Goal: Information Seeking & Learning: Check status

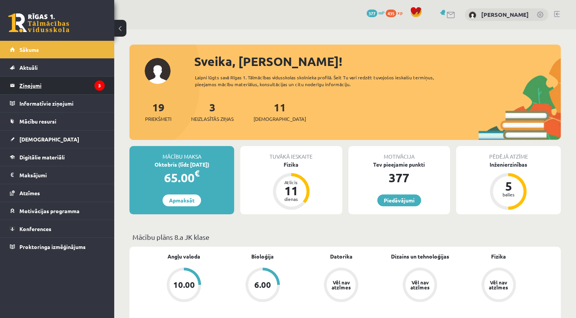
click at [34, 84] on legend "Ziņojumi 3" at bounding box center [61, 86] width 85 height 18
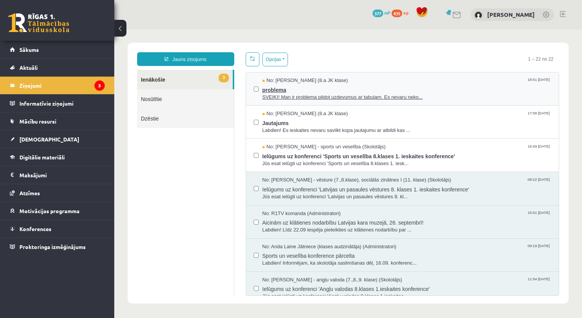
click at [270, 89] on span "problema" at bounding box center [406, 89] width 289 height 10
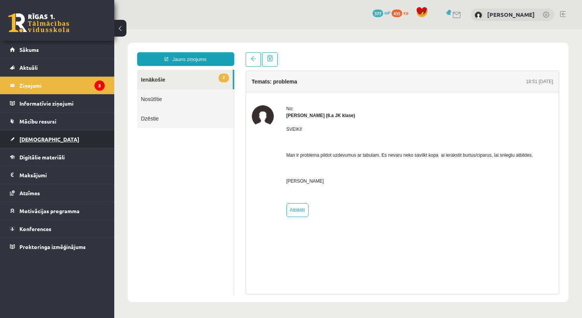
click at [27, 137] on span "[DEMOGRAPHIC_DATA]" at bounding box center [49, 139] width 60 height 7
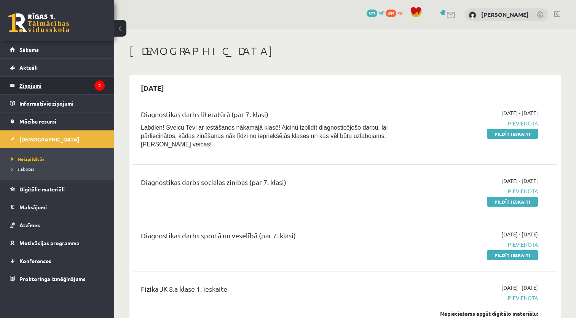
click at [42, 85] on legend "Ziņojumi 2" at bounding box center [61, 86] width 85 height 18
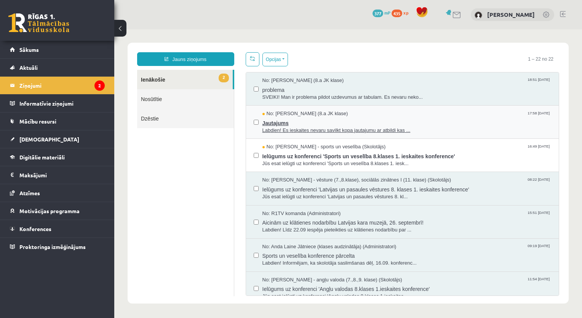
click at [272, 123] on span "Jautajums" at bounding box center [406, 122] width 289 height 10
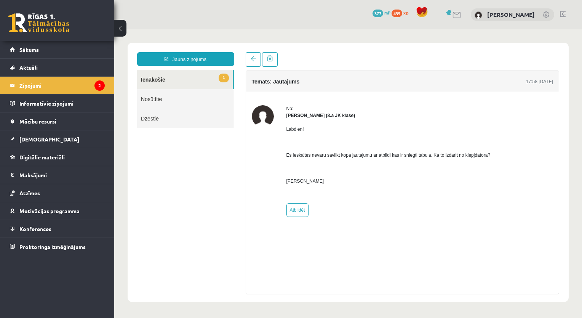
click at [151, 79] on link "1 Ienākošie" at bounding box center [185, 79] width 96 height 19
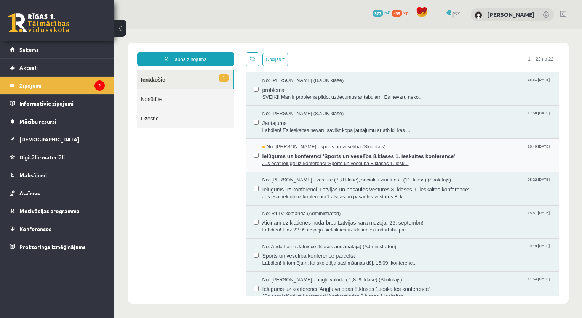
click at [285, 154] on span "Ielūgums uz konferenci 'Sports un veselība 8.klases 1. ieskaites konference'" at bounding box center [406, 155] width 289 height 10
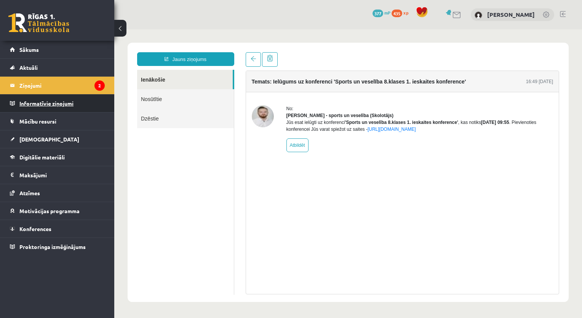
click at [38, 101] on legend "Informatīvie ziņojumi 0" at bounding box center [61, 103] width 85 height 18
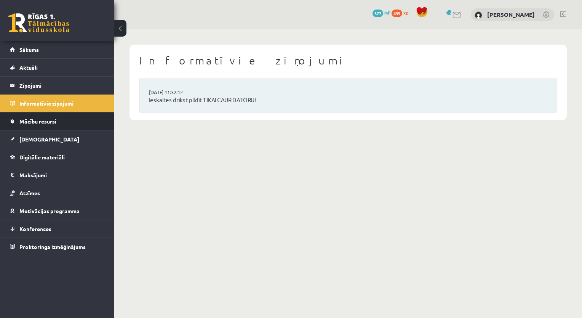
click at [34, 121] on span "Mācību resursi" at bounding box center [37, 121] width 37 height 7
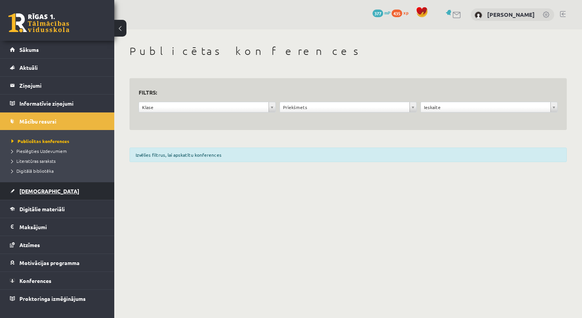
click at [24, 187] on link "[DEMOGRAPHIC_DATA]" at bounding box center [57, 191] width 95 height 18
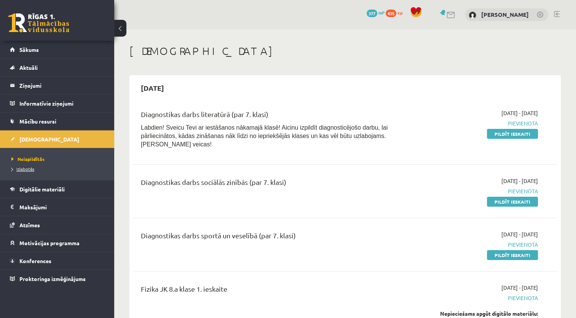
click at [24, 167] on span "Izlabotās" at bounding box center [22, 169] width 23 height 6
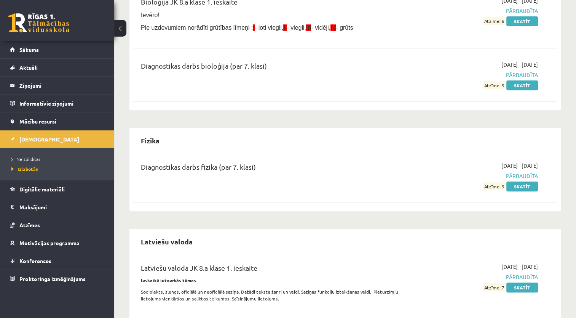
scroll to position [305, 0]
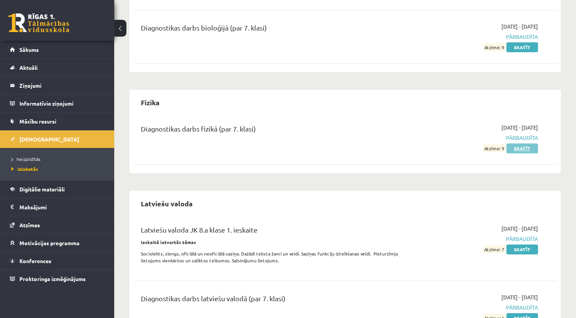
click at [525, 147] on link "Skatīt" at bounding box center [523, 148] width 32 height 10
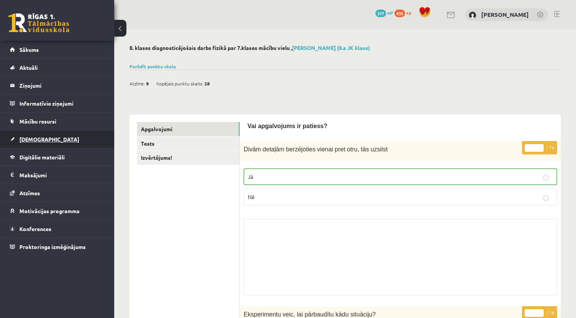
click at [32, 136] on span "[DEMOGRAPHIC_DATA]" at bounding box center [49, 139] width 60 height 7
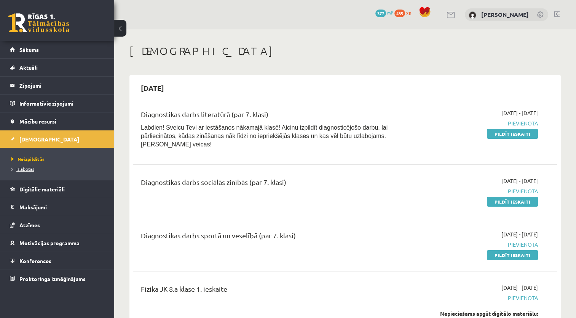
click at [30, 168] on span "Izlabotās" at bounding box center [22, 169] width 23 height 6
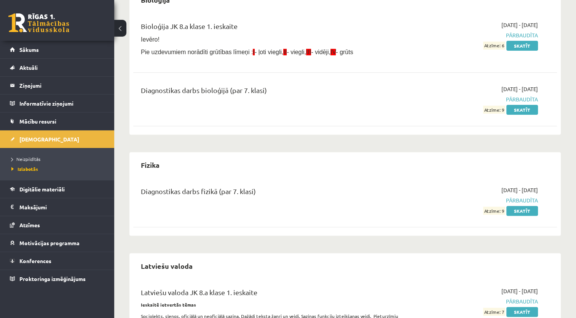
scroll to position [231, 0]
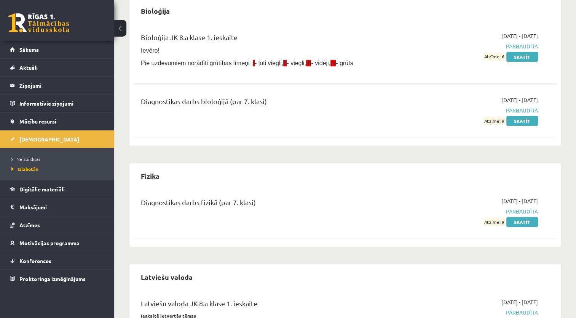
click at [522, 209] on span "Pārbaudīta" at bounding box center [475, 211] width 125 height 8
click at [28, 159] on span "Neizpildītās" at bounding box center [25, 159] width 29 height 6
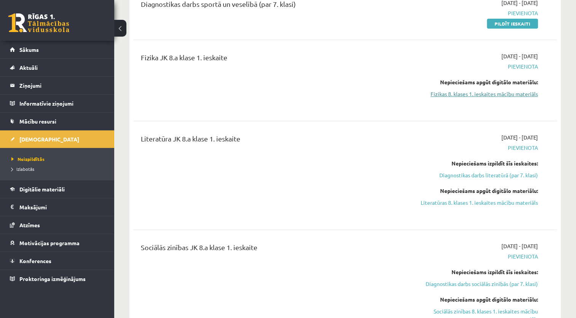
click at [491, 90] on link "Fizikas 8. klases 1. ieskaites mācību materiāls" at bounding box center [475, 94] width 125 height 8
click at [505, 90] on link "Fizikas 8. klases 1. ieskaites mācību materiāls" at bounding box center [475, 94] width 125 height 8
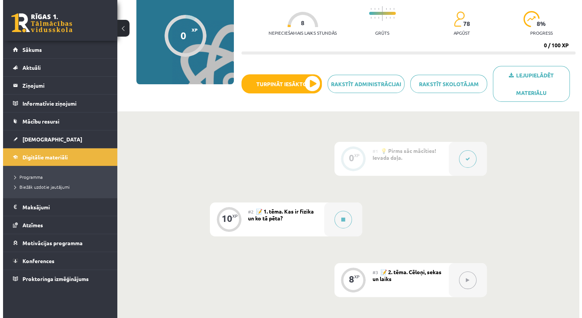
scroll to position [76, 0]
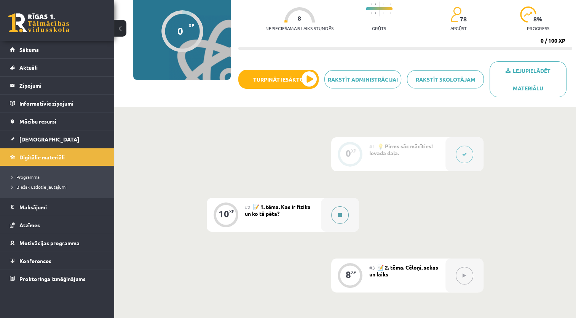
click at [339, 214] on icon at bounding box center [340, 215] width 4 height 5
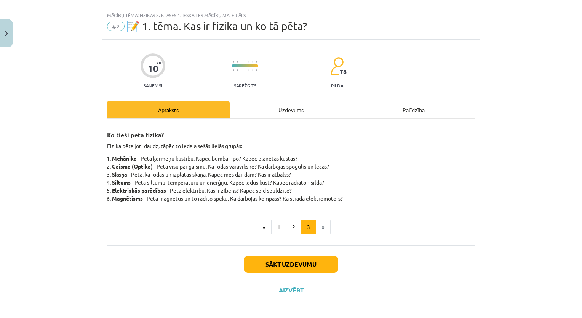
scroll to position [14, 0]
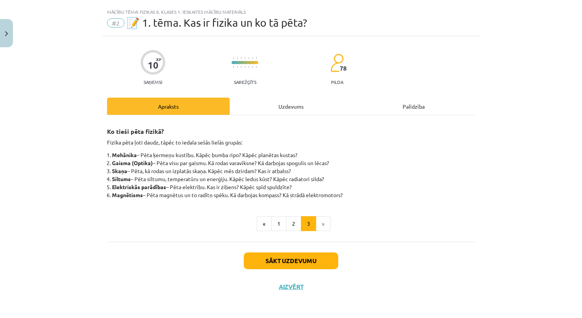
click at [382, 227] on ul "« 1 2 3 »" at bounding box center [291, 223] width 368 height 15
click at [302, 260] on button "Sākt uzdevumu" at bounding box center [291, 260] width 94 height 17
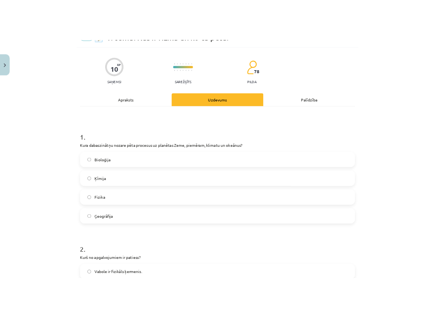
scroll to position [53, 0]
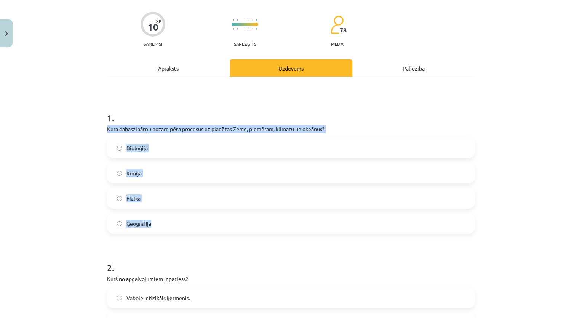
drag, startPoint x: 99, startPoint y: 125, endPoint x: 157, endPoint y: 222, distance: 112.7
click at [157, 222] on div "Mācību tēma: Fizikas 8. klases 1. ieskaites mācību materiāls #2 📝 1. tēma. Kas …" at bounding box center [291, 159] width 582 height 318
click at [165, 183] on div "Bioloģija Ķīmija Fizika Ģeogrāfija" at bounding box center [291, 186] width 368 height 96
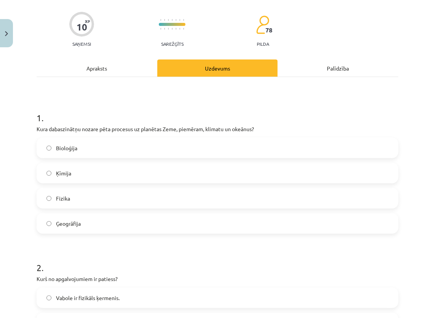
click at [119, 222] on label "Ģeogrāfija" at bounding box center [217, 223] width 360 height 19
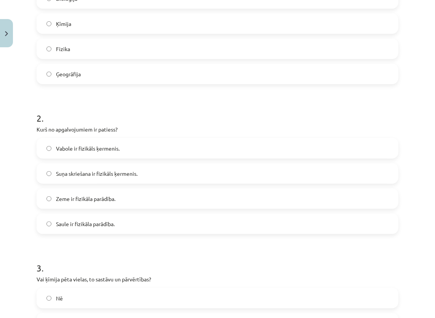
scroll to position [205, 0]
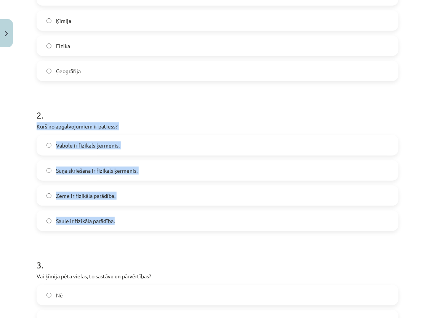
drag, startPoint x: 30, startPoint y: 123, endPoint x: 126, endPoint y: 217, distance: 134.1
click at [126, 217] on div "Mācību tēma: Fizikas 8. klases 1. ieskaites mācību materiāls #2 📝 1. tēma. Kas …" at bounding box center [217, 159] width 435 height 318
click at [156, 130] on p "Kurš no apgalvojumiem ir patiess?" at bounding box center [218, 126] width 362 height 8
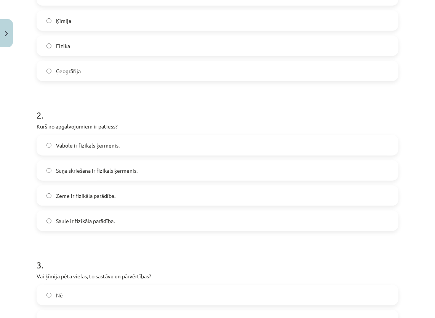
click at [226, 141] on label "Vabole ir fizikāls ķermenis." at bounding box center [217, 145] width 360 height 19
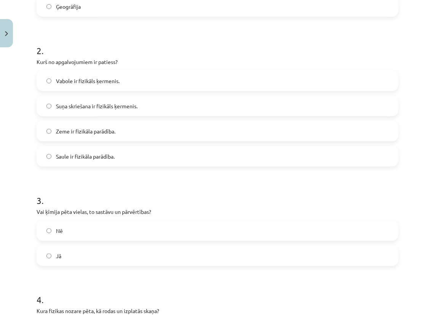
scroll to position [281, 0]
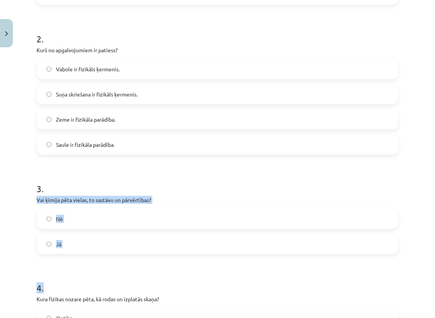
drag, startPoint x: 34, startPoint y: 197, endPoint x: 72, endPoint y: 254, distance: 68.0
click at [72, 254] on div "10 XP Saņemsi Sarežģīts 78 pilda Apraksts Uzdevums Palīdzība 1 . Kura dabaszinā…" at bounding box center [217, 196] width 371 height 853
click at [100, 175] on h1 "3 ." at bounding box center [218, 182] width 362 height 24
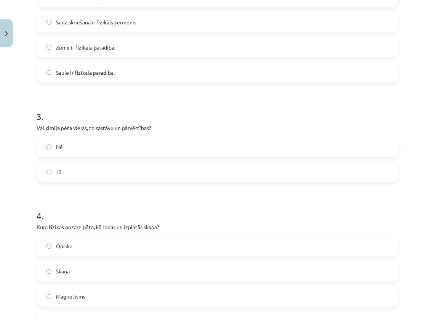
scroll to position [357, 0]
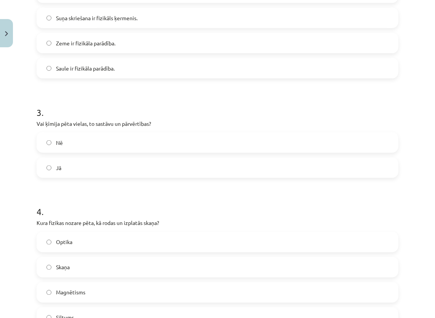
click at [216, 162] on label "Jā" at bounding box center [217, 167] width 360 height 19
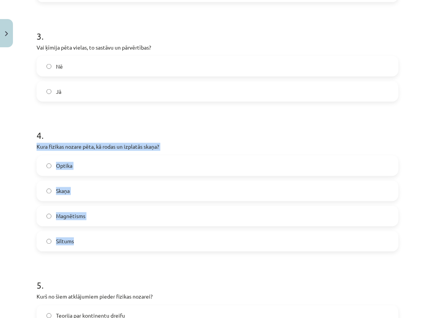
drag, startPoint x: 32, startPoint y: 144, endPoint x: 78, endPoint y: 240, distance: 105.5
click at [78, 240] on div "10 XP Saņemsi Sarežģīts 78 pilda Apraksts Uzdevums Palīdzība 1 . Kura dabaszinā…" at bounding box center [217, 43] width 371 height 853
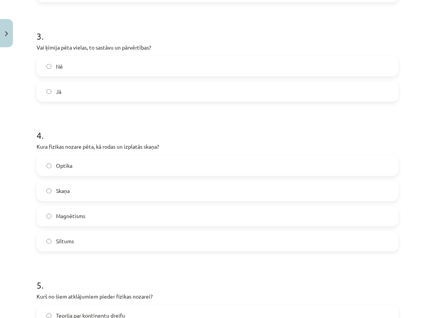
click at [188, 122] on h1 "4 ." at bounding box center [218, 129] width 362 height 24
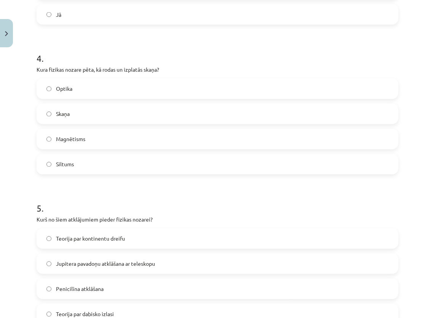
scroll to position [510, 0]
click at [164, 109] on label "Skaņa" at bounding box center [217, 114] width 360 height 19
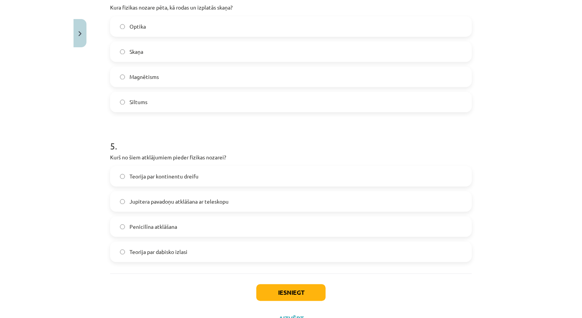
scroll to position [586, 0]
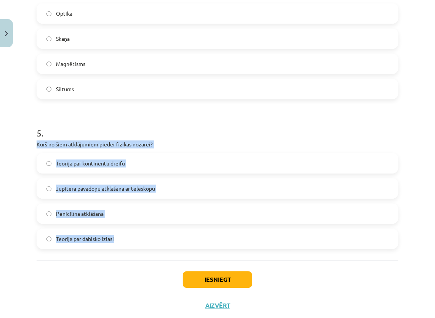
drag, startPoint x: 36, startPoint y: 144, endPoint x: 125, endPoint y: 235, distance: 127.4
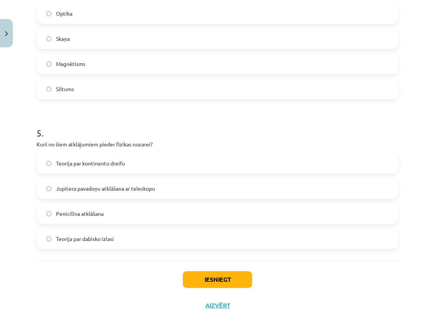
click at [258, 131] on h1 "5 ." at bounding box center [218, 126] width 362 height 24
click at [206, 188] on label "Jupitera pavadoņu atklāšana ar teleskopu" at bounding box center [217, 188] width 360 height 19
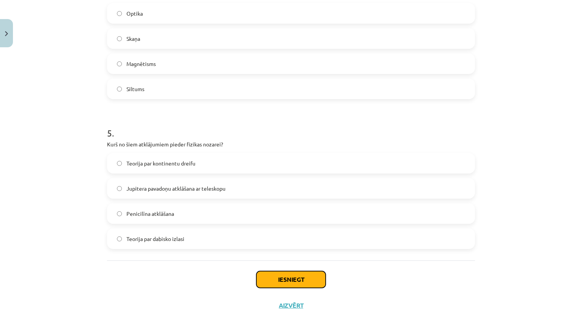
click at [271, 279] on button "Iesniegt" at bounding box center [290, 279] width 69 height 17
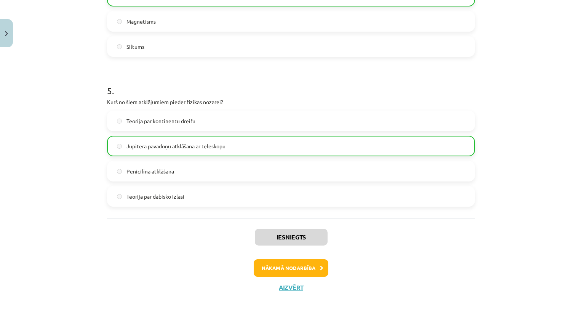
scroll to position [629, 0]
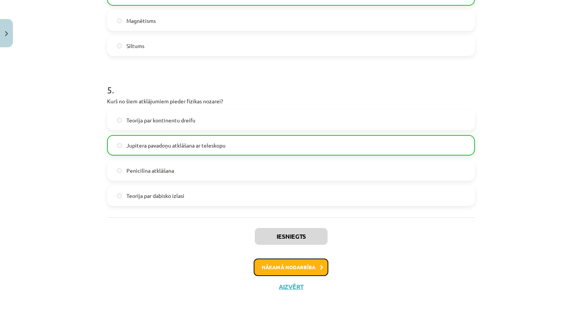
click at [313, 264] on button "Nākamā nodarbība" at bounding box center [291, 267] width 75 height 18
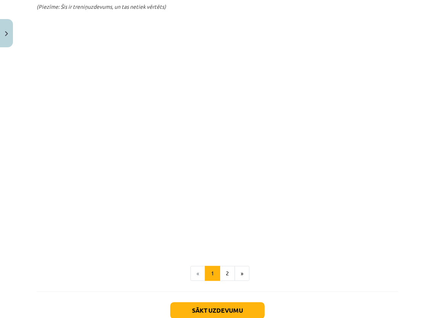
scroll to position [332, 0]
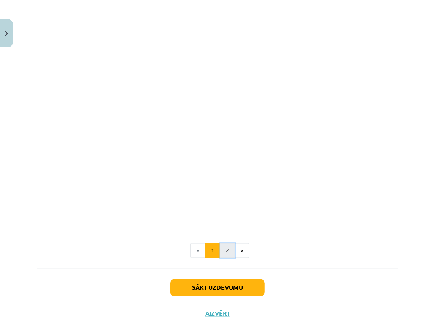
click at [222, 246] on button "2" at bounding box center [227, 250] width 15 height 15
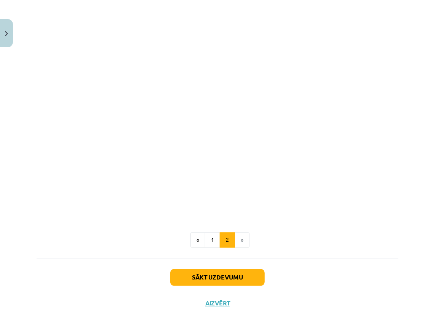
scroll to position [404, 0]
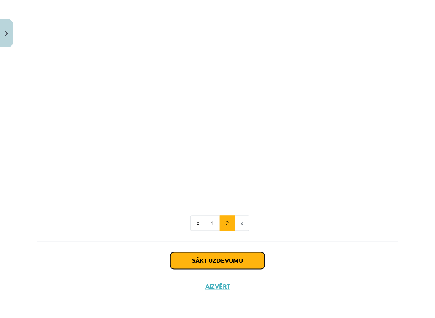
click at [245, 263] on button "Sākt uzdevumu" at bounding box center [217, 260] width 94 height 17
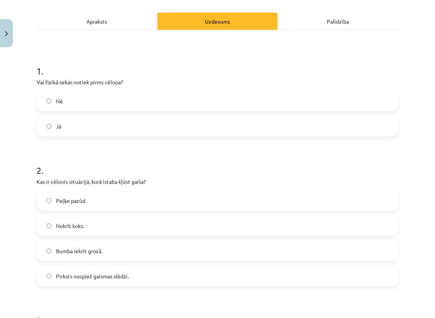
scroll to position [104, 0]
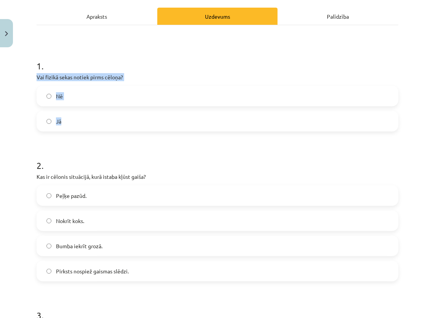
drag, startPoint x: 34, startPoint y: 76, endPoint x: 78, endPoint y: 122, distance: 62.8
click at [78, 122] on div "8 XP Saņemsi Sarežģīts 78 pilda Apraksts Uzdevums Palīdzība 1 . Vai fizikā seka…" at bounding box center [217, 272] width 371 height 653
click at [144, 73] on p "Vai fizikā sekas notiek pirms cēloņa?" at bounding box center [218, 77] width 362 height 8
click at [174, 96] on label "Nē" at bounding box center [217, 95] width 360 height 19
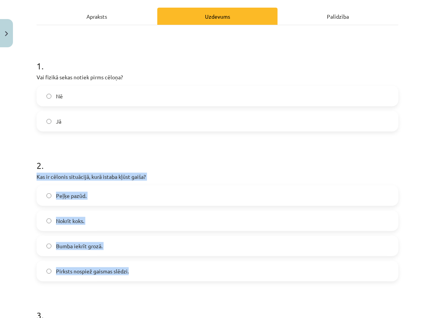
drag, startPoint x: 32, startPoint y: 176, endPoint x: 128, endPoint y: 265, distance: 131.2
click at [128, 265] on div "8 XP Saņemsi Sarežģīts 78 pilda Apraksts Uzdevums Palīdzība 1 . Vai fizikā seka…" at bounding box center [217, 272] width 371 height 653
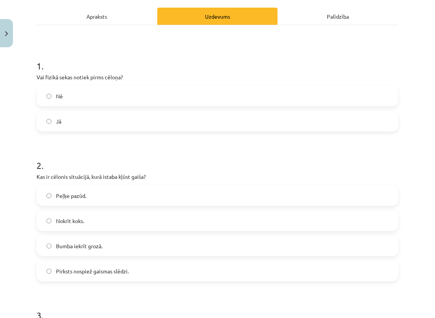
click at [165, 166] on h1 "2 ." at bounding box center [218, 159] width 362 height 24
click at [139, 266] on label "Pirksts nospiež gaismas slēdzi." at bounding box center [217, 270] width 360 height 19
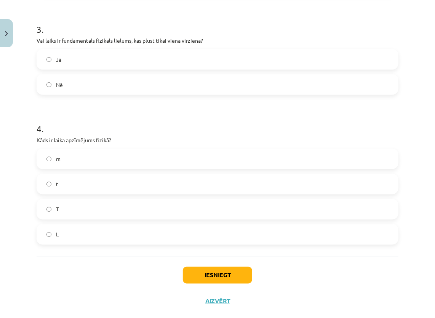
scroll to position [392, 0]
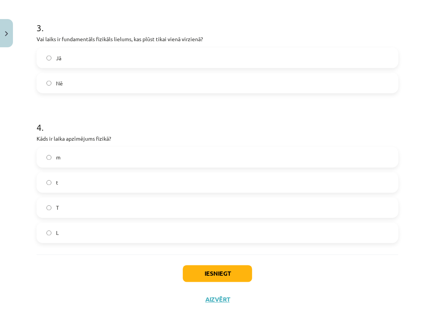
click at [213, 139] on p "Kāds ir laika apzīmējums fizikā?" at bounding box center [218, 138] width 362 height 8
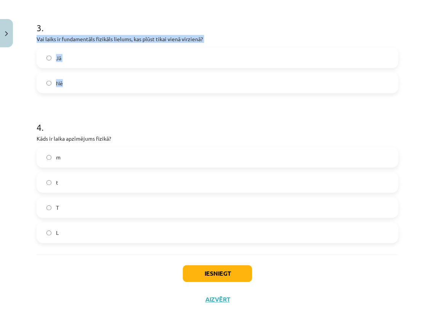
drag, startPoint x: 35, startPoint y: 36, endPoint x: 83, endPoint y: 82, distance: 66.8
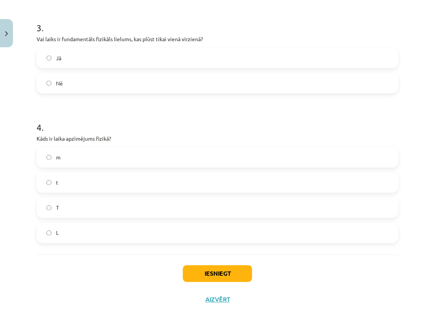
click at [105, 103] on form "1 . Vai fizikā sekas notiek pirms cēloņa? Nē Jā 2 . Kas ir cēlonis situācijā, k…" at bounding box center [218, 1] width 362 height 483
click at [215, 52] on label "Jā" at bounding box center [217, 57] width 360 height 19
drag, startPoint x: 37, startPoint y: 137, endPoint x: 90, endPoint y: 219, distance: 97.8
click at [90, 219] on div "4 . Kāds ir laika apzīmējums fizikā? m t T L" at bounding box center [218, 176] width 362 height 134
click at [140, 117] on h1 "4 ." at bounding box center [218, 121] width 362 height 24
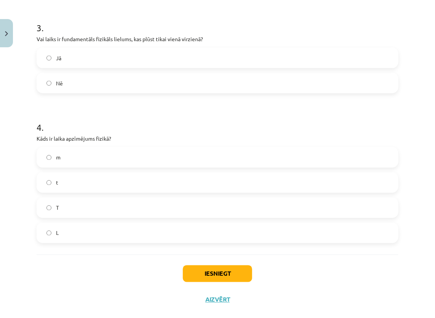
click at [162, 177] on label "t" at bounding box center [217, 182] width 360 height 19
click at [221, 269] on button "Iesniegt" at bounding box center [217, 273] width 69 height 17
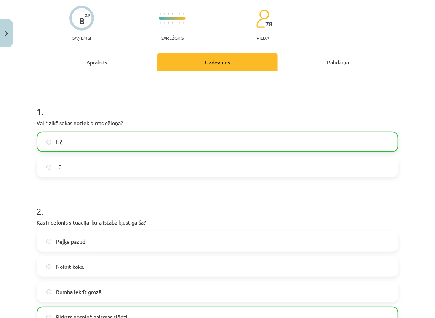
scroll to position [429, 0]
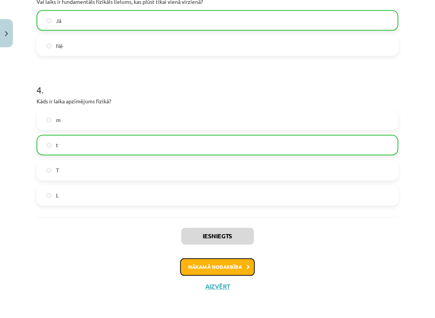
click at [234, 260] on button "Nākamā nodarbība" at bounding box center [217, 267] width 75 height 18
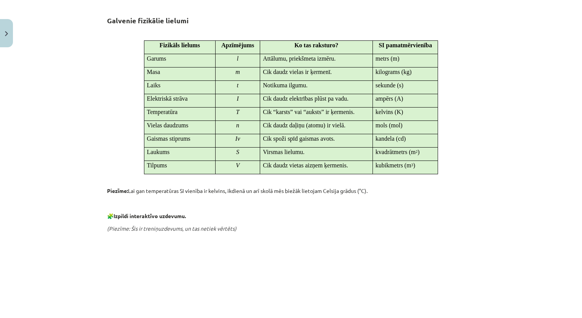
scroll to position [316, 0]
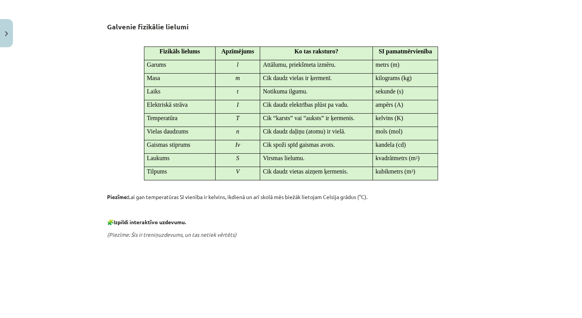
click at [566, 163] on div "Mācību tēma: Fizikas 8. klases 1. ieskaites mācību materiāls #4 📝 3. tēma. Kas …" at bounding box center [291, 159] width 582 height 318
click at [417, 221] on p "🧩 Izpildi interaktīvo uzdevumu." at bounding box center [291, 222] width 368 height 8
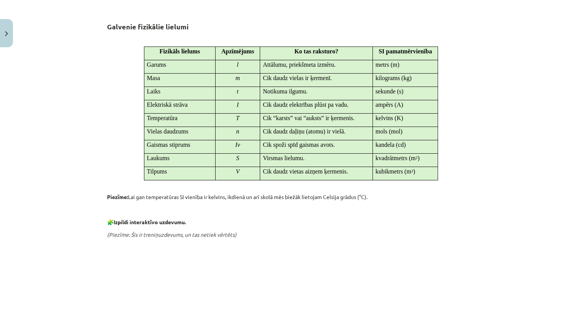
click at [417, 221] on p "🧩 Izpildi interaktīvo uzdevumu." at bounding box center [291, 222] width 368 height 8
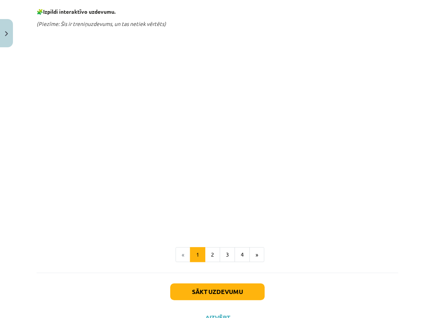
scroll to position [527, 0]
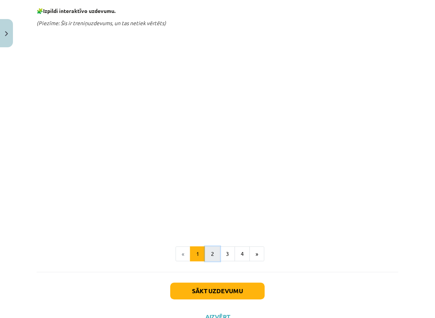
click at [208, 249] on button "2" at bounding box center [212, 253] width 15 height 15
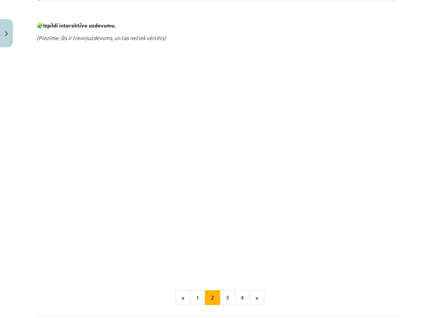
scroll to position [912, 0]
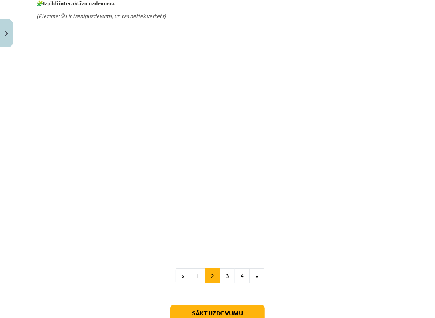
click at [224, 273] on button "3" at bounding box center [227, 275] width 15 height 15
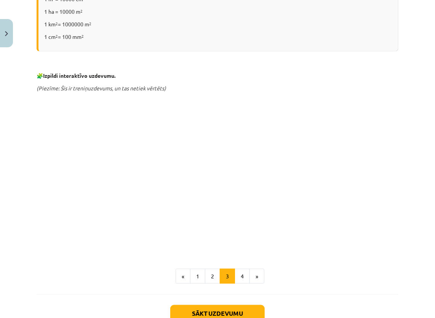
scroll to position [211, 0]
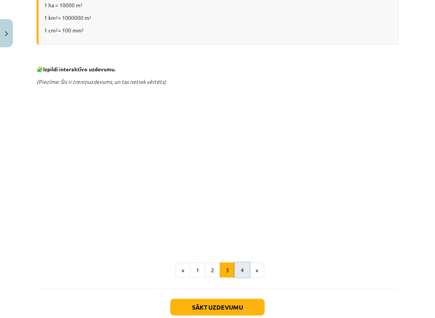
click at [237, 273] on button "4" at bounding box center [242, 269] width 15 height 15
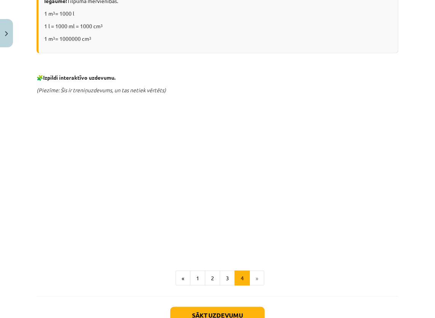
scroll to position [184, 0]
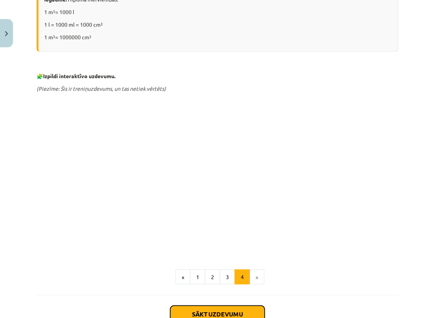
click at [200, 310] on button "Sākt uzdevumu" at bounding box center [217, 313] width 94 height 17
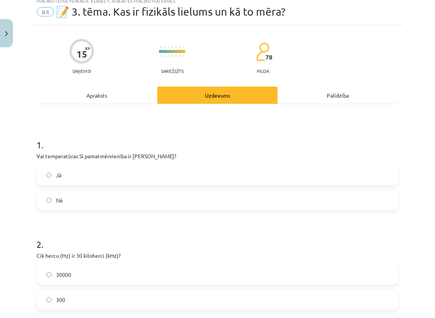
scroll to position [19, 0]
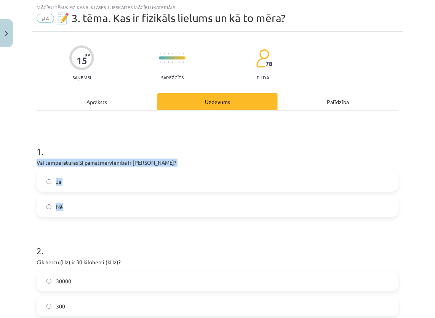
drag, startPoint x: 34, startPoint y: 160, endPoint x: 91, endPoint y: 205, distance: 72.7
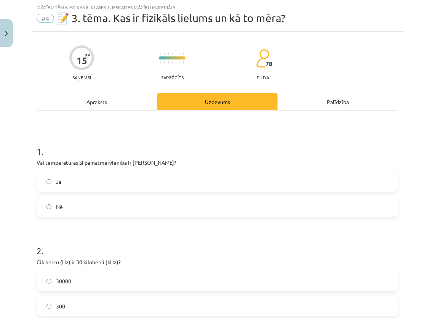
click at [158, 200] on label "Nē" at bounding box center [217, 206] width 360 height 19
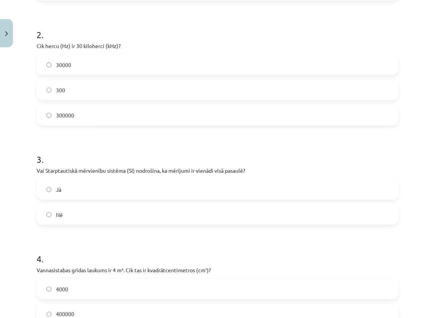
scroll to position [238, 0]
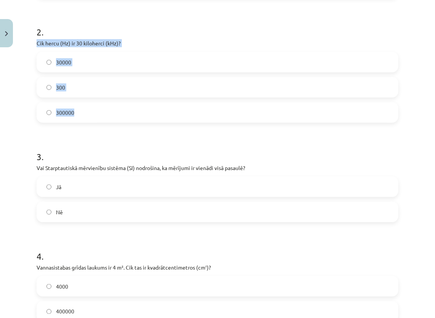
drag, startPoint x: 33, startPoint y: 41, endPoint x: 99, endPoint y: 111, distance: 96.5
click at [99, 111] on div "15 XP Saņemsi Sarežģīts 78 pilda Apraksts Uzdevums Palīdzība 1 . Vai temperatūr…" at bounding box center [217, 226] width 371 height 827
click at [102, 141] on h1 "3 ." at bounding box center [218, 150] width 362 height 24
click at [62, 61] on span "30000" at bounding box center [63, 62] width 15 height 8
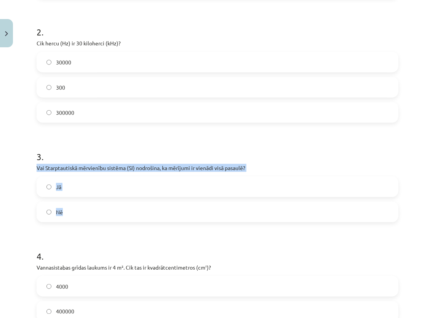
drag, startPoint x: 37, startPoint y: 163, endPoint x: 112, endPoint y: 208, distance: 87.8
click at [112, 208] on div "3 . Vai Starptautiskā mērvienību sistēma (SI) nodrošina, ka mērījumi ir vienādi…" at bounding box center [218, 180] width 362 height 84
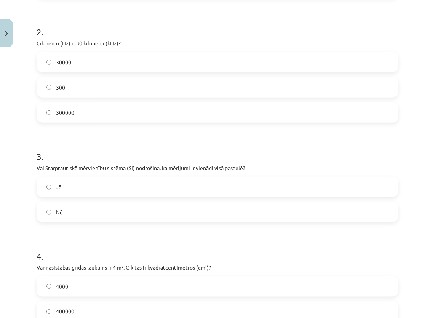
click at [137, 148] on h1 "3 ." at bounding box center [218, 150] width 362 height 24
click at [168, 185] on label "Jā" at bounding box center [217, 186] width 360 height 19
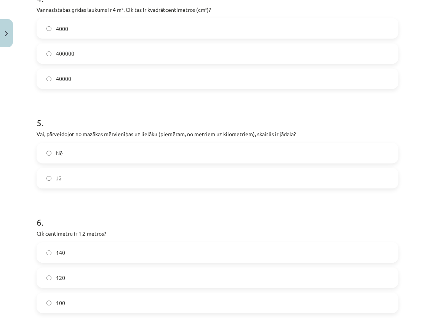
scroll to position [476, 0]
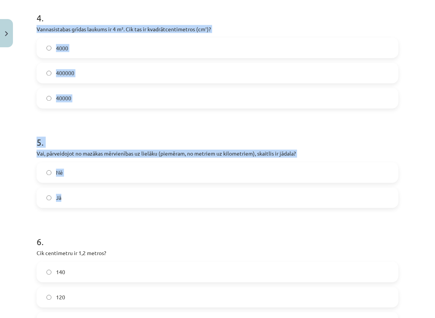
drag, startPoint x: 37, startPoint y: 24, endPoint x: 111, endPoint y: 190, distance: 182.4
click at [111, 190] on form "1 . Vai temperatūras SI pamatmērvienība ir Celsija grāds? Jā Nē 2 . Cik hercu (…" at bounding box center [218, 4] width 362 height 657
click at [142, 116] on form "1 . Vai temperatūras SI pamatmērvienība ir Celsija grāds? Jā Nē 2 . Cik hercu (…" at bounding box center [218, 4] width 362 height 657
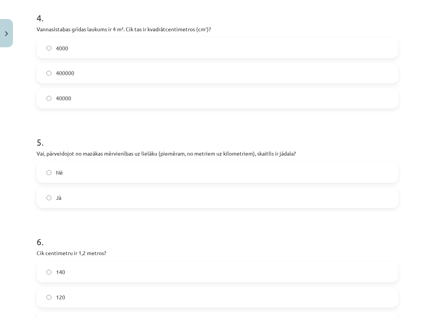
click at [62, 96] on span "40000" at bounding box center [63, 98] width 15 height 8
click at [133, 197] on label "Jā" at bounding box center [217, 197] width 360 height 19
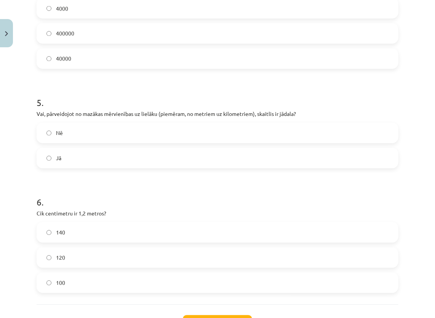
scroll to position [541, 0]
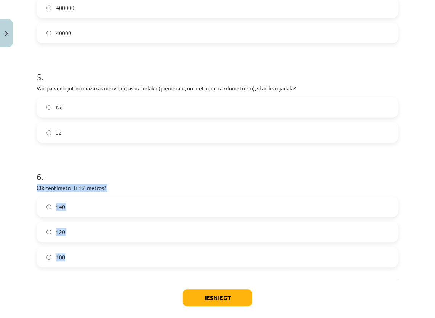
drag, startPoint x: 36, startPoint y: 186, endPoint x: 86, endPoint y: 259, distance: 88.2
click at [133, 170] on h1 "6 ." at bounding box center [218, 170] width 362 height 24
click at [110, 235] on label "120" at bounding box center [217, 231] width 360 height 19
click at [197, 305] on div "Iesniegt Aizvērt" at bounding box center [218, 305] width 362 height 53
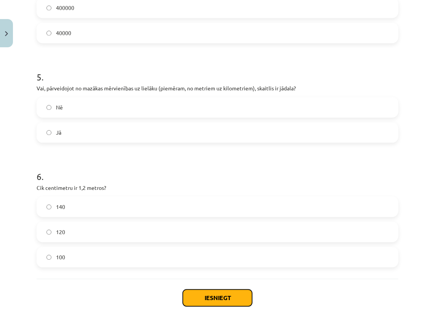
click at [193, 296] on button "Iesniegt" at bounding box center [217, 297] width 69 height 17
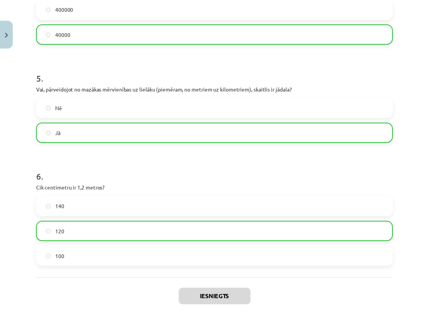
scroll to position [603, 0]
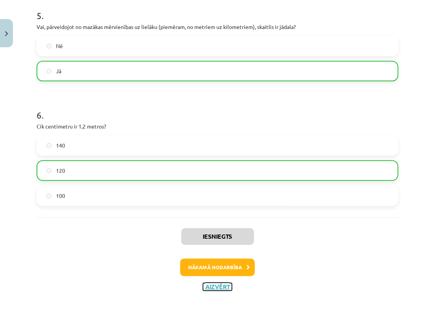
click at [216, 283] on button "Aizvērt" at bounding box center [217, 287] width 29 height 8
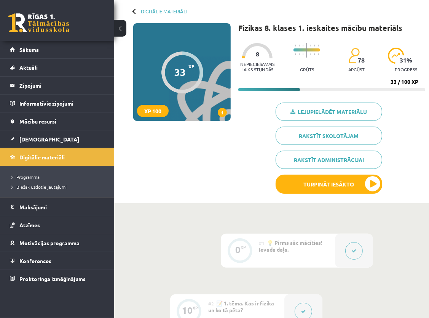
scroll to position [34, 0]
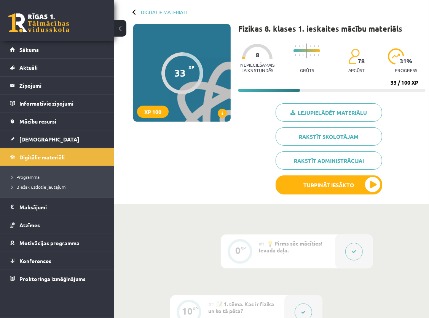
click at [407, 115] on div "Lejupielādēt materiālu Rakstīt skolotājam Rakstīt administrācijai Turpināt iesā…" at bounding box center [331, 151] width 187 height 97
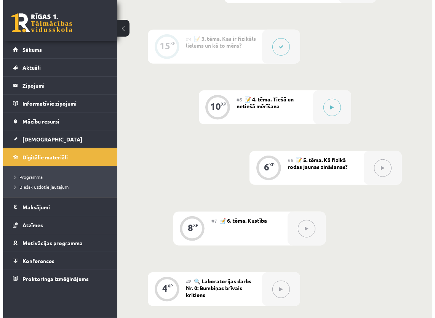
scroll to position [440, 0]
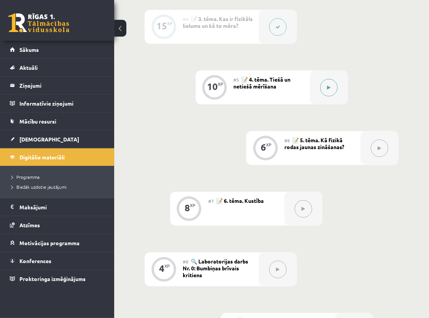
click at [329, 88] on icon at bounding box center [328, 87] width 3 height 5
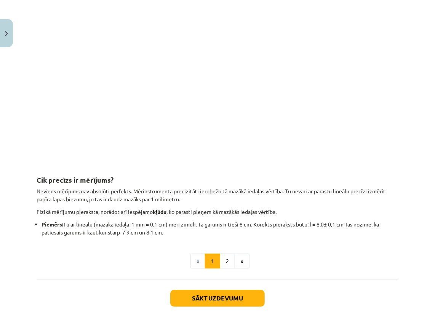
scroll to position [665, 0]
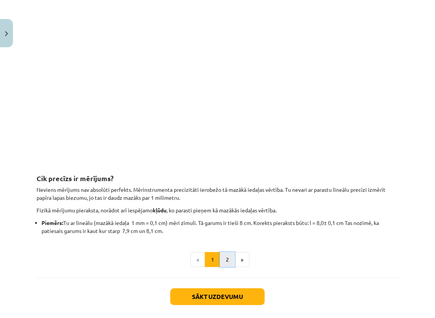
click at [221, 261] on button "2" at bounding box center [227, 259] width 15 height 15
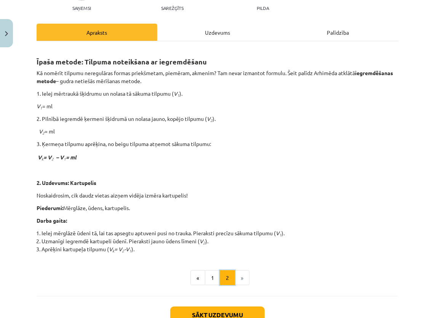
scroll to position [136, 0]
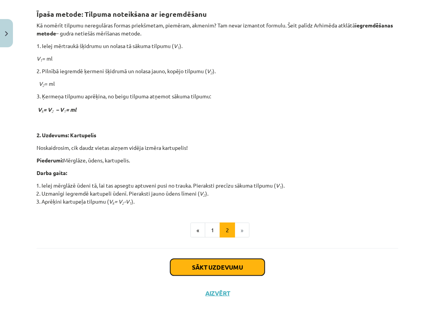
click at [218, 268] on button "Sākt uzdevumu" at bounding box center [217, 267] width 94 height 17
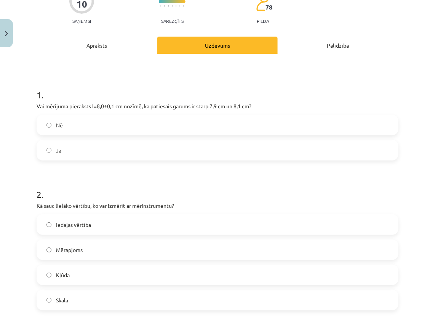
scroll to position [19, 0]
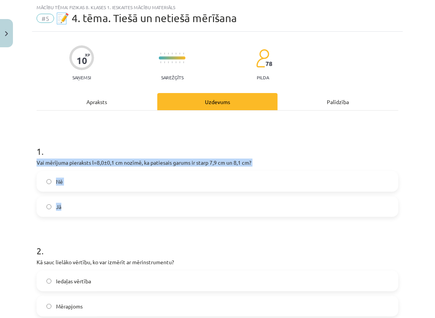
drag, startPoint x: 35, startPoint y: 162, endPoint x: 75, endPoint y: 203, distance: 57.7
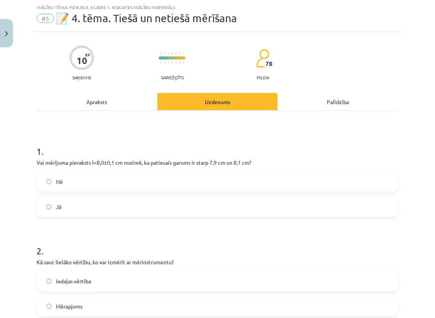
drag, startPoint x: 74, startPoint y: 203, endPoint x: 54, endPoint y: 118, distance: 88.1
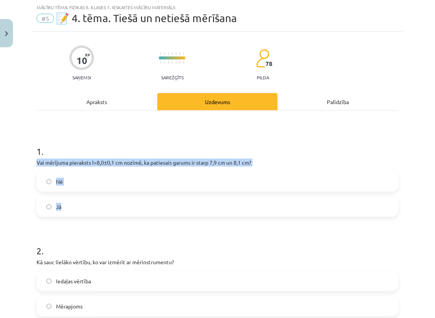
drag, startPoint x: 36, startPoint y: 162, endPoint x: 64, endPoint y: 204, distance: 51.3
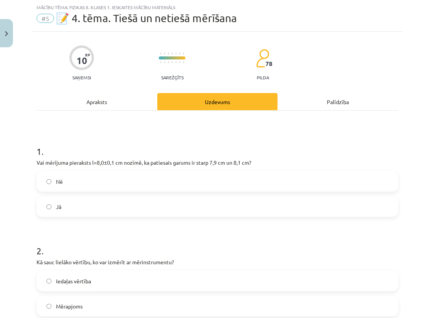
click at [102, 137] on h1 "1 ." at bounding box center [218, 145] width 362 height 24
click at [126, 202] on label "Jā" at bounding box center [217, 206] width 360 height 19
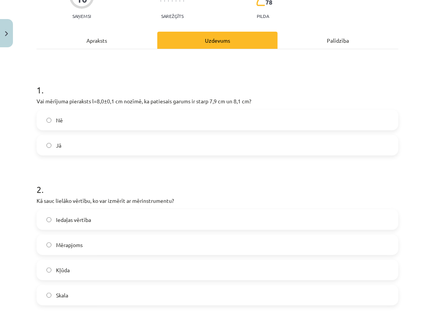
scroll to position [95, 0]
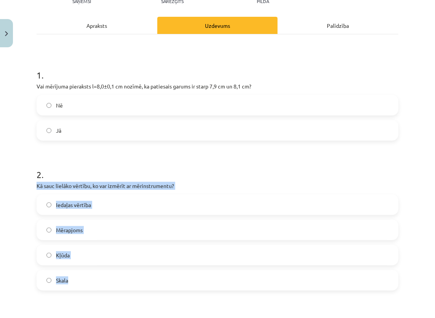
drag, startPoint x: 35, startPoint y: 184, endPoint x: 75, endPoint y: 280, distance: 103.8
click at [75, 280] on div "10 XP Saņemsi Sarežģīts 78 pilda Apraksts Uzdevums Palīdzība 1 . Vai mērījuma p…" at bounding box center [217, 307] width 371 height 704
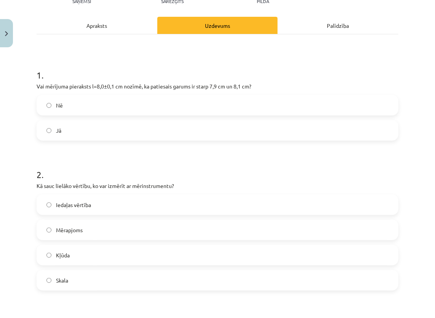
click at [111, 170] on h1 "2 ." at bounding box center [218, 168] width 362 height 24
click at [67, 229] on span "Mērapjoms" at bounding box center [69, 230] width 27 height 8
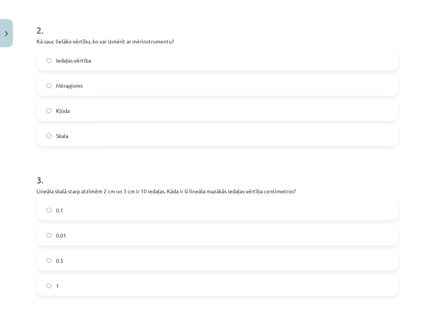
scroll to position [248, 0]
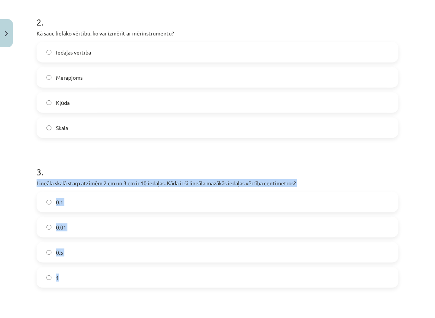
drag, startPoint x: 34, startPoint y: 181, endPoint x: 71, endPoint y: 277, distance: 103.0
click at [71, 277] on div "10 XP Saņemsi Sarežģīts 78 pilda Apraksts Uzdevums Palīdzība 1 . Vai mērījuma p…" at bounding box center [217, 155] width 371 height 704
click at [78, 161] on h1 "3 ." at bounding box center [218, 165] width 362 height 24
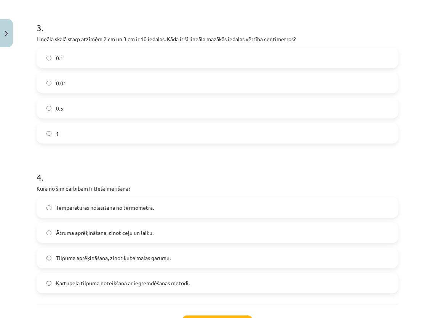
scroll to position [400, 0]
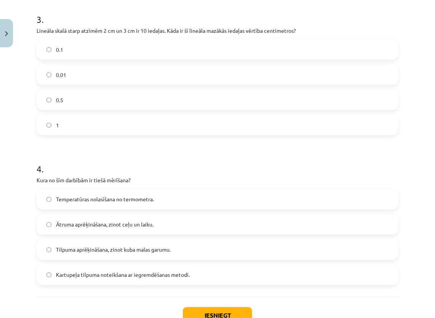
click at [91, 46] on label "0.1" at bounding box center [217, 49] width 360 height 19
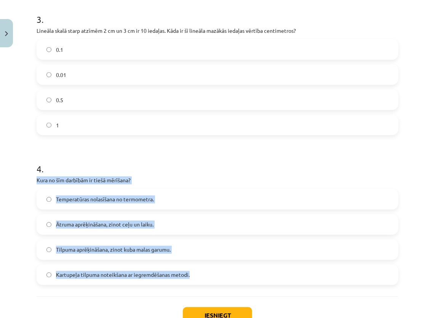
drag, startPoint x: 34, startPoint y: 181, endPoint x: 195, endPoint y: 276, distance: 186.8
click at [195, 276] on div "10 XP Saņemsi Sarežģīts 78 pilda Apraksts Uzdevums Palīdzība 1 . Vai mērījuma p…" at bounding box center [217, 3] width 371 height 704
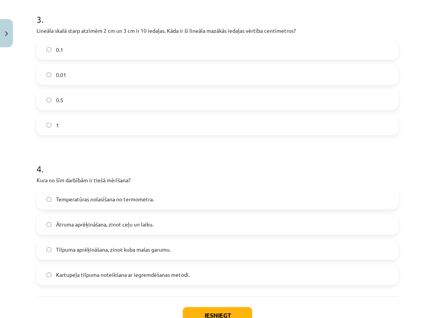
click at [189, 171] on h1 "4 ." at bounding box center [218, 162] width 362 height 24
click at [104, 193] on label "Temperatūras nolasīšana no termometra." at bounding box center [217, 199] width 360 height 19
click at [221, 310] on button "Iesniegt" at bounding box center [217, 315] width 69 height 17
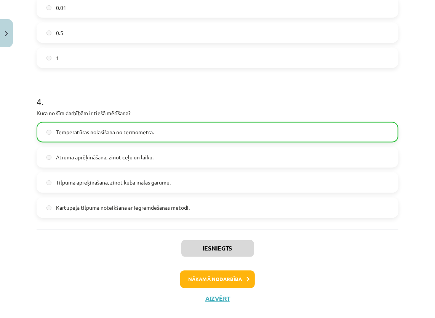
scroll to position [479, 0]
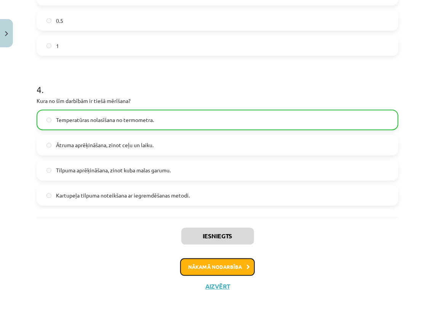
click at [222, 267] on button "Nākamā nodarbība" at bounding box center [217, 267] width 75 height 18
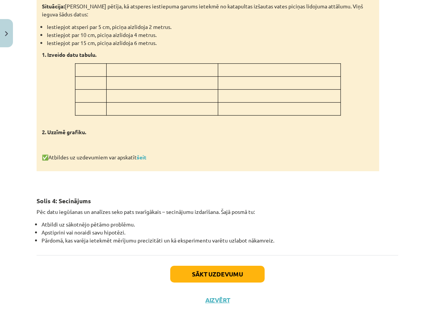
scroll to position [852, 0]
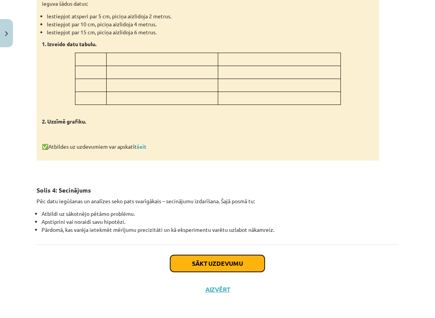
click at [190, 255] on button "Sākt uzdevumu" at bounding box center [217, 263] width 94 height 17
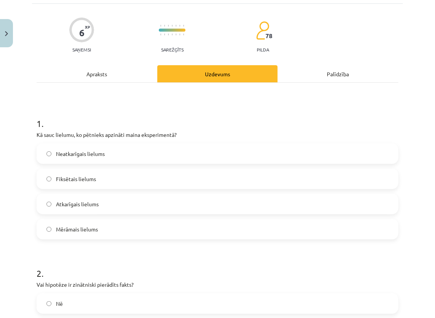
scroll to position [19, 0]
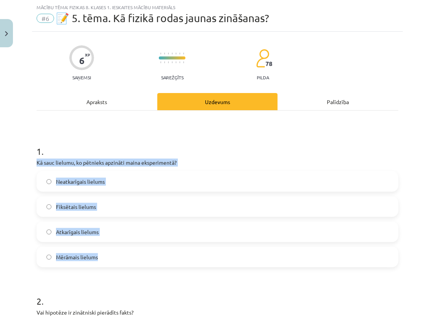
drag, startPoint x: 34, startPoint y: 160, endPoint x: 106, endPoint y: 250, distance: 115.2
click at [106, 250] on div "6 XP Saņemsi Sarežģīts 78 pilda Apraksts Uzdevums Palīdzība 1 . Kā sauc lielumu…" at bounding box center [217, 309] width 371 height 554
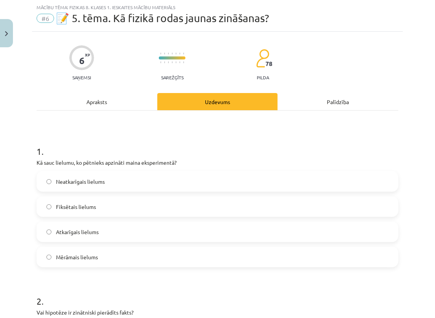
click at [204, 144] on h1 "1 ." at bounding box center [218, 145] width 362 height 24
click at [105, 179] on label "Neatkarīgais lielums" at bounding box center [217, 181] width 360 height 19
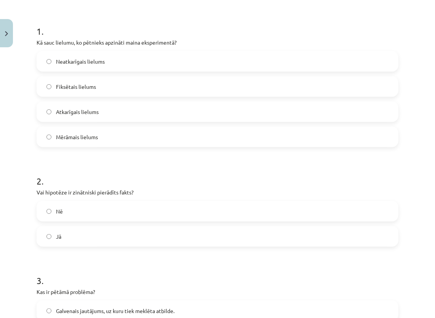
scroll to position [171, 0]
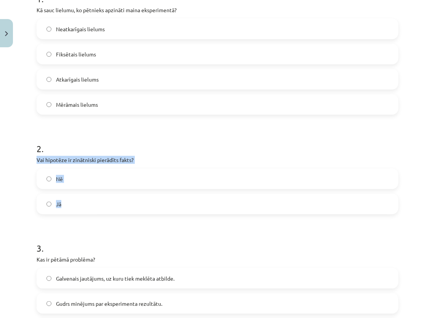
drag, startPoint x: 33, startPoint y: 158, endPoint x: 81, endPoint y: 199, distance: 62.7
click at [81, 199] on div "6 XP Saņemsi Sarežģīts 78 pilda Apraksts Uzdevums Palīdzība 1 . Kā sauc lielumu…" at bounding box center [217, 156] width 371 height 554
click at [102, 142] on h1 "2 ." at bounding box center [218, 142] width 362 height 24
click at [158, 172] on label "Nē" at bounding box center [217, 178] width 360 height 19
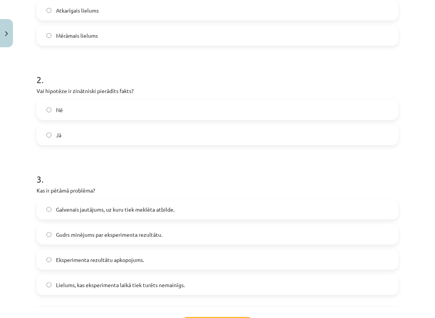
scroll to position [286, 0]
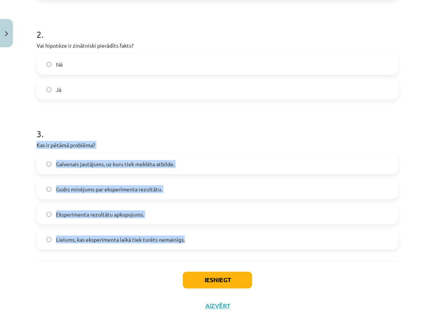
drag, startPoint x: 33, startPoint y: 141, endPoint x: 187, endPoint y: 242, distance: 183.9
click at [187, 242] on div "6 XP Saņemsi Sarežģīts 78 pilda Apraksts Uzdevums Palīdzība 1 . Kā sauc lielumu…" at bounding box center [217, 42] width 371 height 554
click at [204, 143] on p "Kas ir pētāmā problēma?" at bounding box center [218, 145] width 362 height 8
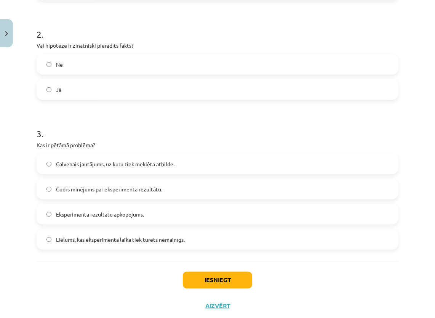
click at [82, 165] on span "Galvenais jautājums, uz kuru tiek meklēta atbilde." at bounding box center [115, 164] width 118 height 8
click at [198, 275] on button "Iesniegt" at bounding box center [217, 280] width 69 height 17
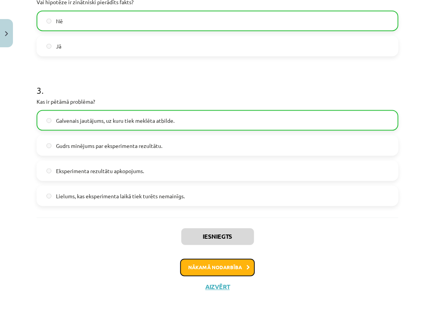
click at [220, 266] on button "Nākamā nodarbība" at bounding box center [217, 268] width 75 height 18
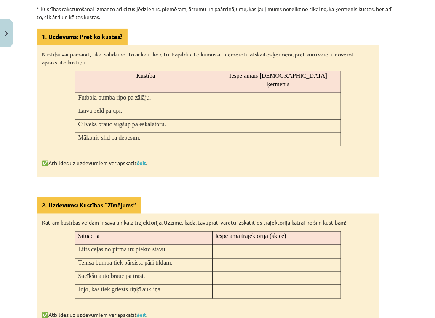
scroll to position [416, 0]
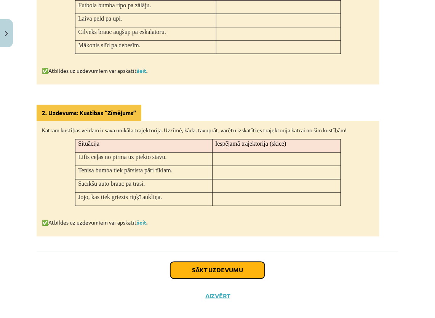
click at [196, 262] on button "Sākt uzdevumu" at bounding box center [217, 270] width 94 height 17
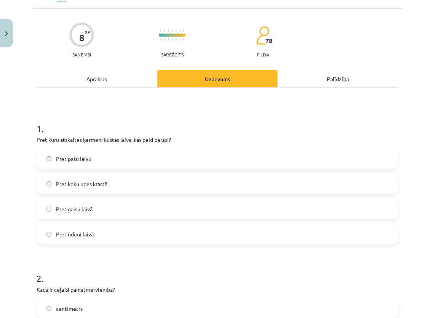
scroll to position [19, 0]
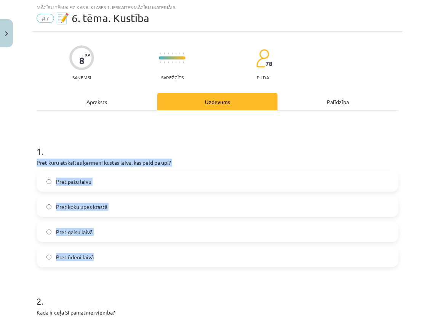
drag, startPoint x: 34, startPoint y: 160, endPoint x: 114, endPoint y: 257, distance: 126.1
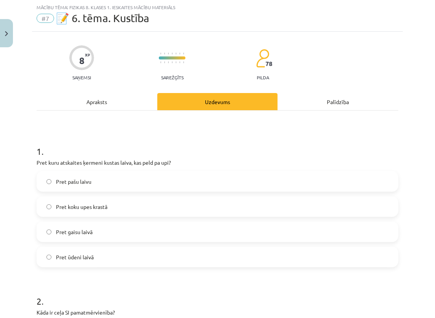
click at [106, 138] on h1 "1 ." at bounding box center [218, 145] width 362 height 24
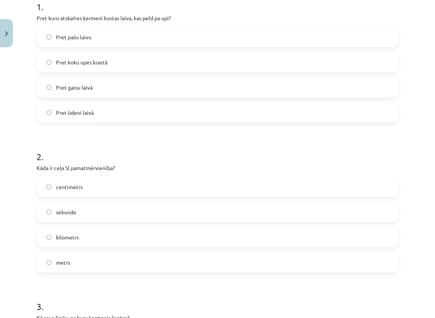
scroll to position [171, 0]
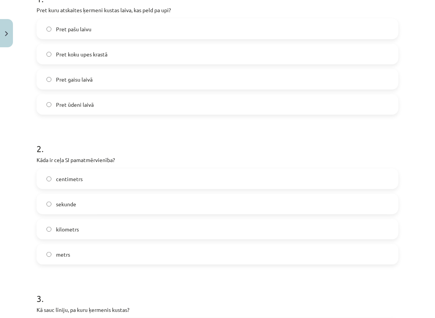
click at [78, 57] on span "Pret koku upes krastā" at bounding box center [81, 54] width 51 height 8
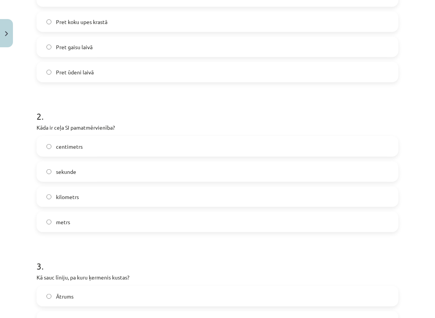
scroll to position [209, 0]
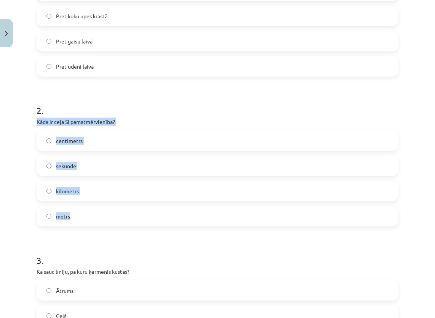
drag, startPoint x: 35, startPoint y: 118, endPoint x: 83, endPoint y: 213, distance: 106.3
click at [83, 213] on div "8 XP Saņemsi Sarežģīts 78 pilda Apraksts Uzdevums Palīdzība 1 . Pret kuru atska…" at bounding box center [217, 193] width 371 height 704
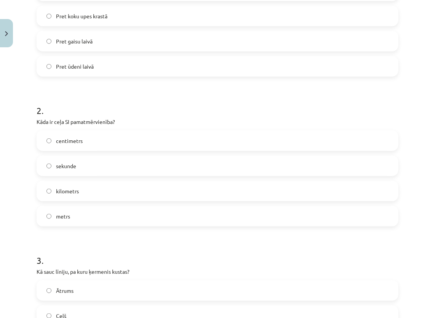
click at [127, 102] on h1 "2 ." at bounding box center [218, 104] width 362 height 24
click at [96, 213] on label "metrs" at bounding box center [217, 215] width 360 height 19
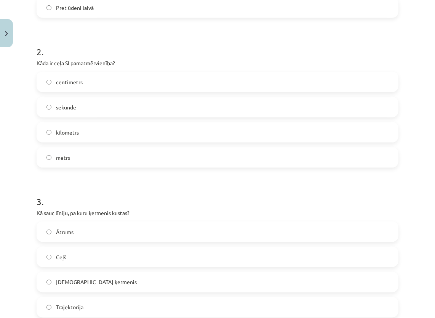
scroll to position [286, 0]
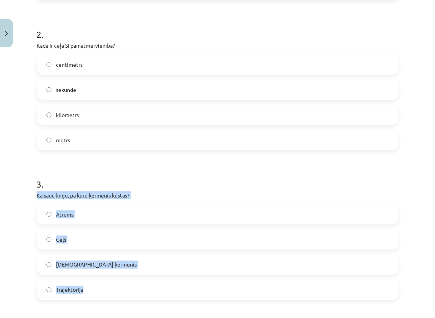
drag, startPoint x: 36, startPoint y: 193, endPoint x: 90, endPoint y: 298, distance: 117.5
click at [90, 298] on div "8 XP Saņemsi Sarežģīts 78 pilda Apraksts Uzdevums Palīdzība 1 . Pret kuru atska…" at bounding box center [217, 117] width 371 height 704
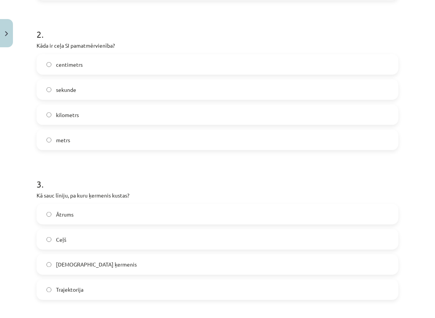
click at [132, 184] on h1 "3 ." at bounding box center [218, 177] width 362 height 24
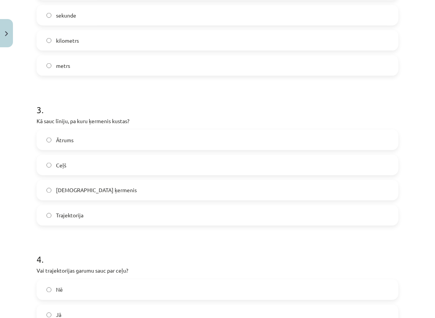
scroll to position [362, 0]
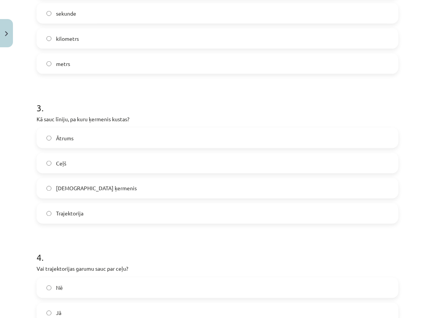
click at [67, 210] on span "Trajektorija" at bounding box center [69, 213] width 27 height 8
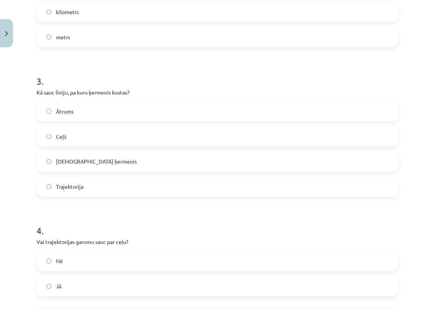
scroll to position [438, 0]
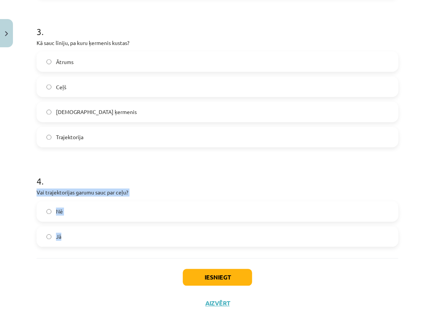
drag, startPoint x: 34, startPoint y: 188, endPoint x: 74, endPoint y: 236, distance: 62.0
click at [87, 164] on h1 "4 ." at bounding box center [218, 175] width 362 height 24
click at [131, 231] on label "Jā" at bounding box center [217, 236] width 360 height 19
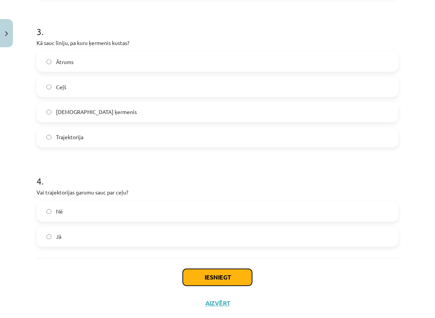
click at [229, 275] on button "Iesniegt" at bounding box center [217, 277] width 69 height 17
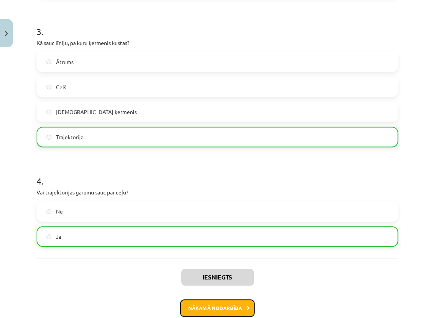
click at [221, 304] on button "Nākamā nodarbība" at bounding box center [217, 308] width 75 height 18
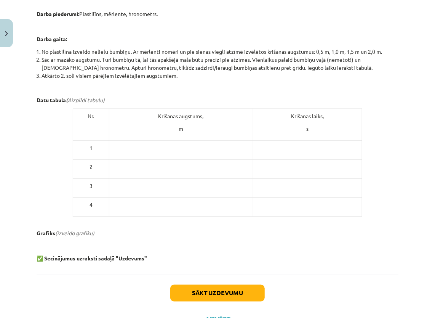
scroll to position [355, 0]
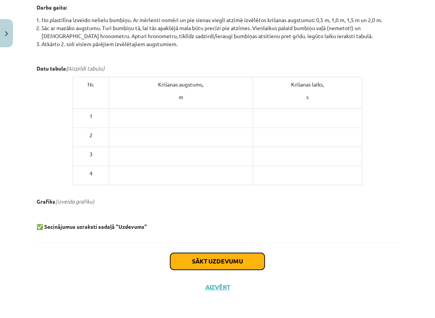
click at [210, 259] on button "Sākt uzdevumu" at bounding box center [217, 261] width 94 height 17
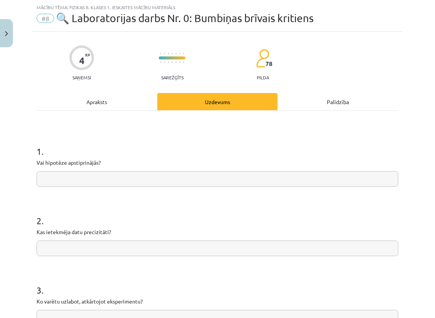
scroll to position [57, 0]
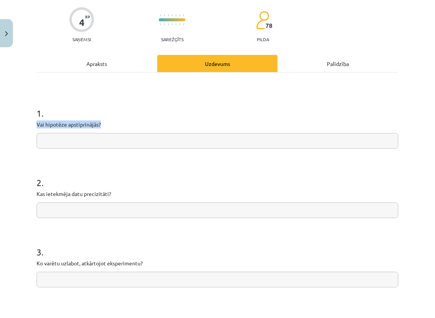
drag, startPoint x: 37, startPoint y: 123, endPoint x: 104, endPoint y: 126, distance: 67.1
click at [104, 126] on p "Vai hipotēze apstiprinājās?" at bounding box center [218, 124] width 362 height 8
click at [120, 142] on input "text" at bounding box center [218, 141] width 362 height 16
click at [264, 136] on input "text" at bounding box center [218, 141] width 362 height 16
paste input "**********"
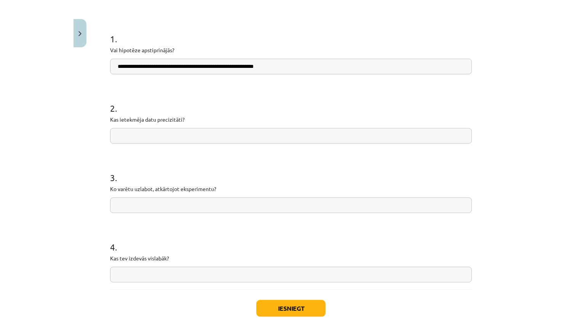
scroll to position [171, 0]
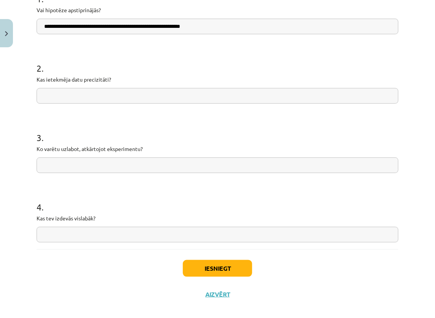
type input "**********"
drag, startPoint x: 37, startPoint y: 76, endPoint x: 113, endPoint y: 83, distance: 75.7
click at [113, 83] on p "Kas ietekmēja datu precizitāti?" at bounding box center [218, 79] width 362 height 8
drag, startPoint x: 113, startPoint y: 83, endPoint x: 126, endPoint y: 48, distance: 37.1
click at [126, 48] on form "**********" at bounding box center [218, 111] width 362 height 262
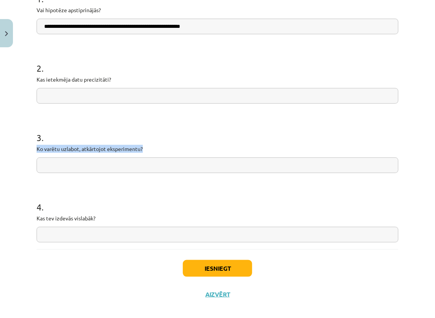
drag, startPoint x: 33, startPoint y: 147, endPoint x: 150, endPoint y: 146, distance: 117.3
click at [150, 146] on div "**********" at bounding box center [217, 93] width 371 height 428
click at [286, 166] on input "text" at bounding box center [218, 165] width 362 height 16
paste input "**********"
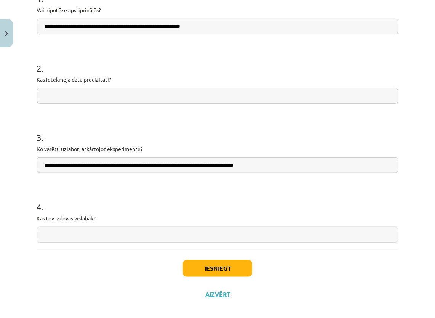
click at [287, 166] on input "**********" at bounding box center [218, 165] width 362 height 16
type input "**********"
copy p
drag, startPoint x: 37, startPoint y: 220, endPoint x: 107, endPoint y: 223, distance: 70.9
click at [107, 223] on div "4 . Kas tev izdevās vislabāk?" at bounding box center [218, 215] width 362 height 54
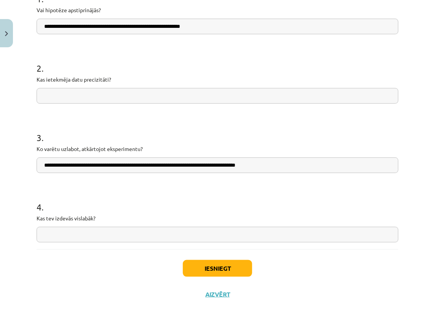
click at [179, 214] on p "Kas tev izdevās vislabāk?" at bounding box center [218, 218] width 362 height 8
click at [312, 231] on input "text" at bounding box center [218, 235] width 362 height 16
paste input "**********"
type input "**********"
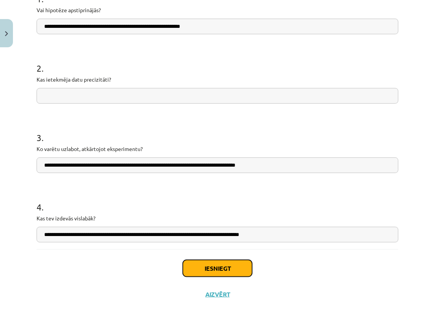
click at [243, 267] on button "Iesniegt" at bounding box center [217, 268] width 69 height 17
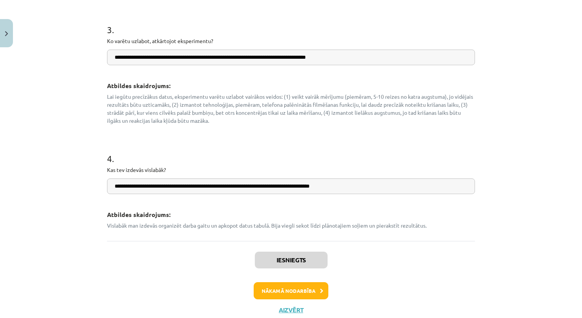
scroll to position [362, 0]
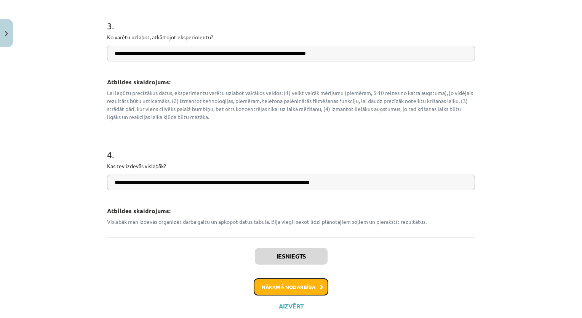
click at [294, 286] on button "Nākamā nodarbība" at bounding box center [291, 287] width 75 height 18
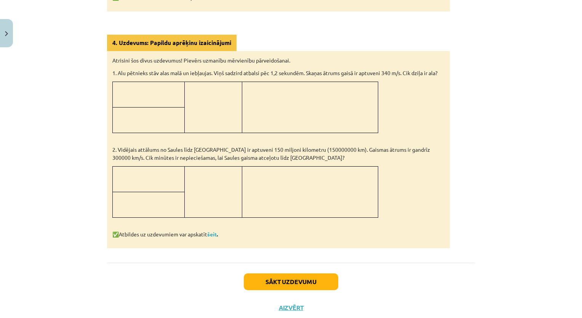
scroll to position [801, 0]
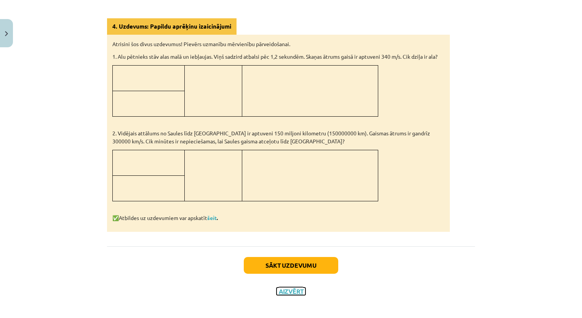
click at [286, 287] on button "Aizvērt" at bounding box center [291, 291] width 29 height 8
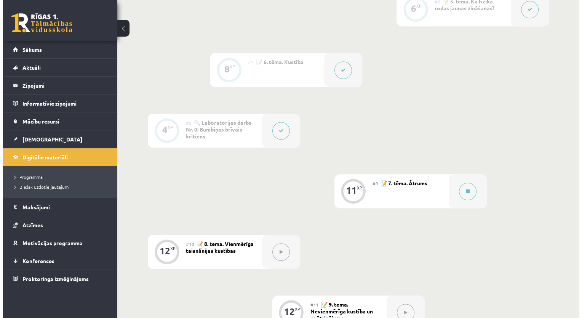
scroll to position [533, 0]
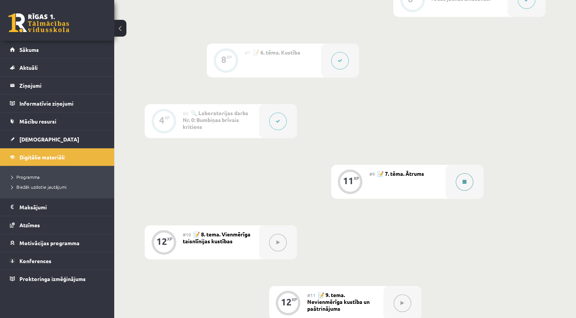
click at [469, 181] on button at bounding box center [465, 182] width 18 height 18
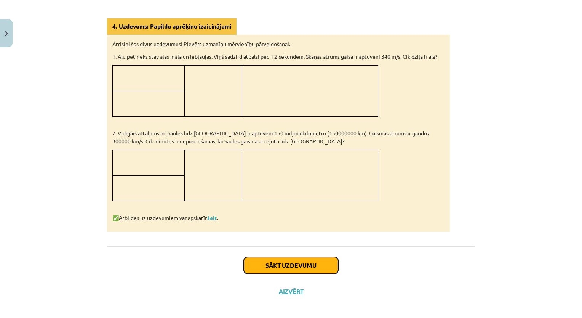
drag, startPoint x: 281, startPoint y: 262, endPoint x: 279, endPoint y: 258, distance: 5.3
click at [280, 261] on button "Sākt uzdevumu" at bounding box center [291, 265] width 94 height 17
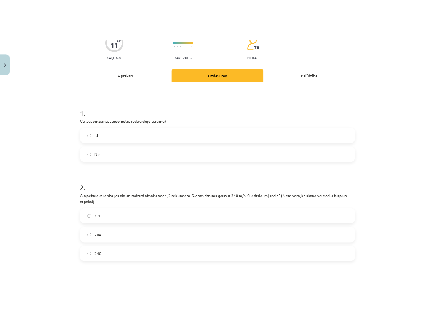
scroll to position [95, 0]
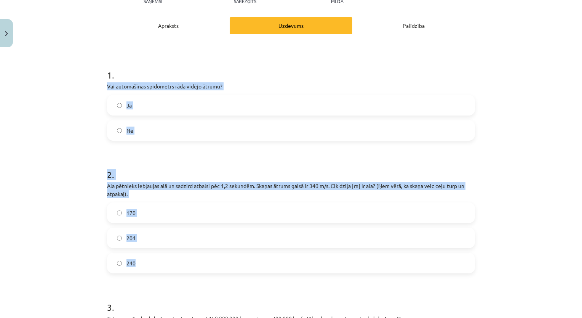
drag, startPoint x: 102, startPoint y: 85, endPoint x: 171, endPoint y: 260, distance: 188.5
click at [171, 260] on div "11 XP Saņemsi Sarežģīts 78 pilda Apraksts Uzdevums Palīdzība 1 . Vai automašīna…" at bounding box center [290, 273] width 377 height 636
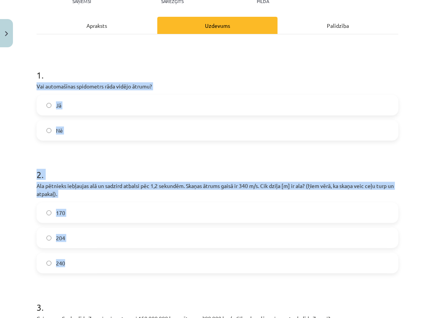
click at [161, 152] on form "1 . Vai automašīnas spidometrs rāda vidējo ātrumu? Jā Nē 2 . Ala pētnieks iebļa…" at bounding box center [218, 289] width 362 height 466
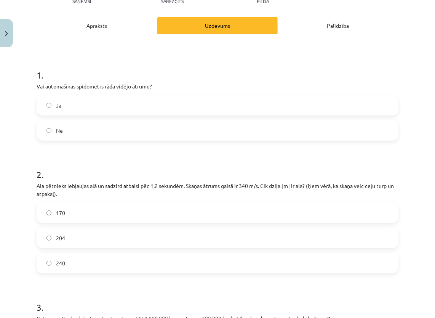
click at [159, 126] on label "Nē" at bounding box center [217, 130] width 360 height 19
click at [79, 237] on label "204" at bounding box center [217, 237] width 360 height 19
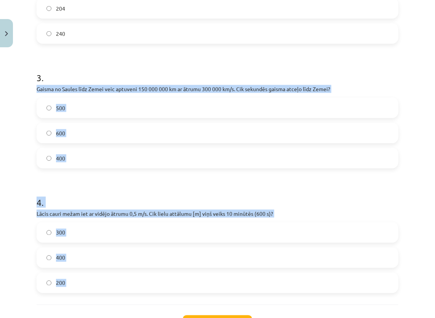
scroll to position [333, 0]
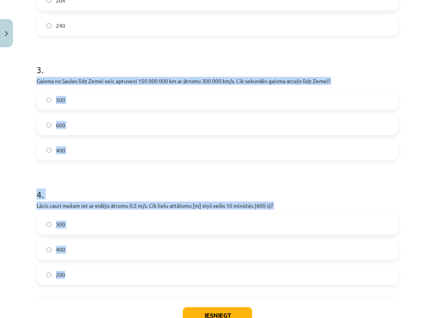
drag, startPoint x: 35, startPoint y: 124, endPoint x: 94, endPoint y: 268, distance: 155.5
click at [94, 268] on div "11 XP Saņemsi Sarežģīts 78 pilda Apraksts Uzdevums Palīdzība 1 . Vai automašīna…" at bounding box center [217, 36] width 371 height 636
click at [104, 179] on h1 "4 ." at bounding box center [218, 188] width 362 height 24
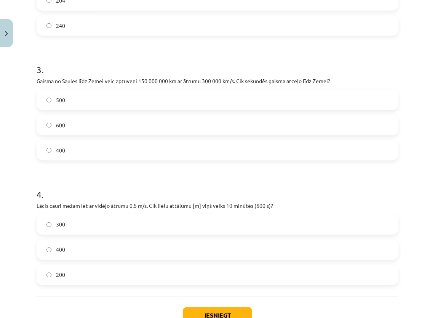
click at [101, 96] on label "500" at bounding box center [217, 99] width 360 height 19
click at [162, 219] on label "300" at bounding box center [217, 224] width 360 height 19
click at [219, 312] on button "Iesniegt" at bounding box center [217, 315] width 69 height 17
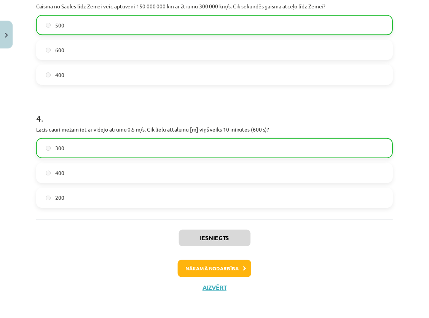
scroll to position [411, 0]
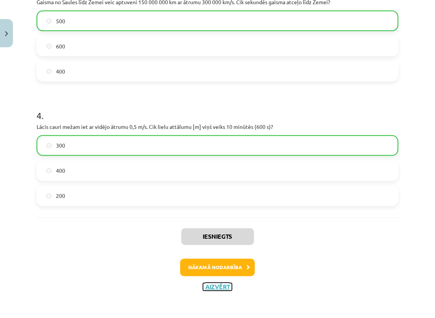
click at [210, 283] on button "Aizvērt" at bounding box center [217, 287] width 29 height 8
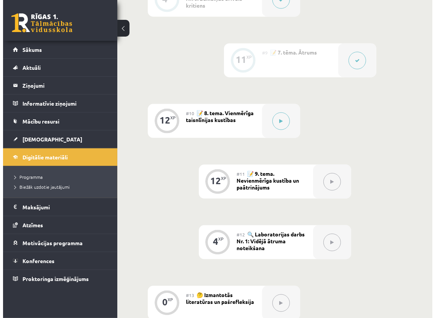
scroll to position [724, 0]
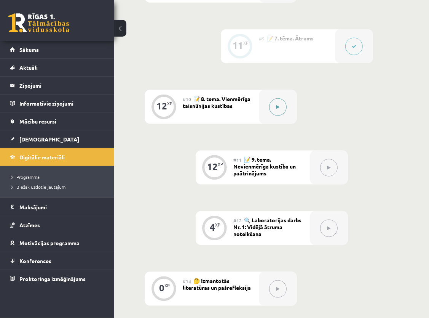
click at [275, 106] on button at bounding box center [278, 107] width 18 height 18
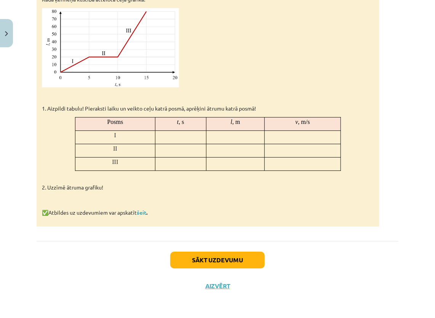
scroll to position [812, 0]
click at [207, 258] on button "Sākt uzdevumu" at bounding box center [217, 259] width 94 height 17
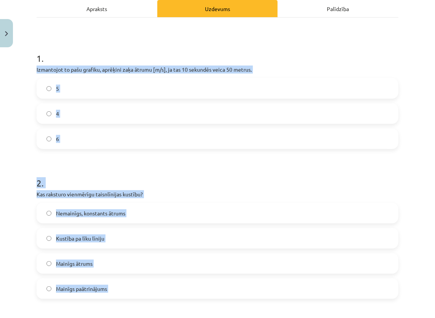
scroll to position [113, 0]
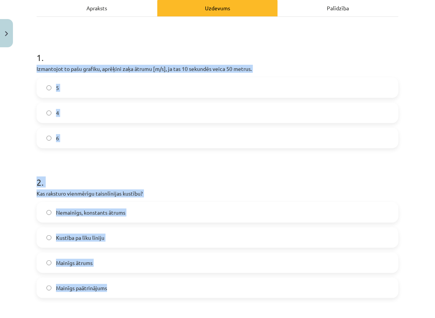
drag, startPoint x: 34, startPoint y: 160, endPoint x: 134, endPoint y: 284, distance: 159.3
click at [134, 284] on div "12 XP Saņemsi Sarežģīts 78 pilda Apraksts Uzdevums Palīdzība 1 . Izmantojot to …" at bounding box center [217, 314] width 371 height 753
click at [204, 168] on h1 "2 ." at bounding box center [218, 175] width 362 height 24
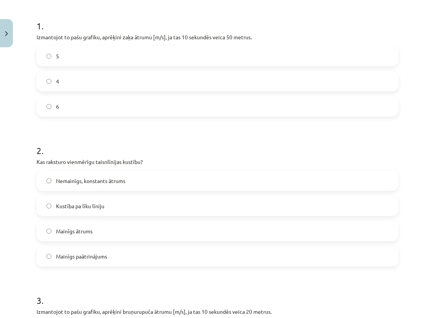
scroll to position [151, 0]
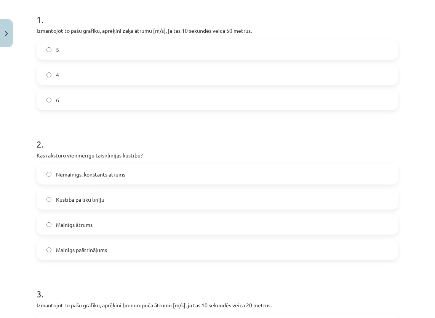
click at [171, 50] on label "5" at bounding box center [217, 49] width 360 height 19
click at [70, 176] on span "Nemainīgs, konstants ātrums" at bounding box center [90, 174] width 69 height 8
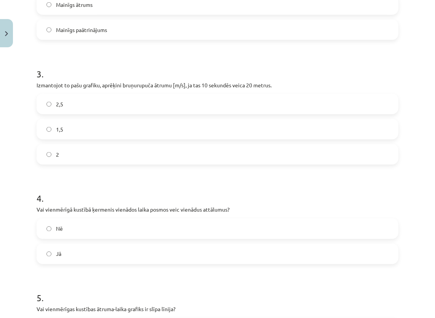
scroll to position [379, 0]
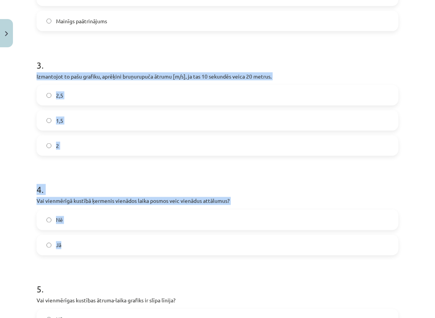
drag, startPoint x: 36, startPoint y: 73, endPoint x: 126, endPoint y: 237, distance: 187.9
click at [126, 237] on div "12 XP Saņemsi Sarežģīts 78 pilda Apraksts Uzdevums Palīdzība 1 . Izmantojot to …" at bounding box center [217, 47] width 371 height 753
click at [133, 181] on h1 "4 ." at bounding box center [218, 183] width 362 height 24
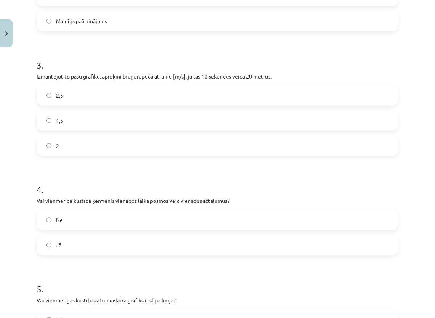
click at [86, 144] on label "2" at bounding box center [217, 145] width 360 height 19
click at [79, 243] on label "Jā" at bounding box center [217, 244] width 360 height 19
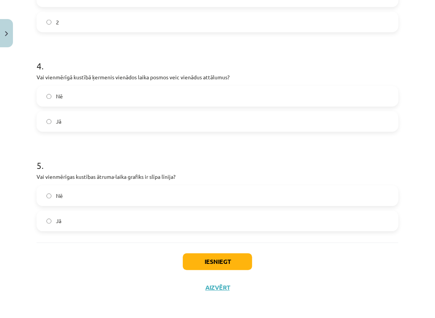
scroll to position [504, 0]
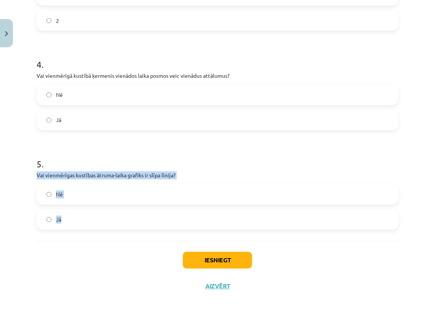
drag, startPoint x: 35, startPoint y: 173, endPoint x: 91, endPoint y: 218, distance: 71.3
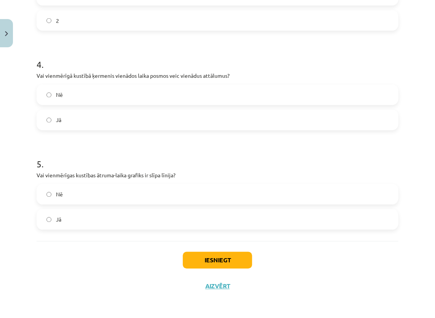
click at [101, 157] on h1 "5 ." at bounding box center [218, 158] width 362 height 24
click at [160, 183] on div "5 . Vai vienmērīgas kustības ātruma-laika grafiks ir slīpa līnija? Nē Jā" at bounding box center [218, 188] width 362 height 84
click at [187, 188] on label "Nē" at bounding box center [217, 194] width 360 height 19
click at [200, 257] on button "Iesniegt" at bounding box center [217, 260] width 69 height 17
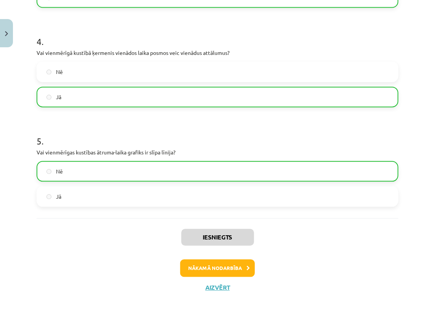
scroll to position [528, 0]
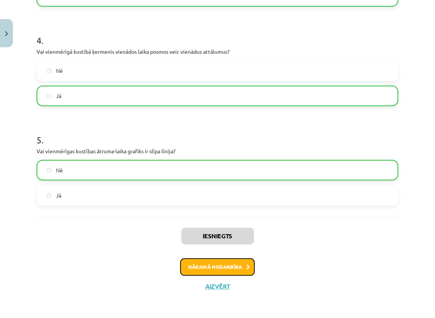
click at [225, 267] on button "Nākamā nodarbība" at bounding box center [217, 267] width 75 height 18
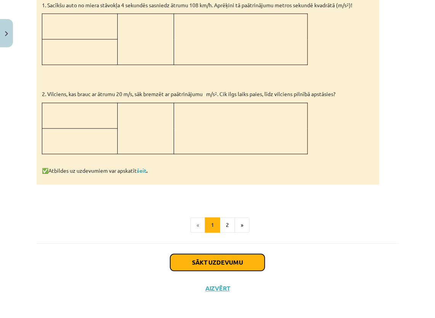
click at [219, 257] on button "Sākt uzdevumu" at bounding box center [217, 262] width 94 height 17
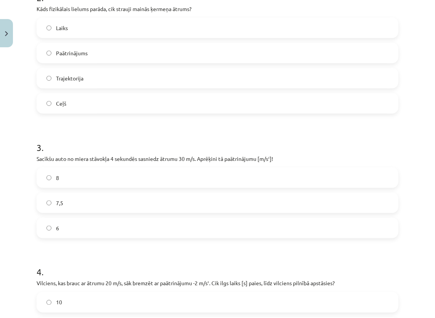
scroll to position [285, 0]
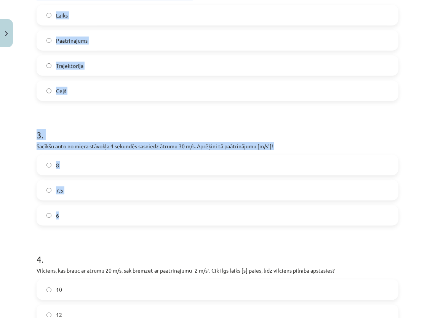
drag, startPoint x: 35, startPoint y: 162, endPoint x: 174, endPoint y: 219, distance: 150.7
click at [174, 219] on div "12 XP Saņemsi Sarežģīts 78 pilda Apraksts Uzdevums Palīdzība 1 . Vai kustība ir…" at bounding box center [217, 167] width 371 height 803
click at [187, 128] on h1 "3 ." at bounding box center [218, 128] width 362 height 24
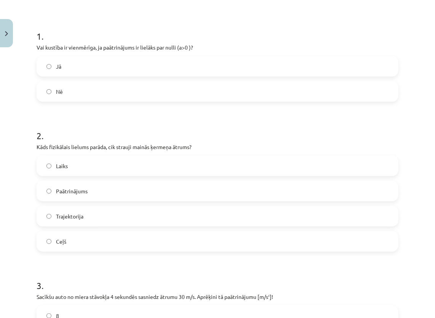
scroll to position [132, 0]
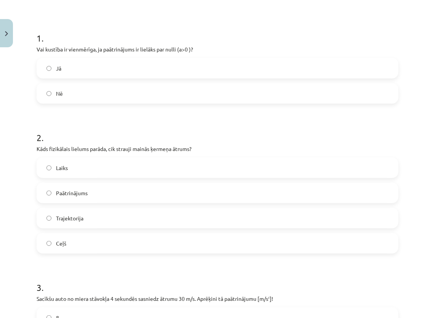
click at [100, 88] on label "Nē" at bounding box center [217, 93] width 360 height 19
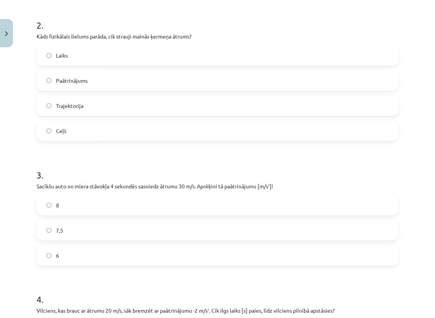
scroll to position [246, 0]
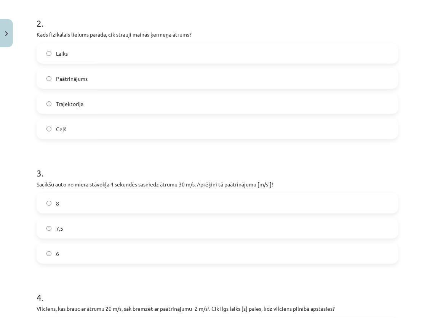
click at [112, 74] on label "Paātrinājums" at bounding box center [217, 78] width 360 height 19
click at [85, 223] on label "7,5" at bounding box center [217, 228] width 360 height 19
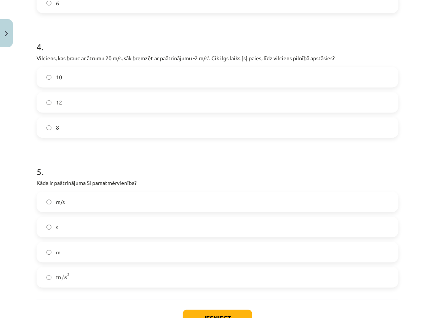
scroll to position [513, 0]
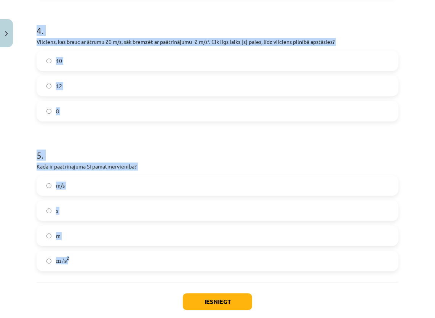
drag, startPoint x: 34, startPoint y: 35, endPoint x: 152, endPoint y: 260, distance: 254.7
click at [165, 144] on h1 "5 ." at bounding box center [218, 149] width 362 height 24
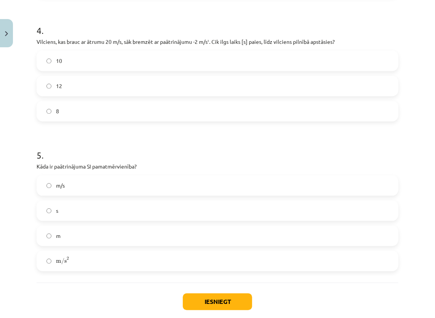
click at [134, 259] on label "m/s 2 m/s 2" at bounding box center [217, 260] width 360 height 19
click at [88, 61] on label "10" at bounding box center [217, 60] width 360 height 19
click at [211, 299] on button "Iesniegt" at bounding box center [217, 301] width 69 height 17
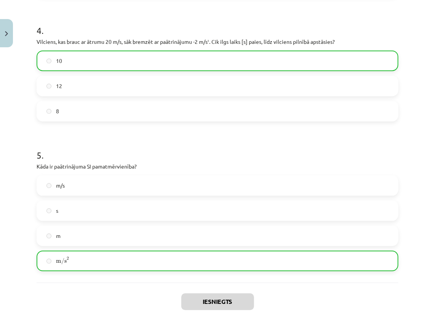
scroll to position [579, 0]
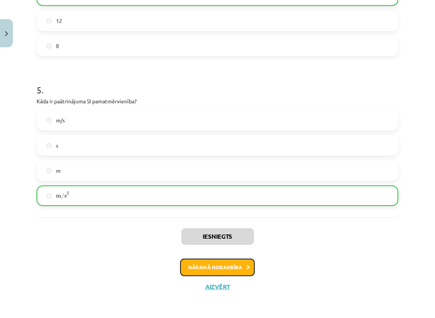
click at [230, 262] on button "Nākamā nodarbība" at bounding box center [217, 267] width 75 height 18
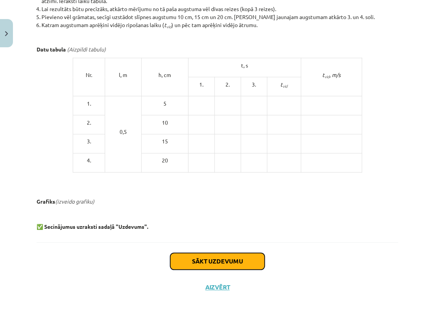
click at [205, 260] on button "Sākt uzdevumu" at bounding box center [217, 261] width 94 height 17
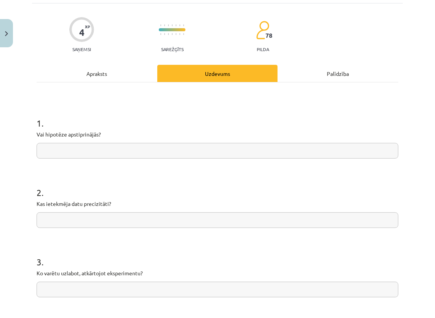
scroll to position [27, 0]
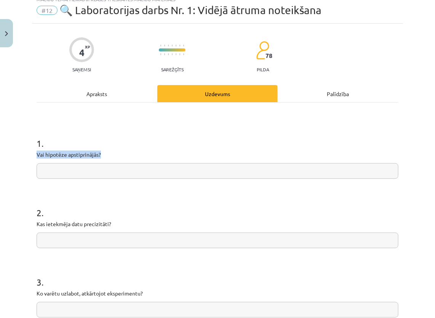
drag, startPoint x: 33, startPoint y: 152, endPoint x: 102, endPoint y: 152, distance: 68.9
click at [102, 152] on div "4 XP Saņemsi Sarežģīts 78 pilda Apraksts Uzdevums Palīdzība 1 . Vai hipotēze ap…" at bounding box center [217, 238] width 371 height 428
click at [131, 137] on h1 "1 ." at bounding box center [218, 137] width 362 height 24
click at [343, 171] on input "text" at bounding box center [218, 171] width 362 height 16
paste input "**********"
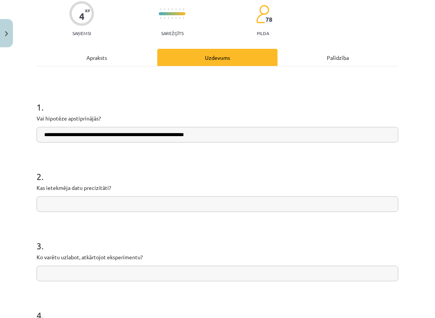
scroll to position [65, 0]
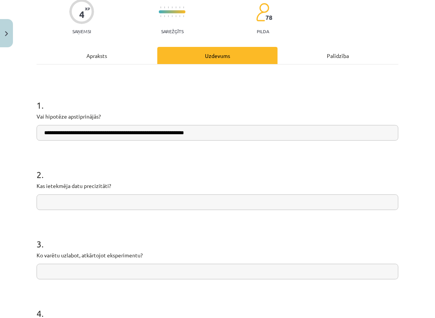
type input "**********"
drag, startPoint x: 34, startPoint y: 185, endPoint x: 115, endPoint y: 184, distance: 81.1
click at [115, 184] on div "**********" at bounding box center [217, 200] width 371 height 428
click at [134, 168] on h1 "2 ." at bounding box center [218, 168] width 362 height 24
drag, startPoint x: 298, startPoint y: 185, endPoint x: 297, endPoint y: 180, distance: 5.5
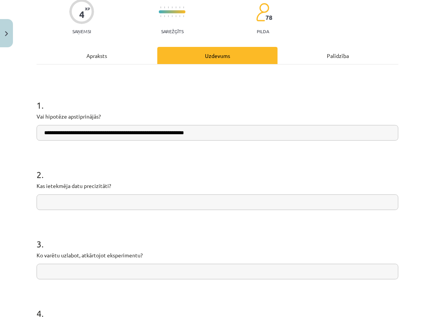
click at [298, 185] on p "Kas ietekmēja datu precizitāti?" at bounding box center [218, 186] width 362 height 8
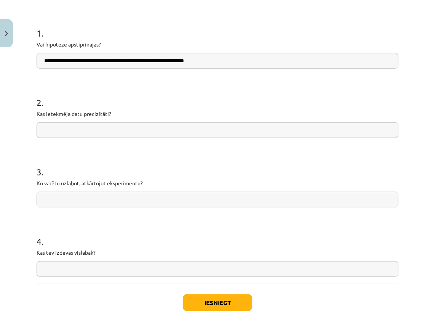
scroll to position [179, 0]
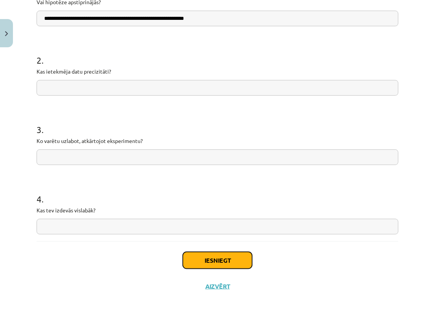
click at [201, 257] on button "Iesniegt" at bounding box center [217, 260] width 69 height 17
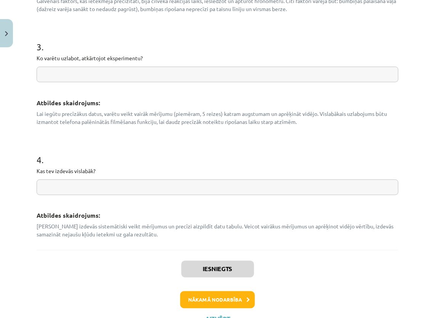
scroll to position [381, 0]
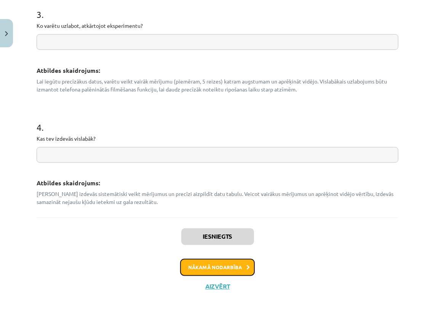
click at [214, 263] on button "Nākamā nodarbība" at bounding box center [217, 268] width 75 height 18
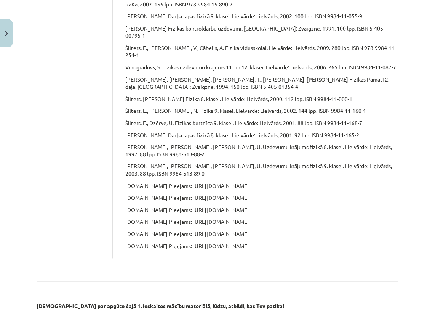
scroll to position [420, 0]
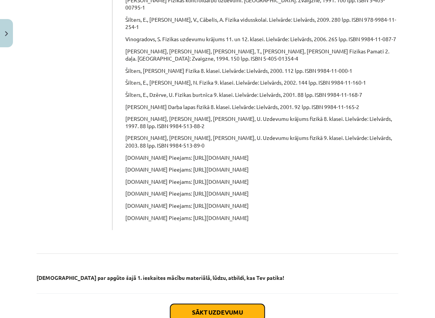
click at [208, 304] on button "Sākt uzdevumu" at bounding box center [217, 312] width 94 height 17
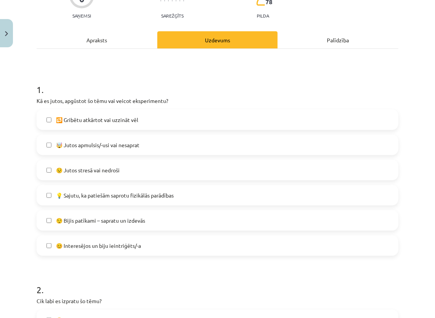
scroll to position [95, 0]
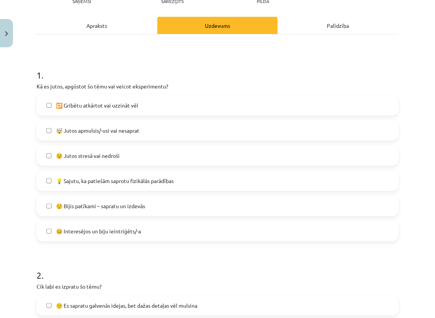
click at [101, 102] on span "🔁 Gribētu atkārtot vai uzzināt vēl" at bounding box center [97, 105] width 82 height 8
click at [81, 233] on span "😊 Interesējos un biju ieintriģēts/-a" at bounding box center [98, 231] width 85 height 8
click at [75, 205] on span "😌 Bijis patīkami – sapratu un izdevās" at bounding box center [100, 206] width 89 height 8
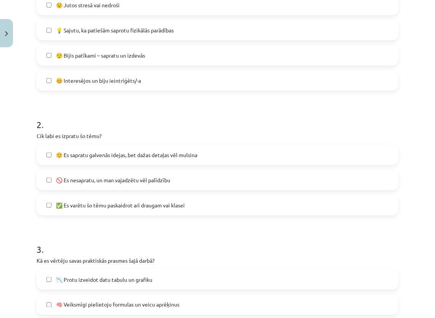
scroll to position [248, 0]
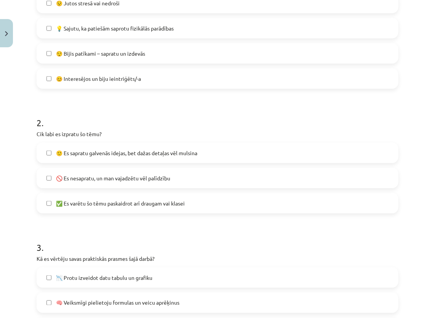
click at [93, 154] on span "🙂 Es sapratu galvenās idejas, bet dažas detaļas vēl mulsina" at bounding box center [126, 153] width 141 height 8
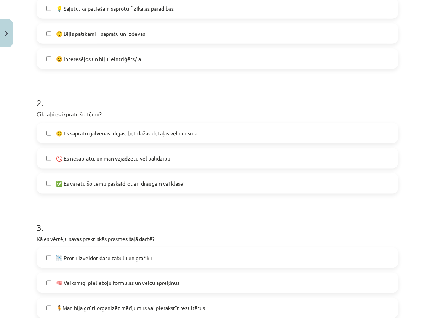
scroll to position [286, 0]
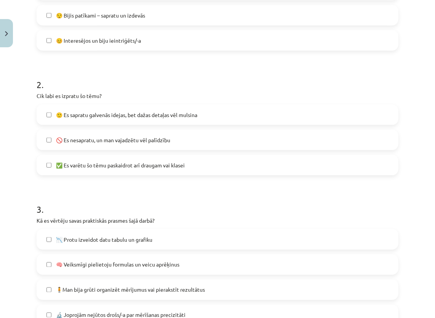
click at [90, 166] on span "✅ Es varētu šo tēmu paskaidrot arī draugam vai klasei" at bounding box center [120, 165] width 129 height 8
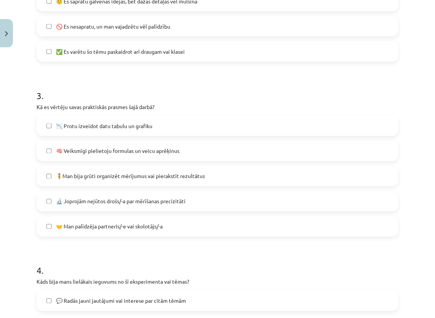
scroll to position [400, 0]
drag, startPoint x: 54, startPoint y: 123, endPoint x: 62, endPoint y: 121, distance: 8.3
click at [54, 123] on label "📉 Protu izveidot datu tabulu un grafiku" at bounding box center [217, 124] width 360 height 19
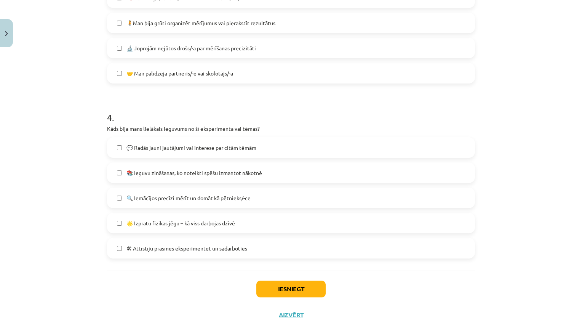
scroll to position [580, 0]
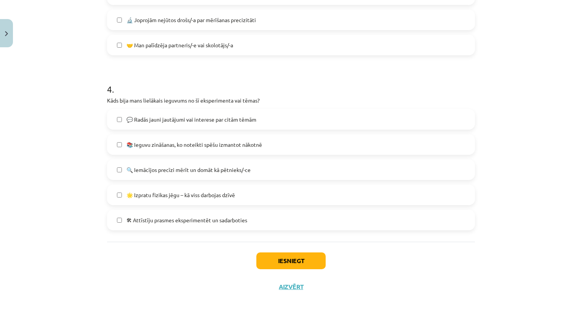
click at [364, 261] on div "Iesniegt Aizvērt" at bounding box center [291, 267] width 368 height 53
click at [151, 120] on span "💬 Radās jauni jautājumi vai interese par citām tēmām" at bounding box center [191, 119] width 130 height 8
click at [227, 145] on span "📚 Ieguvu zināšanas, ko noteikti spēšu izmantot nākotnē" at bounding box center [194, 145] width 136 height 8
click at [184, 197] on span "🌟 Izpratu fizikas jēgu – kā viss darbojas dzīvē" at bounding box center [180, 195] width 109 height 8
click at [283, 262] on button "Iesniegt" at bounding box center [290, 260] width 69 height 17
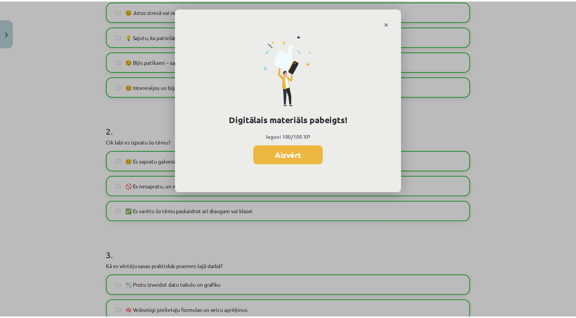
scroll to position [276, 0]
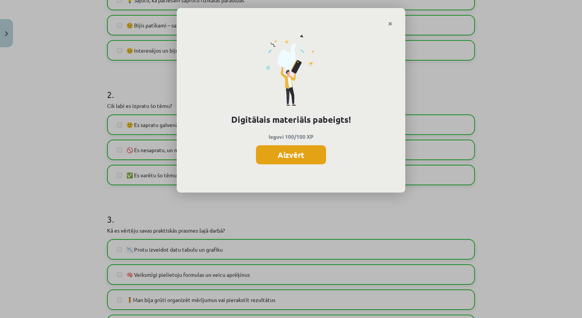
click at [299, 153] on button "Aizvērt" at bounding box center [291, 154] width 70 height 19
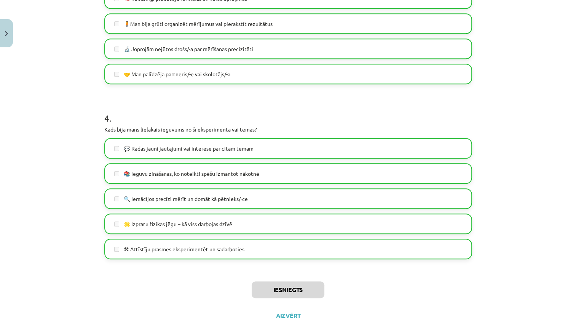
scroll to position [580, 0]
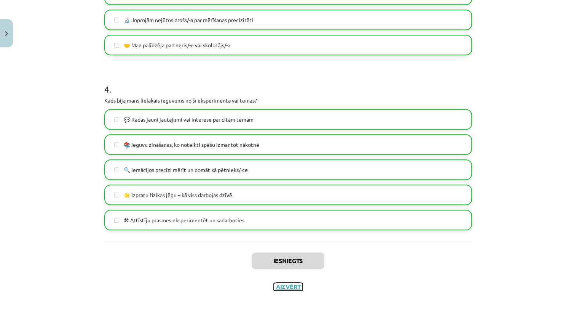
click at [285, 286] on button "Aizvērt" at bounding box center [288, 287] width 29 height 8
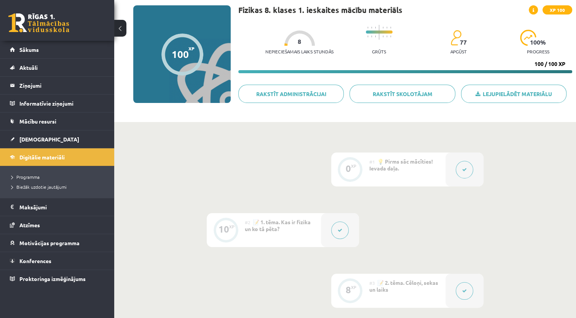
scroll to position [0, 0]
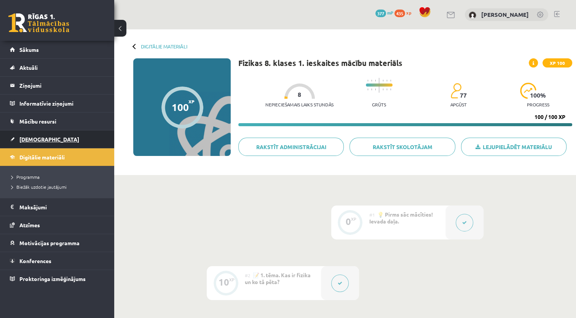
click at [26, 139] on span "[DEMOGRAPHIC_DATA]" at bounding box center [49, 139] width 60 height 7
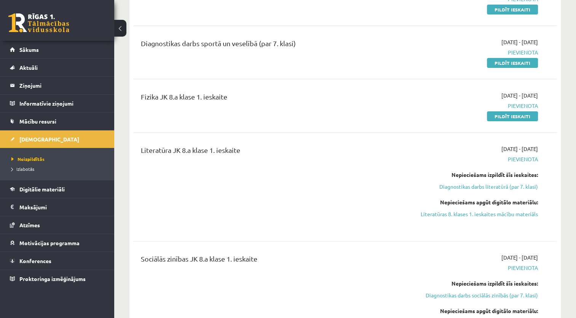
scroll to position [190, 0]
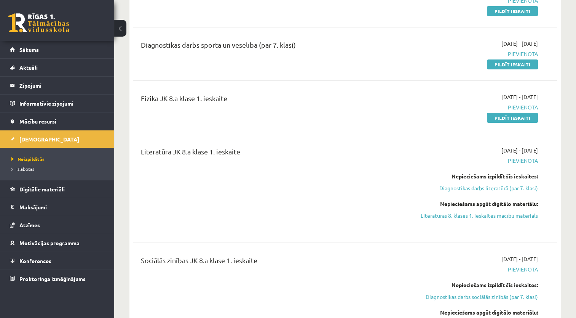
click at [390, 268] on div "Sociālās zinības JK 8.a klase 1. ieskaite" at bounding box center [271, 301] width 272 height 92
click at [495, 113] on link "Pildīt ieskaiti" at bounding box center [512, 118] width 51 height 10
drag, startPoint x: 500, startPoint y: 52, endPoint x: 332, endPoint y: 34, distance: 168.5
click at [500, 59] on link "Pildīt ieskaiti" at bounding box center [512, 64] width 51 height 10
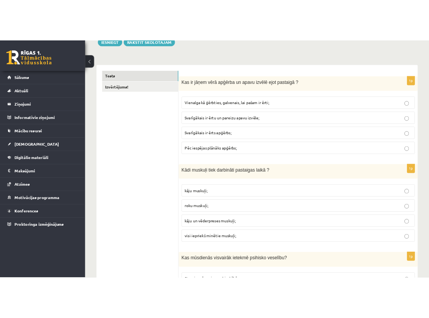
scroll to position [114, 0]
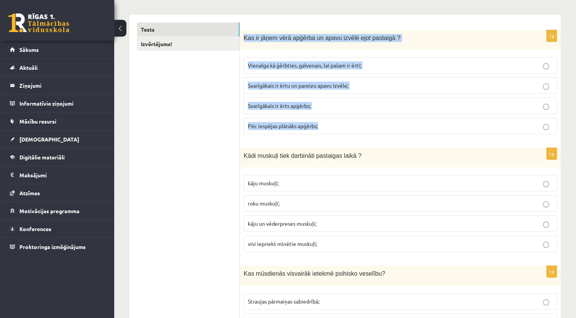
drag, startPoint x: 242, startPoint y: 34, endPoint x: 329, endPoint y: 124, distance: 125.0
click at [329, 124] on div "1p Kas ir jāņem vērā apģērba un apavu izvēlē ejot pastaigā ? Vienalga kā ģērbti…" at bounding box center [400, 85] width 321 height 110
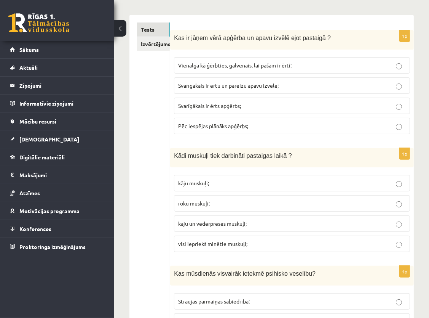
click at [241, 88] on p "Svarīgākais ir ērtu un pareizu apavu izvēle;" at bounding box center [292, 86] width 228 height 8
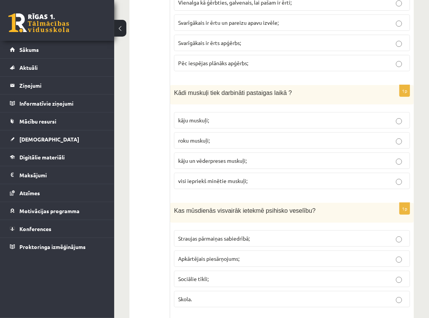
scroll to position [190, 0]
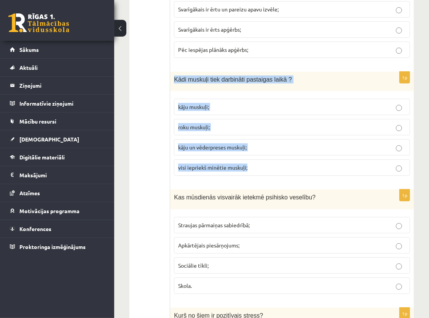
drag, startPoint x: 173, startPoint y: 85, endPoint x: 262, endPoint y: 170, distance: 123.4
click at [262, 170] on div "1p Kādi muskuļi tiek darbināti pastaigas laikā ? kāju muskuļi; roku muskuļi; kā…" at bounding box center [292, 127] width 244 height 110
click at [303, 82] on p "Kādi muskuļi tiek darbināti pastaigas laikā ?" at bounding box center [273, 79] width 198 height 8
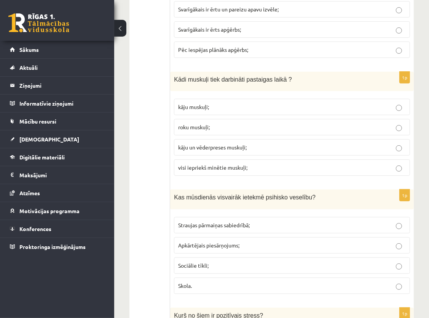
click at [206, 171] on span "visi iepriekš minētie muskuļi;" at bounding box center [212, 167] width 69 height 7
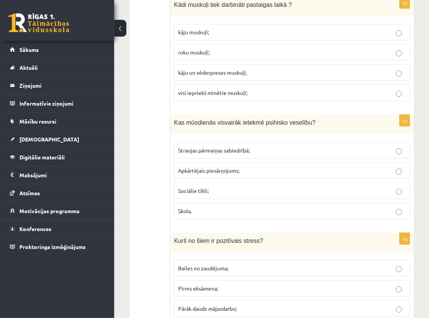
scroll to position [267, 0]
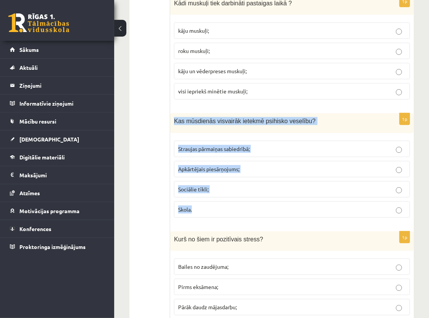
drag, startPoint x: 172, startPoint y: 124, endPoint x: 211, endPoint y: 214, distance: 98.1
click at [211, 214] on div "1p Kas mūsdienās visvairāk ietekmē psihisko veselību? Straujas pārmaiņas sabied…" at bounding box center [292, 168] width 244 height 110
click at [271, 133] on div "Kas mūsdienās visvairāk ietekmē psihisko veselību?" at bounding box center [292, 122] width 244 height 19
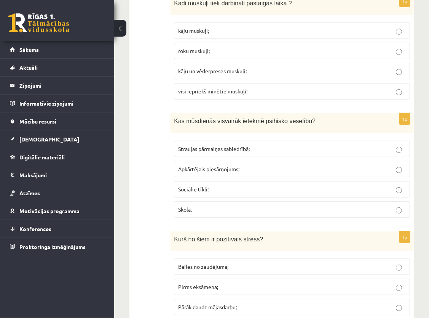
click at [206, 190] on span "Sociālie tīkli;" at bounding box center [193, 188] width 30 height 7
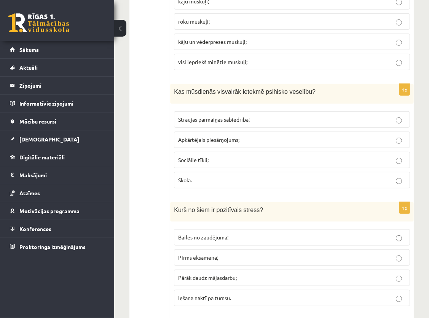
scroll to position [343, 0]
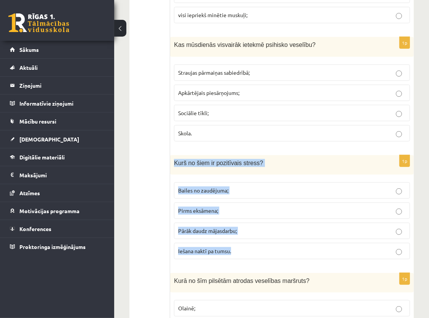
drag, startPoint x: 173, startPoint y: 165, endPoint x: 259, endPoint y: 259, distance: 126.7
click at [259, 259] on div "1p Kurš no šiem ir pozitīvais stress? Bailes no zaudējuma; Pirms eksāmena; Pārā…" at bounding box center [292, 210] width 244 height 110
click at [269, 167] on p "Kurš no šiem ir pozitīvais stress?" at bounding box center [273, 163] width 198 height 8
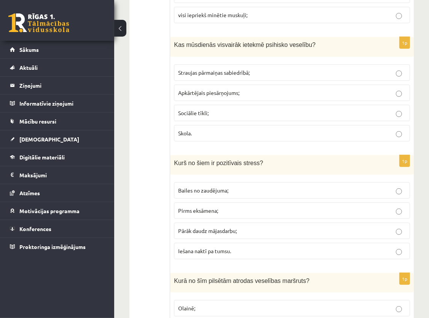
click at [228, 209] on label "Pirms eksāmena;" at bounding box center [292, 210] width 236 height 16
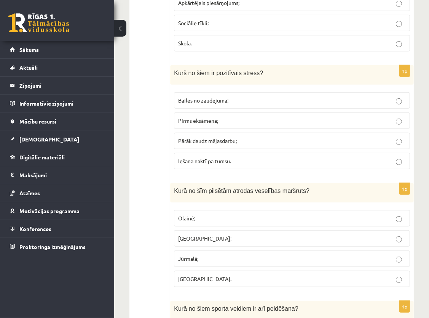
scroll to position [457, 0]
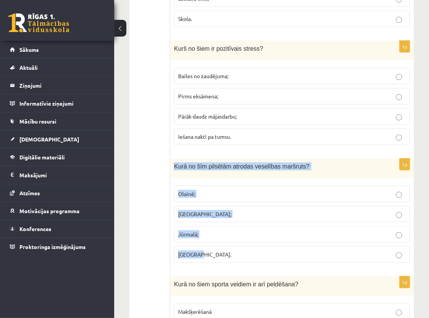
drag, startPoint x: 175, startPoint y: 168, endPoint x: 236, endPoint y: 251, distance: 102.5
click at [236, 251] on div "1p Kurā no šīm pilsētām atrodas veselības maršruts? Olainē; Rīgā; Jūrmalā; Jelg…" at bounding box center [292, 213] width 244 height 110
click at [236, 251] on label "Jelgavā." at bounding box center [292, 254] width 236 height 16
click at [218, 178] on div "Kurā no šīm pilsētām atrodas veselības maršruts?" at bounding box center [292, 167] width 244 height 19
drag, startPoint x: 174, startPoint y: 170, endPoint x: 205, endPoint y: 256, distance: 90.8
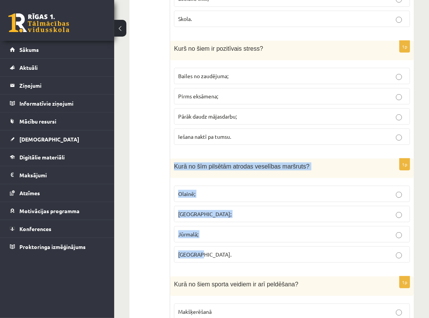
click at [205, 256] on div "1p Kurā no šīm pilsētām atrodas veselības maršruts? Olainē; Rīgā; Jūrmalā; Jelg…" at bounding box center [292, 213] width 244 height 110
click at [215, 178] on div "Kurā no šīm pilsētām atrodas veselības maršruts?" at bounding box center [292, 167] width 244 height 19
click at [341, 170] on p "Kurā no šīm pilsētām atrodas veselības maršruts?" at bounding box center [273, 166] width 198 height 8
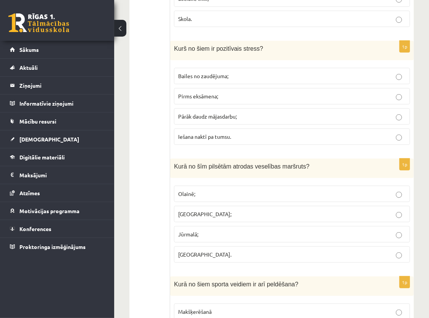
click at [216, 196] on p "Olainē;" at bounding box center [292, 194] width 228 height 8
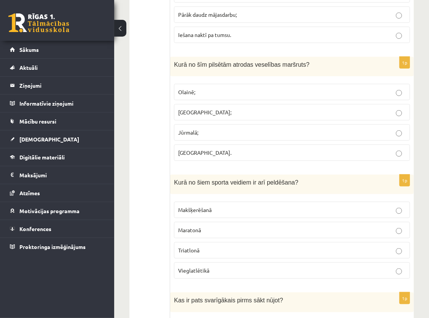
scroll to position [571, 0]
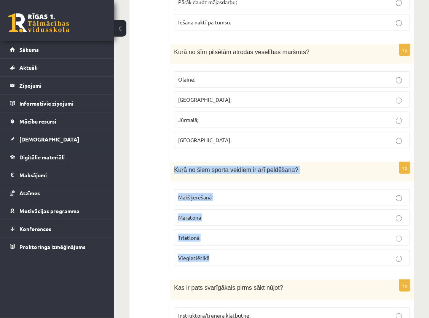
drag, startPoint x: 173, startPoint y: 170, endPoint x: 243, endPoint y: 259, distance: 113.9
click at [243, 259] on div "1p Kurā no šiem sporta veidiem ir arī peldēšana? Makšķerēšanā Maratonā Triatlon…" at bounding box center [292, 217] width 244 height 110
click at [303, 179] on div "Kurā no šiem sporta veidiem ir arī peldēšana?" at bounding box center [292, 171] width 244 height 19
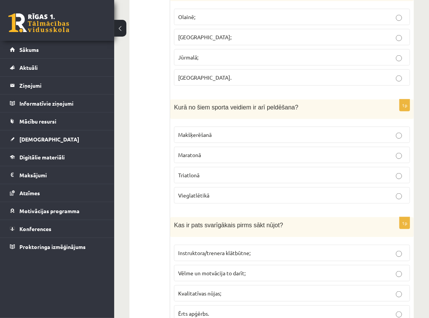
scroll to position [648, 0]
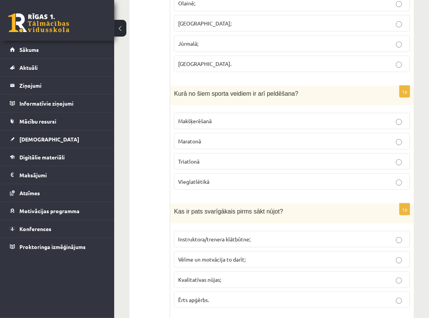
click at [207, 162] on p "Triatlonā" at bounding box center [292, 161] width 228 height 8
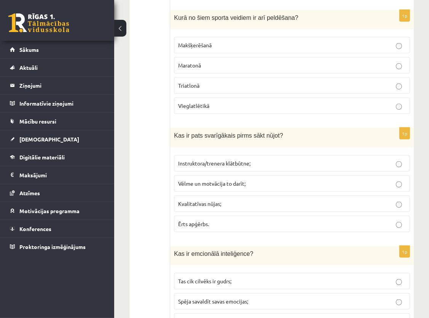
scroll to position [724, 0]
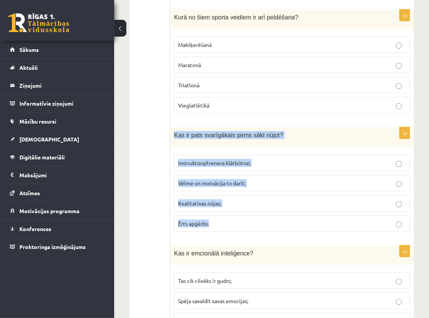
drag, startPoint x: 173, startPoint y: 136, endPoint x: 219, endPoint y: 238, distance: 112.3
click at [219, 237] on div "1p Kas ir pats svarīgākais pirms sākt nūjot? Instruktora/trenera klātbūtne; Vēl…" at bounding box center [292, 182] width 244 height 110
click at [306, 146] on div "Kas ir pats svarīgākais pirms sākt nūjot?" at bounding box center [292, 136] width 244 height 19
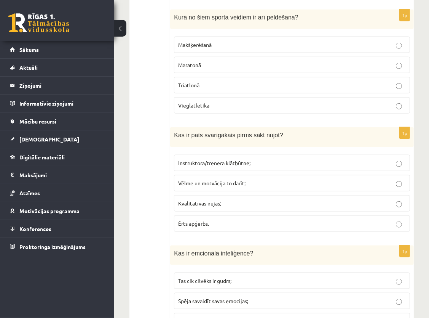
click at [229, 186] on span "Vēlme un motvācija to darīt;" at bounding box center [211, 182] width 67 height 7
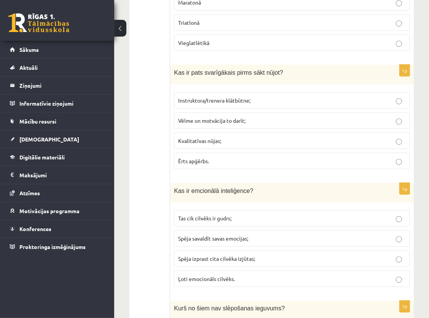
scroll to position [800, 0]
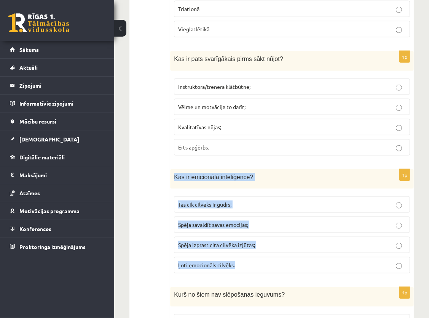
drag, startPoint x: 174, startPoint y: 178, endPoint x: 238, endPoint y: 262, distance: 106.0
click at [238, 262] on div "1p Kas ir emcionālā inteliģence? Tas cik cilvēks ir gudrs; Spēja savaldīt savas…" at bounding box center [292, 224] width 244 height 110
click at [253, 182] on div "Kas ir emcionālā inteliģence?" at bounding box center [292, 178] width 244 height 19
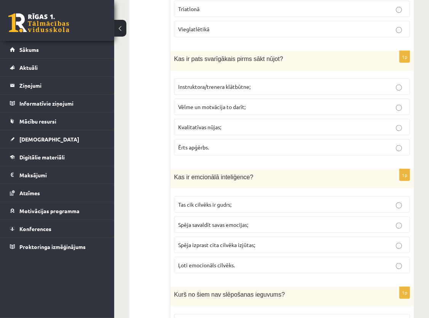
click at [221, 246] on span "Spēja izprast cita cilvēka izjūtas;" at bounding box center [216, 244] width 77 height 7
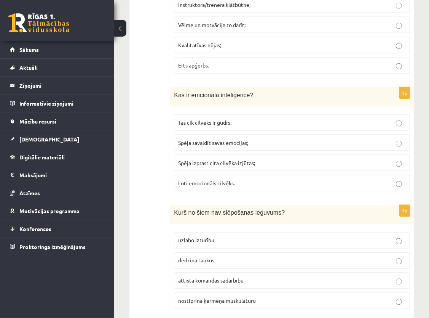
scroll to position [952, 0]
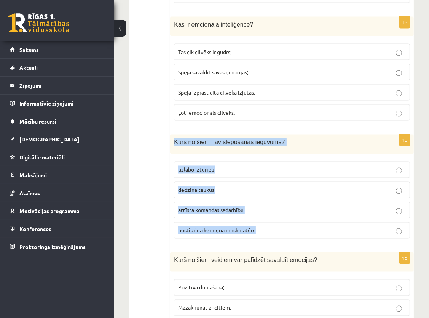
drag, startPoint x: 175, startPoint y: 142, endPoint x: 267, endPoint y: 232, distance: 128.8
click at [267, 232] on div "1p Kurš no šiem nav slēpošanas ieguvums? uzlabo izturību dedzina taukus attīsta…" at bounding box center [292, 189] width 244 height 110
click at [286, 143] on p "Kurš no šiem nav slēpošanas ieguvums?" at bounding box center [273, 142] width 198 height 8
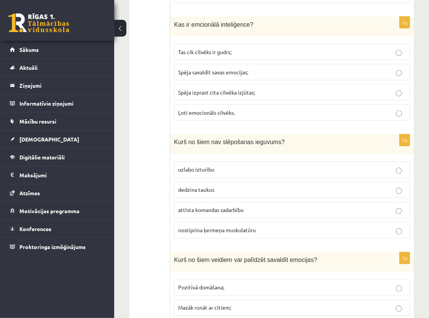
drag, startPoint x: 229, startPoint y: 175, endPoint x: 225, endPoint y: 178, distance: 4.0
click at [228, 174] on label "uzlabo izturību" at bounding box center [292, 170] width 236 height 16
click at [223, 187] on p "dedzina taukus" at bounding box center [292, 190] width 228 height 8
click at [221, 175] on label "uzlabo izturību" at bounding box center [292, 170] width 236 height 16
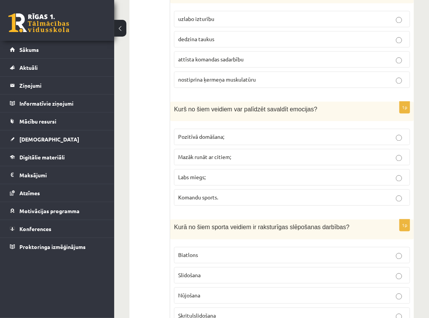
scroll to position [1105, 0]
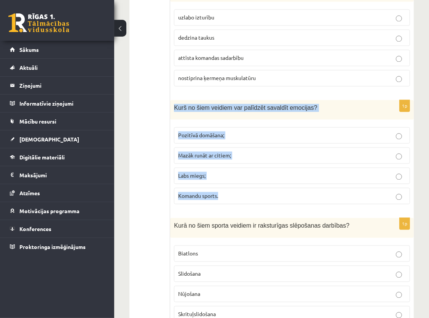
drag, startPoint x: 174, startPoint y: 108, endPoint x: 238, endPoint y: 191, distance: 104.7
click at [238, 191] on div "1p Kurš no šiem veidiem var palīdzēt savaldīt emocijas? Pozitīvā domāšana; Mazā…" at bounding box center [292, 155] width 244 height 110
click at [329, 108] on p "Kurš no šiem veidiem var palīdzēt savaldīt emocijas?" at bounding box center [273, 108] width 198 height 8
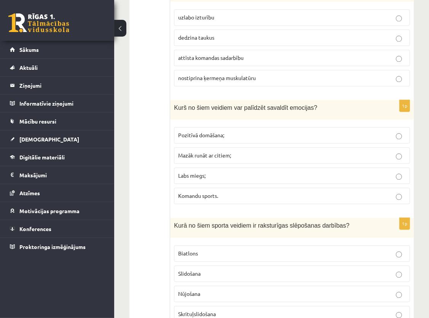
click at [209, 138] on span "Pozitīvā domāšana;" at bounding box center [201, 134] width 46 height 7
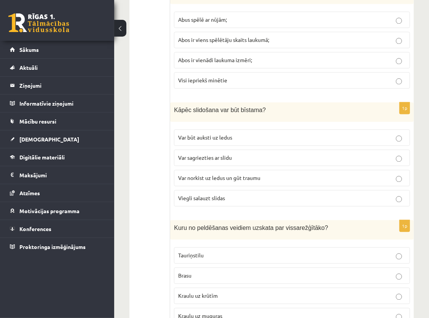
scroll to position [3363, 0]
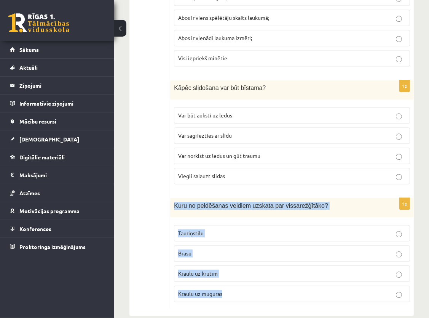
drag, startPoint x: 173, startPoint y: 191, endPoint x: 230, endPoint y: 287, distance: 111.5
click at [230, 287] on div "1p Kuru no peldēšanas veidiem uzskata par vissarežģītāko? Tauriņstilu Brasu Kra…" at bounding box center [292, 253] width 244 height 110
click at [248, 204] on div "Kuru no peldēšanas veidiem uzskata par vissarežģītāko?" at bounding box center [292, 207] width 244 height 19
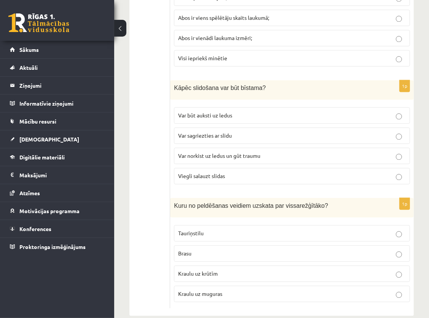
click at [207, 229] on p "Tauriņstilu" at bounding box center [292, 233] width 228 height 8
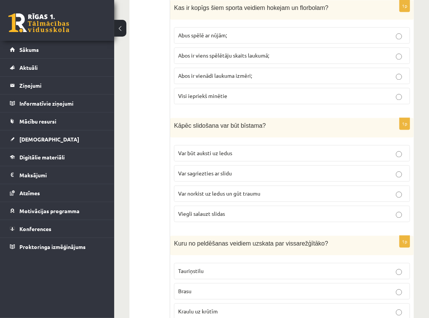
scroll to position [3325, 0]
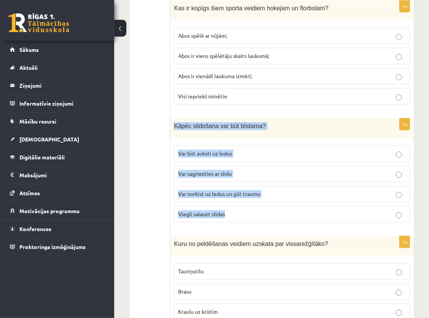
drag, startPoint x: 174, startPoint y: 114, endPoint x: 250, endPoint y: 206, distance: 119.0
click at [250, 206] on div "1p Kāpēc slidošana var būt bīstama? Var būt auksti uz ledus Var sagriezties ar …" at bounding box center [292, 173] width 244 height 110
click at [282, 122] on p "Kāpēc slidošana var būt bīstama?" at bounding box center [273, 126] width 198 height 8
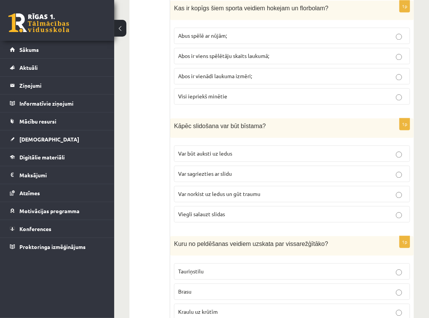
click at [206, 190] on span "Var norkist uz ledus un gūt traumu" at bounding box center [219, 193] width 82 height 7
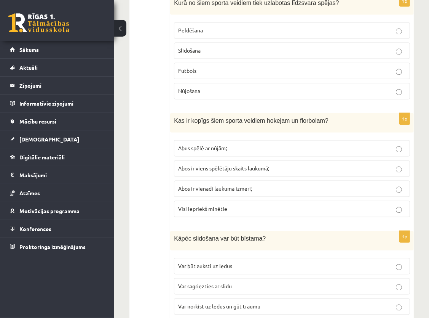
scroll to position [3210, 0]
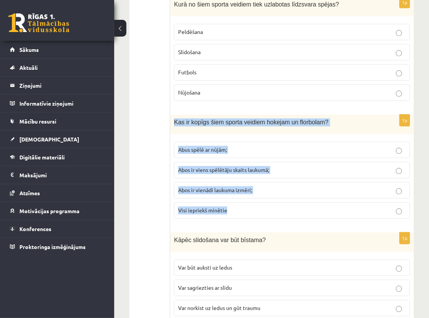
drag, startPoint x: 173, startPoint y: 106, endPoint x: 239, endPoint y: 198, distance: 113.8
click at [239, 198] on div "1p Kas ir kopīgs šiem sporta veidiem hokejam un florbolam? Abus spēlē ar nūjām;…" at bounding box center [292, 170] width 244 height 110
click at [243, 118] on div "Kas ir kopīgs šiem sporta veidiem hokejam un florbolam?" at bounding box center [292, 124] width 244 height 19
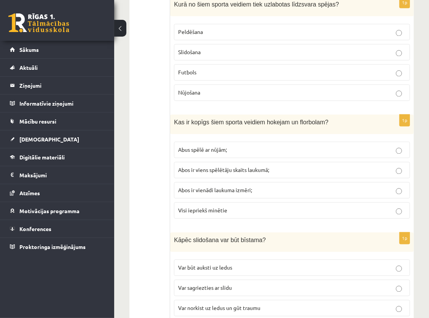
click at [250, 146] on p "Abus spēlē ar nūjām;" at bounding box center [292, 150] width 228 height 8
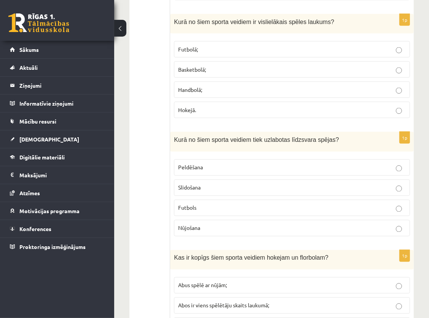
scroll to position [3058, 0]
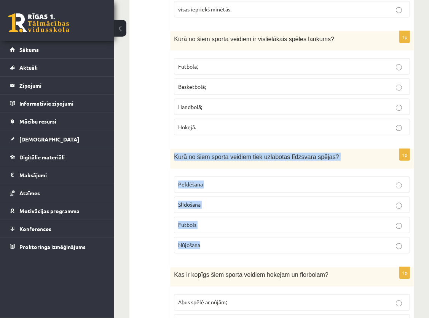
drag, startPoint x: 175, startPoint y: 143, endPoint x: 224, endPoint y: 234, distance: 103.8
click at [224, 234] on div "1p Kurā no šiem sporta veidiem tiek uzlabotas līdzsvara spējas? Peldēšana Slido…" at bounding box center [292, 204] width 244 height 110
click at [348, 153] on p "Kurā no šiem sporta veidiem tiek uzlabotas līdzsvara spējas?" at bounding box center [273, 157] width 198 height 8
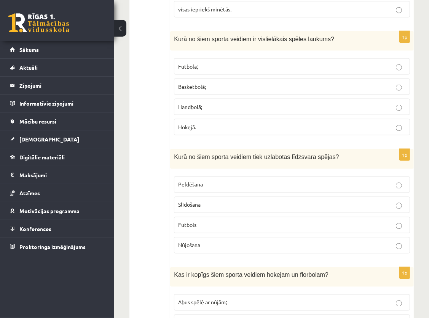
click at [227, 201] on p "Slidošana" at bounding box center [292, 205] width 228 height 8
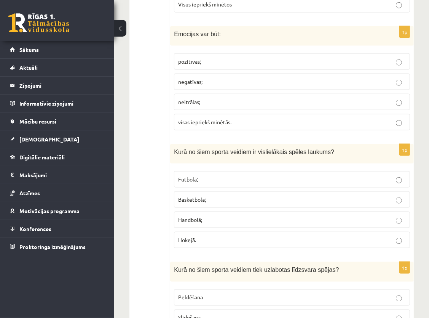
scroll to position [2944, 0]
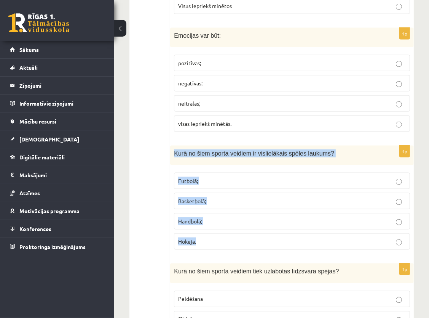
drag, startPoint x: 174, startPoint y: 142, endPoint x: 224, endPoint y: 218, distance: 91.5
click at [224, 230] on div "1p Kurā no šiem sporta veidiem ir vislielākais spēles laukums? Futbolā; Basketb…" at bounding box center [292, 201] width 244 height 110
drag, startPoint x: 329, startPoint y: 144, endPoint x: 354, endPoint y: 148, distance: 25.4
click at [329, 149] on p "Kurā no šiem sporta veidiem ir vislielākais spēles laukums?" at bounding box center [273, 153] width 198 height 8
click at [370, 149] on p "Kurā no šiem sporta veidiem ir vislielākais spēles laukums?" at bounding box center [273, 153] width 198 height 8
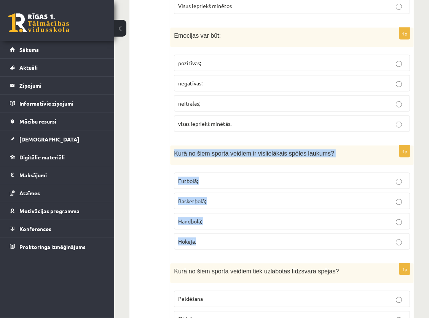
click at [345, 149] on p "Kurā no šiem sporta veidiem ir vislielākais spēles laukums?" at bounding box center [273, 153] width 198 height 8
click at [353, 146] on div "Kurā no šiem sporta veidiem ir vislielākais spēles laukums?" at bounding box center [292, 155] width 244 height 19
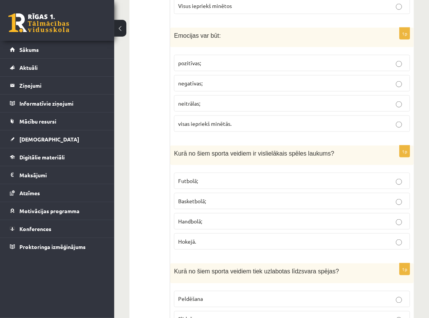
click at [225, 177] on p "Futbolā;" at bounding box center [292, 181] width 228 height 8
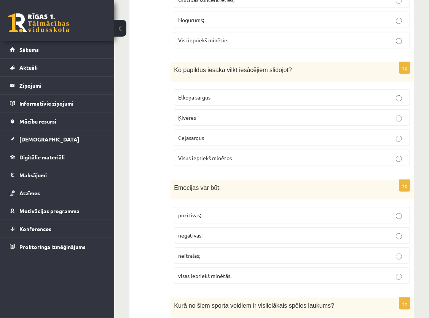
scroll to position [2791, 0]
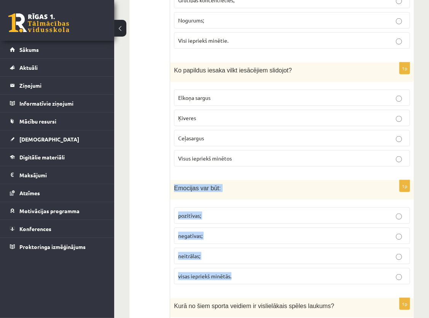
drag, startPoint x: 174, startPoint y: 176, endPoint x: 239, endPoint y: 275, distance: 118.4
click at [239, 275] on div "1p Emocijas var būt: pozitīvas; negatīvas; neitrālas; visas iepriekš minētās." at bounding box center [292, 235] width 244 height 110
click at [256, 184] on p "Emocijas var būt:" at bounding box center [273, 188] width 198 height 8
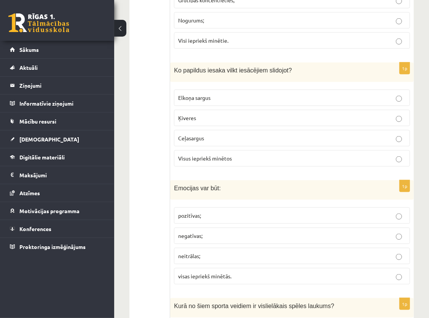
click at [193, 272] on span "visas iepriekš minētās." at bounding box center [204, 275] width 53 height 7
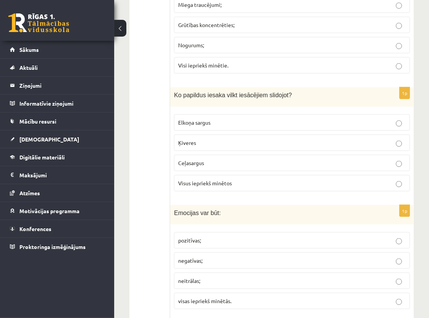
scroll to position [2753, 0]
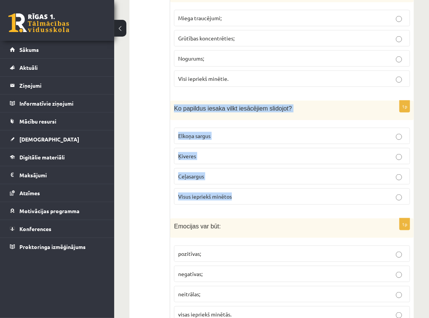
drag, startPoint x: 173, startPoint y: 98, endPoint x: 245, endPoint y: 180, distance: 108.5
click at [245, 180] on div "1p Ko papildus iesaka vilkt iesācējiem slidojot? Elkoņa sargus Ķiveres Ceļasarg…" at bounding box center [292, 156] width 244 height 110
click at [293, 104] on p "Ko papildus iesaka vilkt iesācējiem slidojot?" at bounding box center [273, 108] width 198 height 8
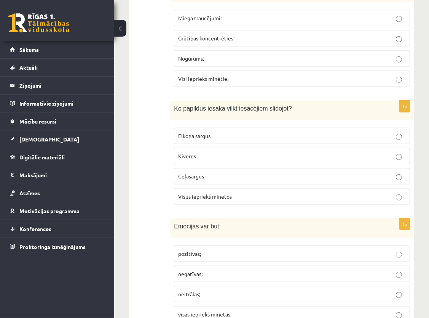
click at [218, 193] on span "Visus iepriekš minētos" at bounding box center [205, 196] width 54 height 7
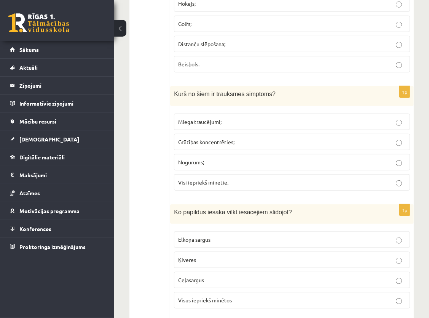
scroll to position [2639, 0]
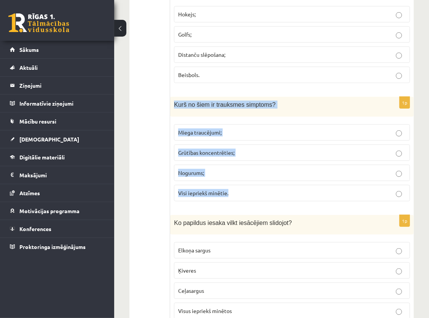
drag, startPoint x: 174, startPoint y: 96, endPoint x: 261, endPoint y: 187, distance: 126.1
click at [261, 187] on div "1p Kurš no šiem ir trauksmes simptoms? Miega traucējumi; Grūtības koncentrēties…" at bounding box center [292, 152] width 244 height 110
click at [280, 101] on p "Kurš no šiem ir trauksmes simptoms?" at bounding box center [273, 105] width 198 height 8
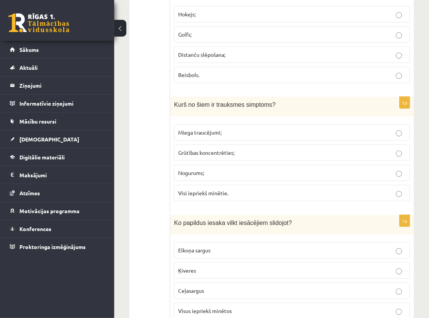
click at [217, 189] on span "Visi iepriekš minētie." at bounding box center [203, 192] width 50 height 7
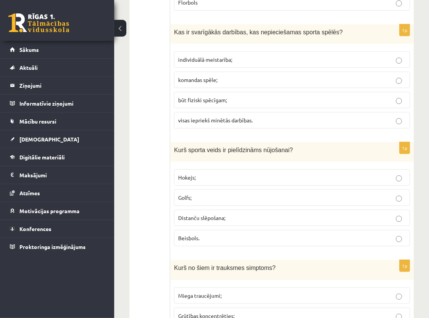
scroll to position [2448, 0]
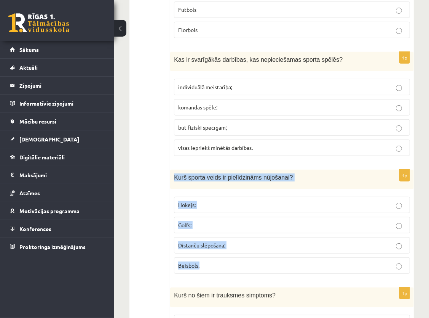
drag, startPoint x: 174, startPoint y: 168, endPoint x: 241, endPoint y: 255, distance: 109.4
click at [241, 256] on div "1p Kurš sporta veids ir pielīdzināms nūjošanai? Hokejs; Golfs; Distanču slēpoša…" at bounding box center [292, 225] width 244 height 110
click at [310, 170] on div "Kurš sporta veids ir pielīdzināms nūjošanai?" at bounding box center [292, 179] width 244 height 19
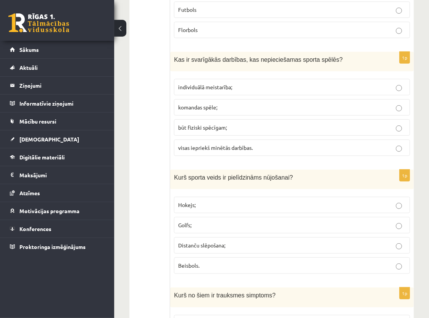
click at [192, 241] on p "Distanču slēpošana;" at bounding box center [292, 245] width 228 height 8
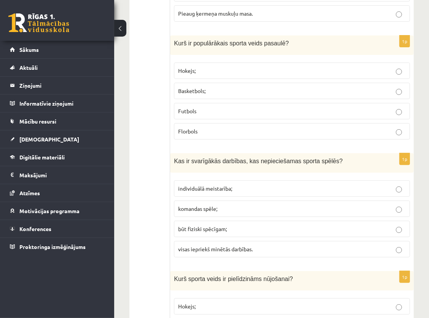
scroll to position [2334, 0]
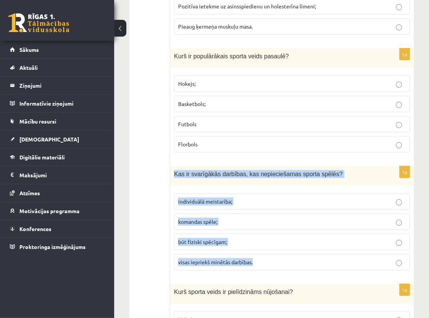
drag, startPoint x: 174, startPoint y: 165, endPoint x: 274, endPoint y: 257, distance: 136.1
click at [274, 257] on div "1p Kas ir svarīgākās darbības, kas nepieciešamas sporta spēlēs? individuālā mei…" at bounding box center [292, 221] width 244 height 110
click at [340, 170] on p "Kas ir svarīgākās darbības, kas nepieciešamas sporta spēlēs?" at bounding box center [273, 174] width 198 height 8
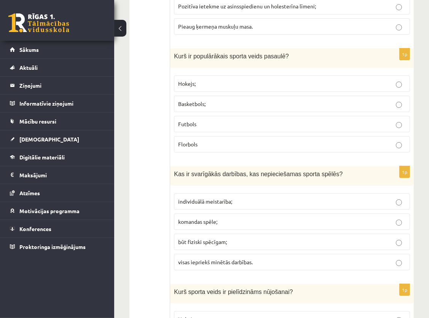
click at [275, 258] on p "visas iepriekš minētās darbības." at bounding box center [292, 262] width 228 height 8
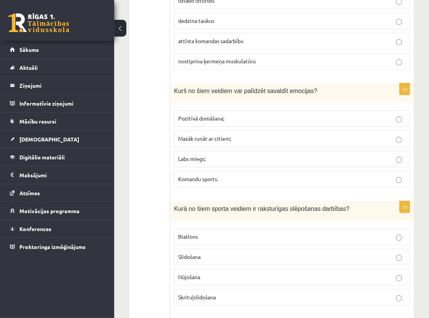
scroll to position [1191, 0]
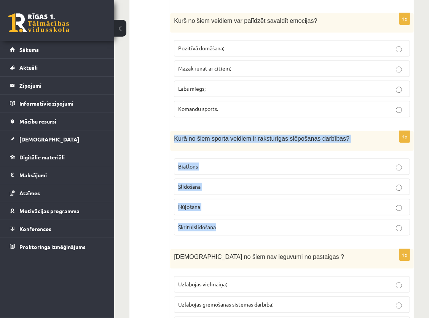
drag, startPoint x: 173, startPoint y: 136, endPoint x: 227, endPoint y: 228, distance: 106.9
click at [227, 228] on div "1p Kurā no šiem sporta veidiem ir raksturīgas slēpošanas darbības? Biatlons Sli…" at bounding box center [292, 186] width 244 height 110
click at [261, 149] on div "Kurā no šiem sporta veidiem ir raksturīgas slēpošanas darbības?" at bounding box center [292, 140] width 244 height 19
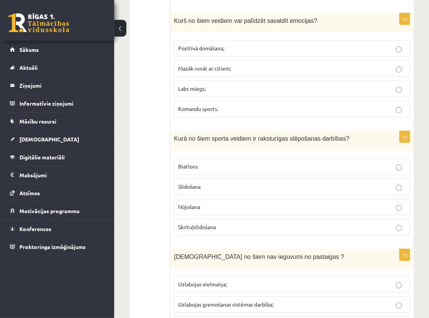
click at [202, 163] on p "Biatlons" at bounding box center [292, 166] width 228 height 8
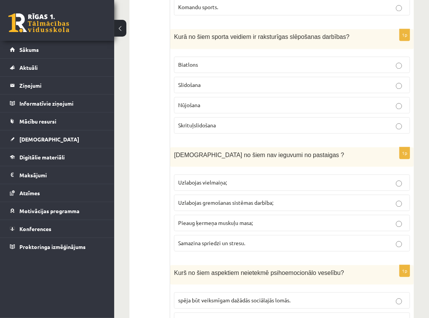
scroll to position [1306, 0]
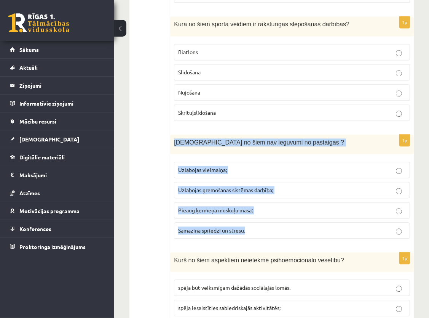
drag, startPoint x: 174, startPoint y: 136, endPoint x: 259, endPoint y: 229, distance: 126.2
click at [259, 229] on div "1p Kuri no šiem nav ieguvumi no pastaigas ? Uzlabojas vielmaiņa; Uzlabojas grem…" at bounding box center [292, 189] width 244 height 110
click at [288, 141] on p "Kuri no šiem nav ieguvumi no pastaigas ?" at bounding box center [273, 142] width 198 height 8
click at [355, 136] on div "Kuri no šiem nav ieguvumi no pastaigas ?" at bounding box center [292, 143] width 244 height 19
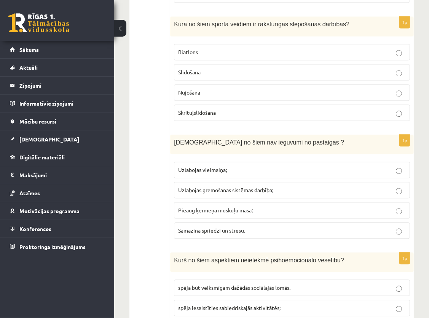
click at [249, 168] on p "Uzlabojas vielmaiņa;" at bounding box center [292, 170] width 228 height 8
click at [245, 186] on span "Uzlabojas gremošanas sistēmas darbība;" at bounding box center [225, 189] width 95 height 7
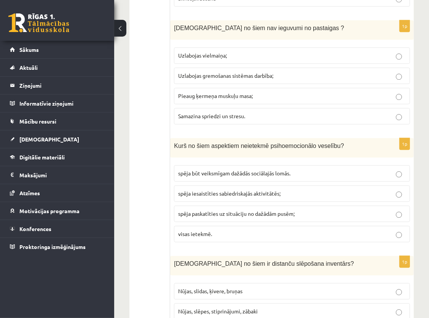
scroll to position [1420, 0]
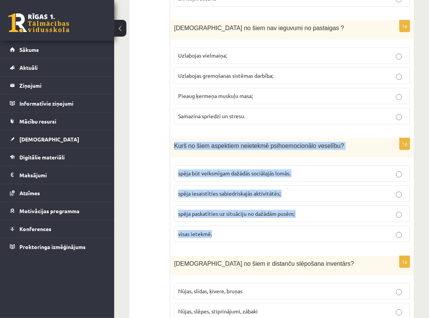
drag, startPoint x: 172, startPoint y: 142, endPoint x: 308, endPoint y: 231, distance: 162.1
click at [308, 231] on div "1p Kurš no šiem aspektiem neietekmē psihoemocionālo veselību? spēja būt veiksmī…" at bounding box center [292, 193] width 244 height 110
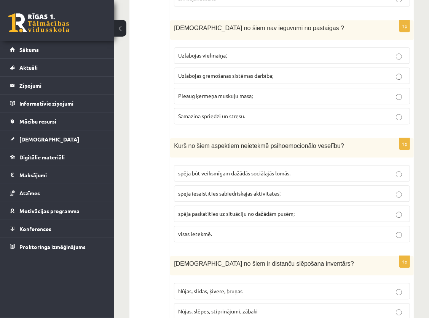
drag, startPoint x: 308, startPoint y: 231, endPoint x: 286, endPoint y: 96, distance: 136.5
click at [286, 96] on p "Pieaug ķermeņa muskuļu masa;" at bounding box center [292, 96] width 228 height 8
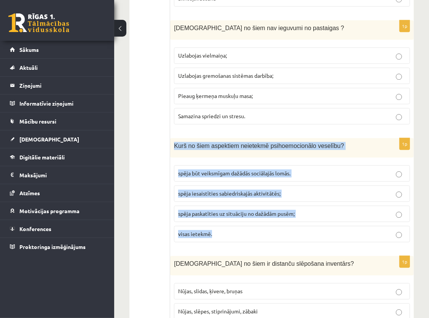
drag, startPoint x: 173, startPoint y: 144, endPoint x: 268, endPoint y: 238, distance: 134.1
click at [268, 238] on div "1p Kurš no šiem aspektiem neietekmē psihoemocionālo veselību? spēja būt veiksmī…" at bounding box center [292, 193] width 244 height 110
click at [303, 154] on div "Kurš no šiem aspektiem neietekmē psihoemocionālo veselību?" at bounding box center [292, 147] width 244 height 19
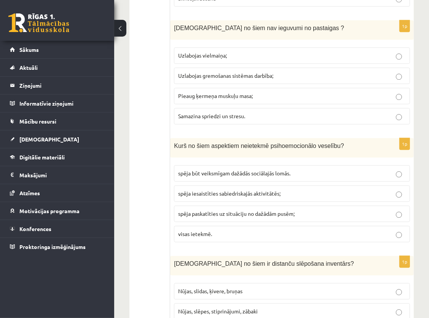
click at [198, 230] on p "visas ietekmē." at bounding box center [292, 234] width 228 height 8
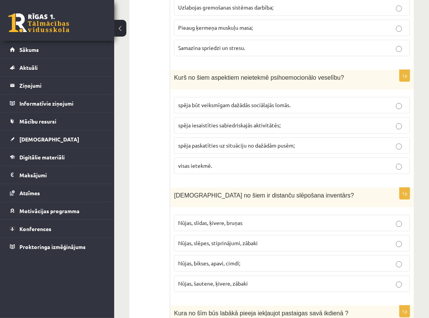
scroll to position [1496, 0]
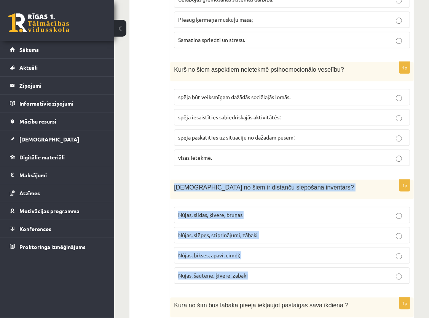
drag, startPoint x: 174, startPoint y: 183, endPoint x: 270, endPoint y: 272, distance: 130.7
click at [270, 272] on div "1p Kuri no šiem ir distanču slēpošana inventārs? Nūjas, slidas, ķivere, bruņas …" at bounding box center [292, 234] width 244 height 110
click at [314, 179] on div "Kuri no šiem ir distanču slēpošana inventārs?" at bounding box center [292, 188] width 244 height 19
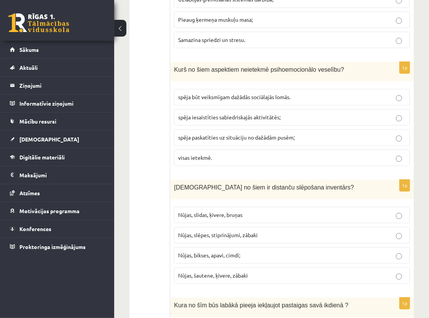
click at [208, 233] on span "Nūjas, slēpes, stiprinājumi, zābaki" at bounding box center [218, 234] width 80 height 7
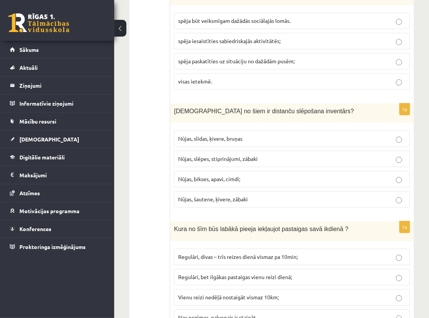
scroll to position [1610, 0]
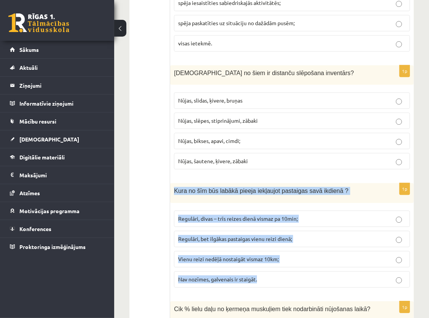
drag, startPoint x: 173, startPoint y: 186, endPoint x: 286, endPoint y: 270, distance: 141.0
click at [286, 270] on div "1p Kura no šīm būs labākā pieeja iekļaujot pastaigas savā ikdienā ? Regulāri, d…" at bounding box center [292, 238] width 244 height 110
click at [350, 187] on p "Kura no šīm būs labākā pieeja iekļaujot pastaigas savā ikdienā ?" at bounding box center [273, 191] width 198 height 8
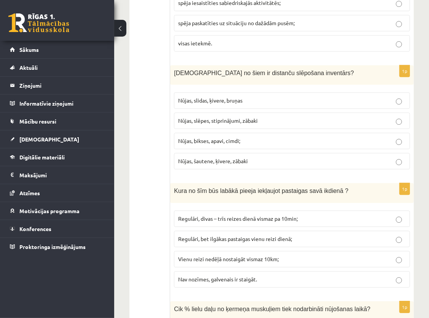
click at [243, 210] on label "Regulāri, divas – trīs reizes dienā vismaz pa 10min;" at bounding box center [292, 218] width 236 height 16
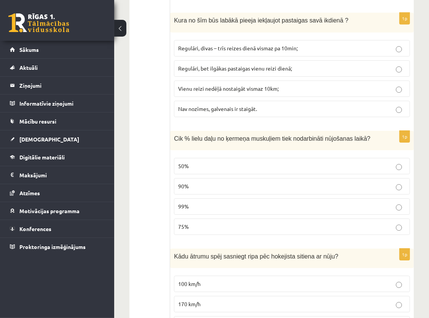
scroll to position [1801, 0]
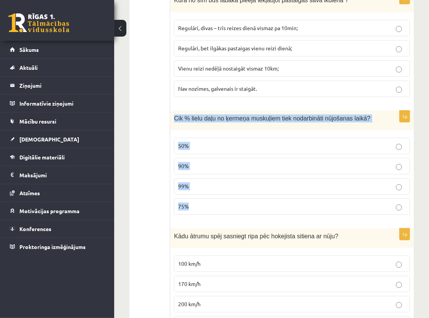
drag, startPoint x: 172, startPoint y: 114, endPoint x: 215, endPoint y: 203, distance: 98.8
click at [215, 203] on div "1p Cik % lielu daļu no ķermeņa muskuļiem tiek nodarbināti nūjošanas laikā? 50% …" at bounding box center [292, 165] width 244 height 110
click at [275, 212] on fieldset "50% 90% 99% 75%" at bounding box center [292, 175] width 236 height 83
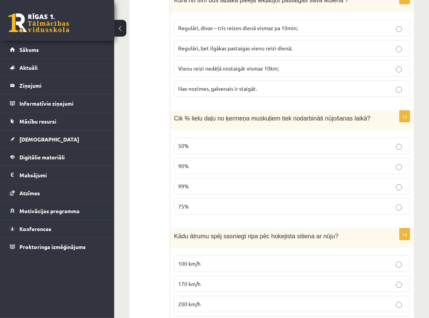
click at [192, 162] on p "90%" at bounding box center [292, 166] width 228 height 8
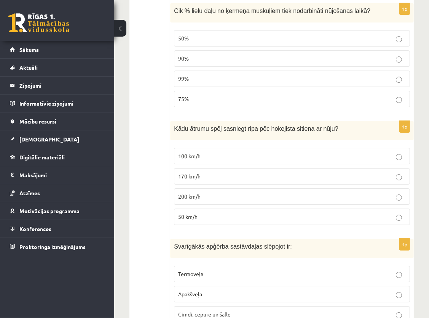
scroll to position [1915, 0]
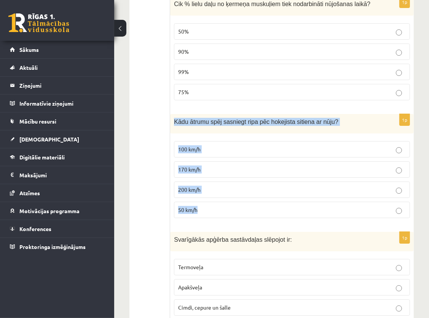
drag, startPoint x: 174, startPoint y: 115, endPoint x: 239, endPoint y: 213, distance: 117.9
click at [239, 213] on div "1p Kādu ātrumu spēj sasniegt ripa pēc hokejista sitiena ar nūju? 100 km/h 170 k…" at bounding box center [292, 169] width 244 height 110
click at [278, 127] on div "Kādu ātrumu spēj sasniegt ripa pēc hokejista sitiena ar nūju?" at bounding box center [292, 123] width 244 height 19
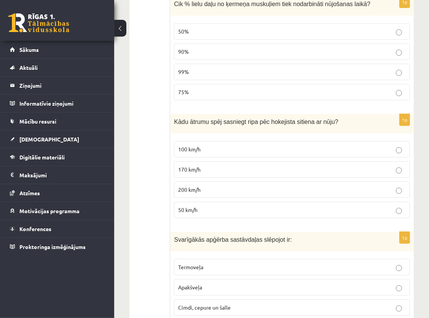
click at [206, 165] on p "170 km/h" at bounding box center [292, 169] width 228 height 8
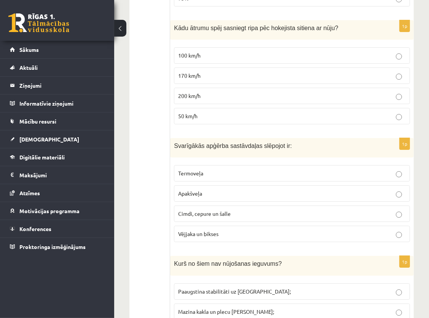
scroll to position [2029, 0]
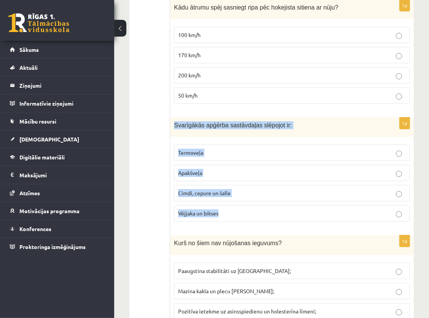
drag, startPoint x: 173, startPoint y: 120, endPoint x: 227, endPoint y: 201, distance: 97.2
click at [227, 201] on div "1p Svarīgākās apģērba sastāvdaļas slēpojot ir: Termoveļa Apakšveļa Cimdi, cepur…" at bounding box center [292, 172] width 244 height 110
click at [316, 117] on div "Svarīgākās apģērba sastāvdaļas slēpojot ir:" at bounding box center [292, 126] width 244 height 19
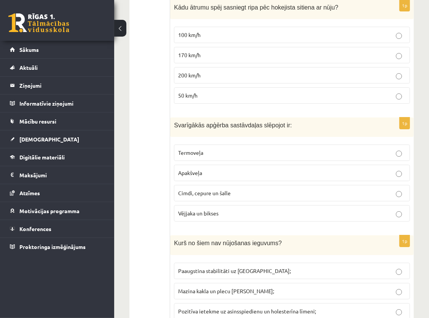
click at [279, 149] on p "Termoveļa" at bounding box center [292, 153] width 228 height 8
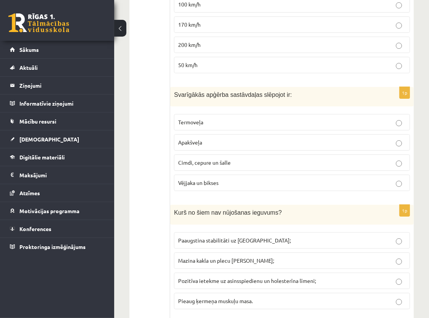
scroll to position [2144, 0]
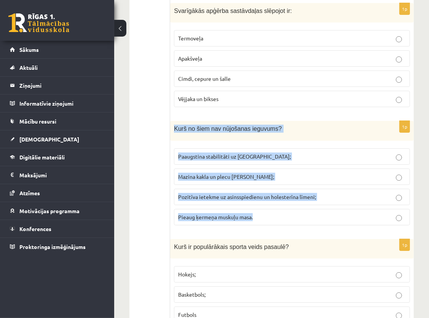
drag, startPoint x: 172, startPoint y: 118, endPoint x: 268, endPoint y: 214, distance: 135.5
click at [268, 214] on div "1p Kurš no šiem nav nūjošanas ieguvums? Paaugstina stabilitāti uz ceļa; Mazina …" at bounding box center [292, 176] width 244 height 110
click at [301, 121] on div "Kurš no šiem nav nūjošanas ieguvums?" at bounding box center [292, 130] width 244 height 19
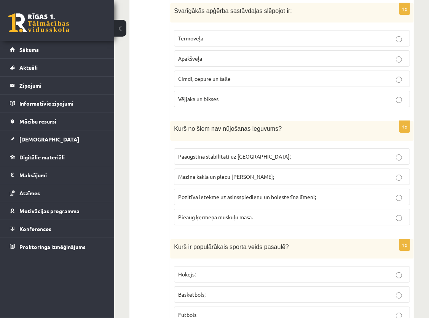
click at [269, 193] on span "Pozitīva ietekme uz asinsspiedienu un holesterīna līmeni;" at bounding box center [247, 196] width 138 height 7
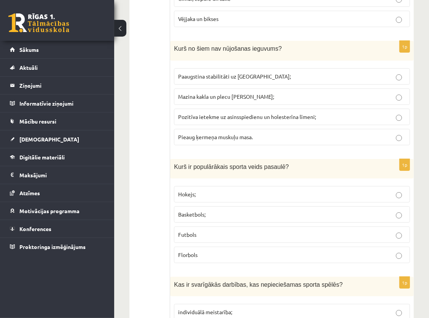
scroll to position [2258, 0]
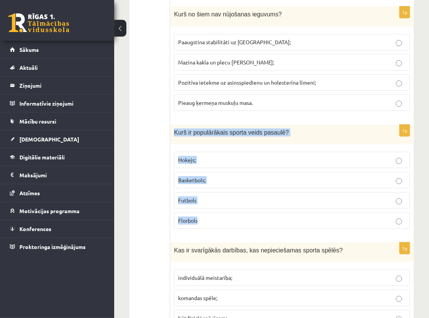
drag, startPoint x: 173, startPoint y: 125, endPoint x: 237, endPoint y: 220, distance: 115.3
click at [237, 220] on div "1p Kurš ir populārākais sporta veids pasaulē? Hokejs; Basketbols; Futbols Florb…" at bounding box center [292, 180] width 244 height 110
click at [290, 129] on p "Kurš ir populārākais sporta veids pasaulē?" at bounding box center [273, 132] width 198 height 8
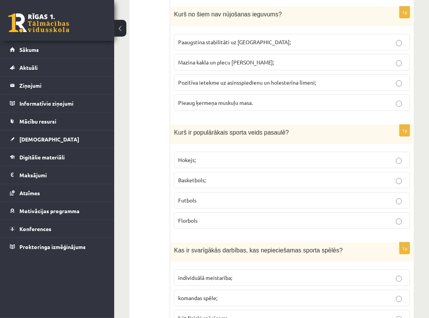
click at [256, 192] on label "Futbols" at bounding box center [292, 200] width 236 height 16
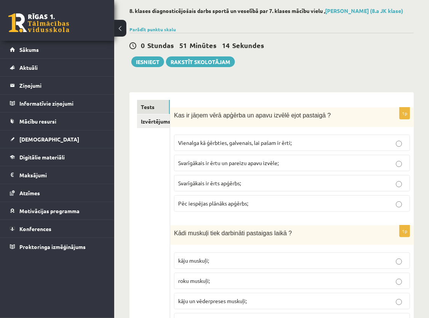
scroll to position [0, 0]
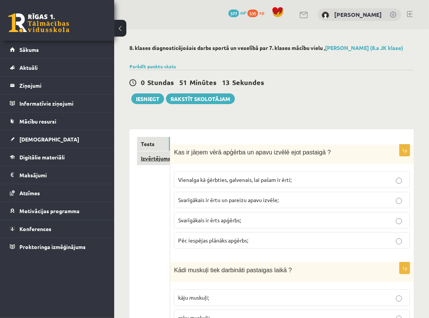
click at [155, 164] on link "Izvērtējums!" at bounding box center [153, 158] width 33 height 14
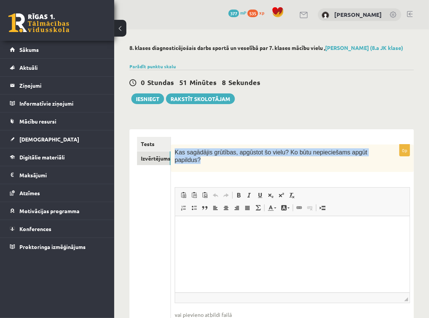
drag, startPoint x: 175, startPoint y: 156, endPoint x: 210, endPoint y: 173, distance: 38.7
click at [210, 172] on div "Kas sagādājis grūtības, apgūstot šo vielu? Ko būtu nepieciešams apgūt papildus?" at bounding box center [292, 157] width 243 height 27
click at [377, 172] on div "Kas sagādājis grūtības, apgūstot šo vielu? Ko būtu nepieciešams apgūt papildus?" at bounding box center [292, 157] width 243 height 27
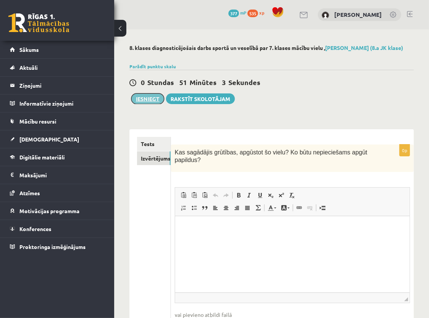
click at [151, 101] on button "Iesniegt" at bounding box center [147, 98] width 33 height 11
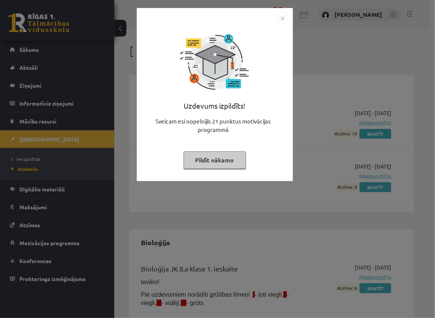
click at [215, 160] on button "Pildīt nākamo" at bounding box center [215, 160] width 62 height 18
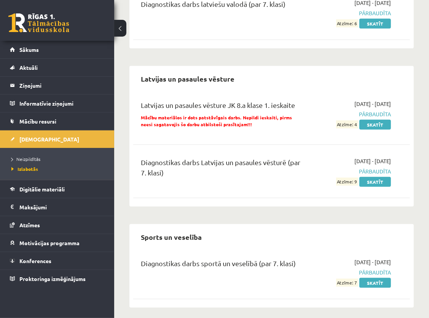
scroll to position [618, 0]
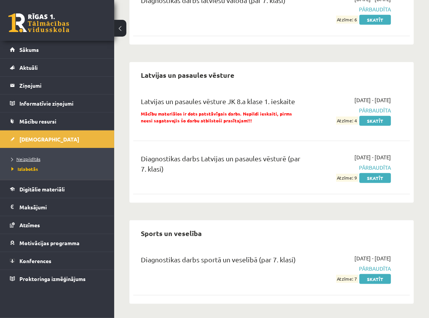
click at [32, 155] on link "Neizpildītās" at bounding box center [58, 158] width 95 height 7
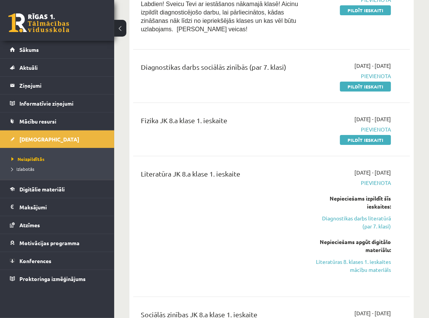
scroll to position [123, 0]
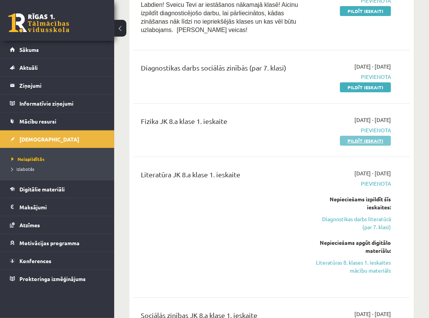
click at [356, 136] on link "Pildīt ieskaiti" at bounding box center [365, 141] width 51 height 10
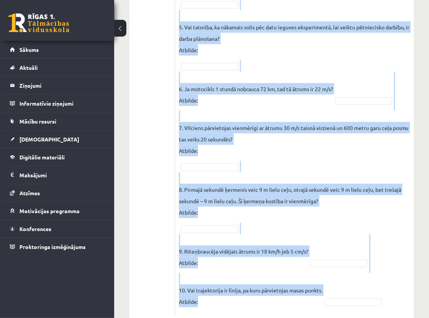
scroll to position [469, 0]
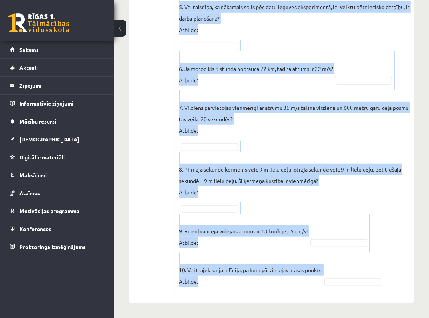
drag, startPoint x: 183, startPoint y: 61, endPoint x: 334, endPoint y: 283, distance: 268.4
click at [348, 219] on fieldset "1. Istabas tilpums ir 85 m³, ja istabas garums ir 3 m, platums 7 m un augstums …" at bounding box center [294, 45] width 231 height 491
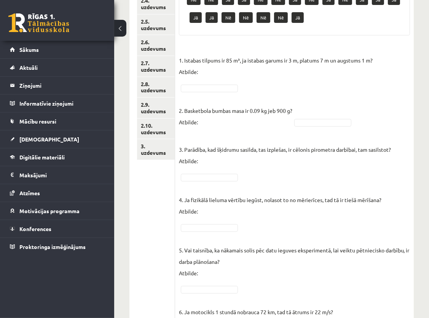
scroll to position [241, 0]
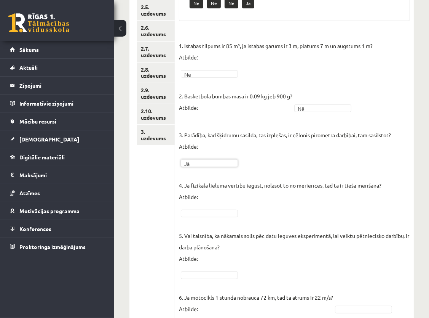
drag, startPoint x: 221, startPoint y: 214, endPoint x: 216, endPoint y: 213, distance: 5.5
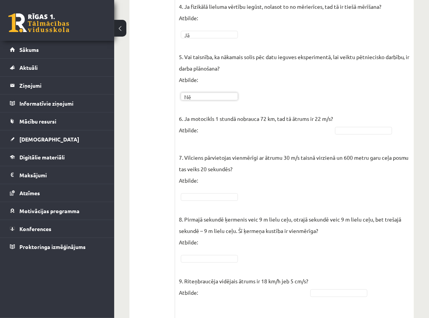
scroll to position [431, 0]
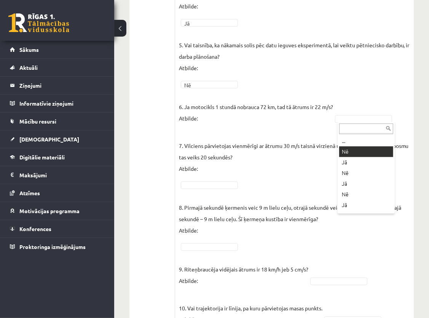
drag, startPoint x: 350, startPoint y: 150, endPoint x: 344, endPoint y: 147, distance: 7.0
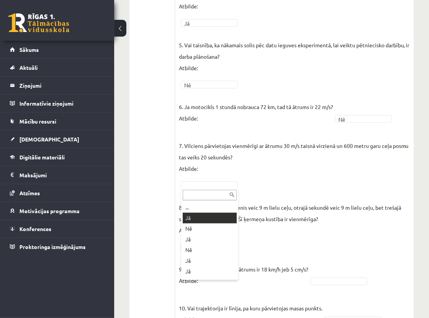
drag, startPoint x: 203, startPoint y: 215, endPoint x: 205, endPoint y: 209, distance: 6.7
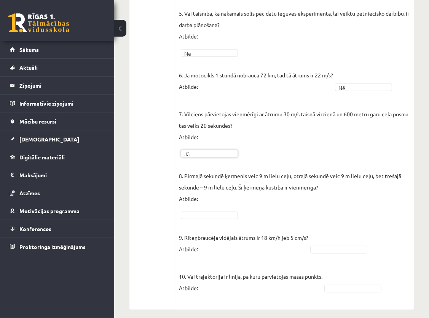
scroll to position [451, 0]
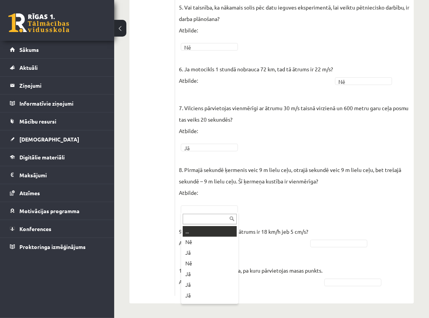
drag, startPoint x: 205, startPoint y: 208, endPoint x: 206, endPoint y: 203, distance: 5.0
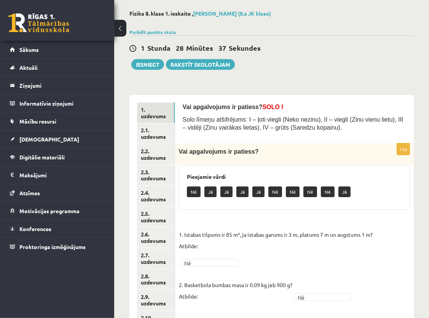
scroll to position [32, 0]
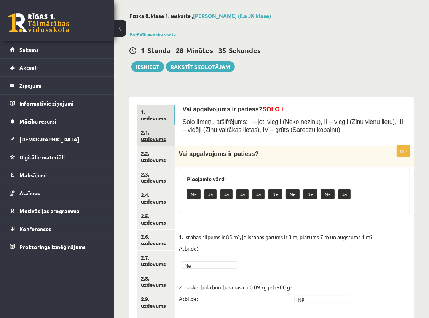
click at [166, 136] on link "2.1. uzdevums" at bounding box center [156, 135] width 38 height 21
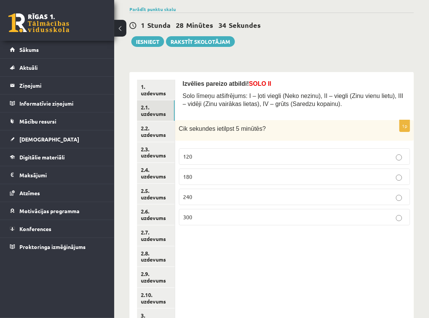
scroll to position [70, 0]
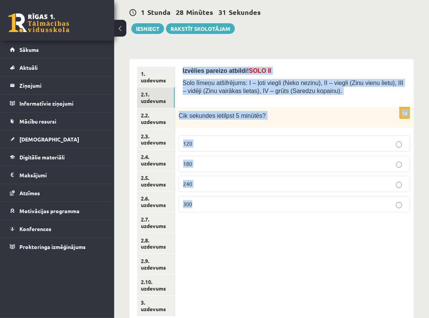
drag, startPoint x: 182, startPoint y: 69, endPoint x: 244, endPoint y: 195, distance: 140.0
click at [244, 195] on div "Izvēlies pareizo atbildi! SOLO II Solo līmeņu atšifrējums: I – ļoti viegli (Nek…" at bounding box center [294, 191] width 239 height 265
click at [273, 111] on p "Cik sekundes ietilpst 5 minūtēs?" at bounding box center [275, 115] width 193 height 9
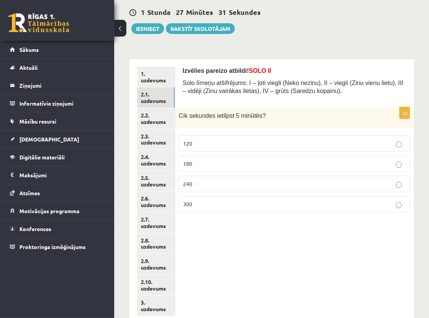
click at [218, 200] on p "300" at bounding box center [294, 204] width 223 height 8
click at [158, 118] on link "2.2. uzdevums" at bounding box center [156, 118] width 38 height 21
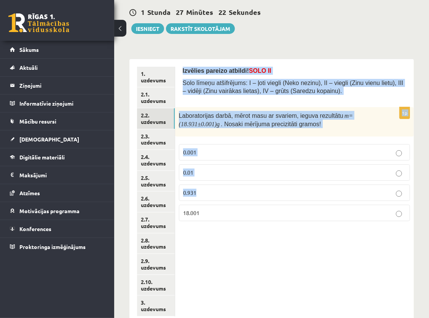
drag, startPoint x: 183, startPoint y: 69, endPoint x: 229, endPoint y: 199, distance: 137.7
click at [229, 199] on form "Izvēlies pareizo atbildi! SOLO II Solo līmeņu atšifrējums: I – ļoti viegli (Nek…" at bounding box center [295, 147] width 224 height 160
click at [349, 130] on div "Laboratorijas darbā, mērot masu ar svariem, ieguva rezultātu m =(18.931±0.001) …" at bounding box center [294, 121] width 239 height 29
click at [379, 89] on p "Solo līmeņu atšifrējums: I – ļoti viegli (Neko nezinu), II – viegli (Zinu vienu…" at bounding box center [295, 87] width 224 height 16
click at [371, 100] on form "Izvēlies pareizo atbildi! SOLO II Solo līmeņu atšifrējums: I – ļoti viegli (Nek…" at bounding box center [295, 147] width 224 height 160
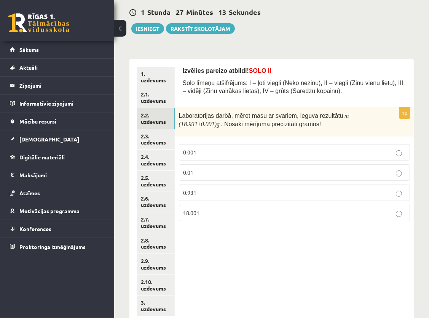
click at [232, 152] on p "0.001" at bounding box center [294, 152] width 223 height 8
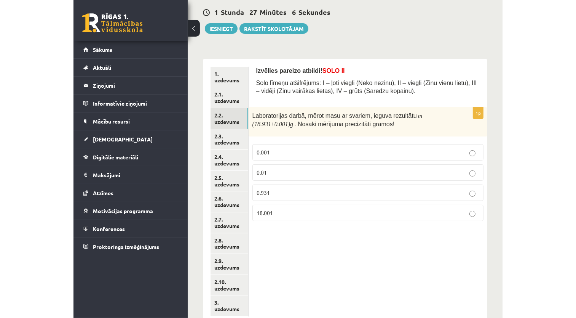
scroll to position [14, 0]
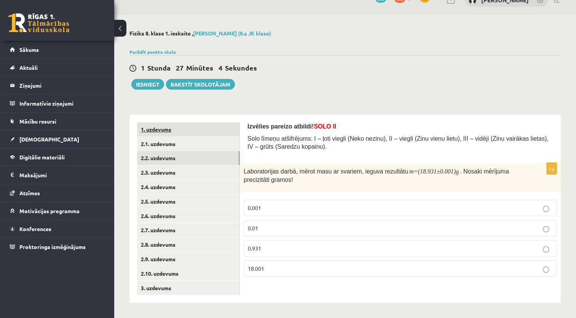
click at [164, 127] on link "1. uzdevums" at bounding box center [188, 129] width 102 height 14
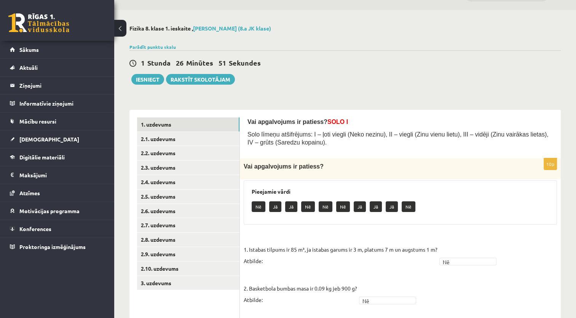
scroll to position [0, 0]
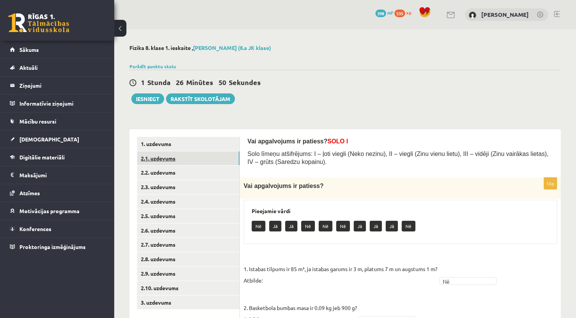
click at [165, 160] on link "2.1. uzdevums" at bounding box center [188, 158] width 102 height 14
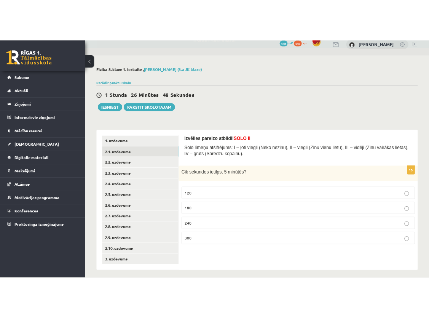
scroll to position [14, 0]
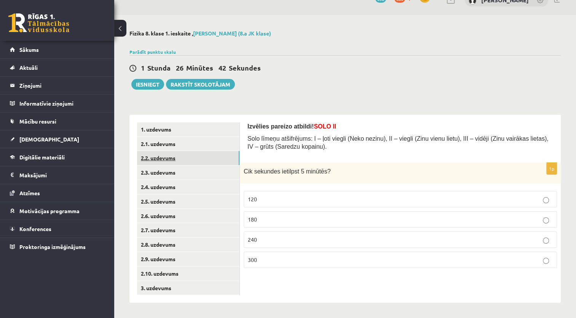
click at [148, 160] on link "2.2. uzdevums" at bounding box center [188, 158] width 102 height 14
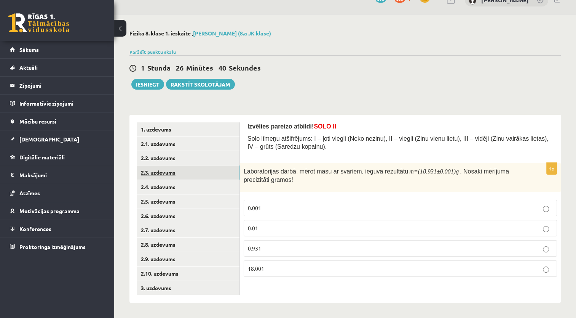
click at [155, 174] on link "2.3. uzdevums" at bounding box center [188, 172] width 102 height 14
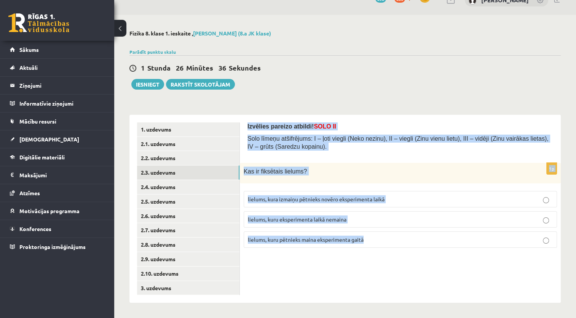
drag, startPoint x: 250, startPoint y: 127, endPoint x: 373, endPoint y: 238, distance: 165.1
click at [373, 238] on form "Izvēlies pareizo atbildi! SOLO II Solo līmeņu atšifrējums: I – ļoti viegli (Nek…" at bounding box center [401, 187] width 306 height 131
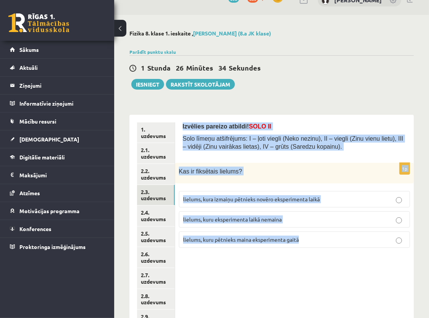
click at [358, 153] on div "Izvēlies pareizo atbildi! SOLO II Solo līmeņu atšifrējums: I – ļoti viegli (Nek…" at bounding box center [295, 138] width 224 height 33
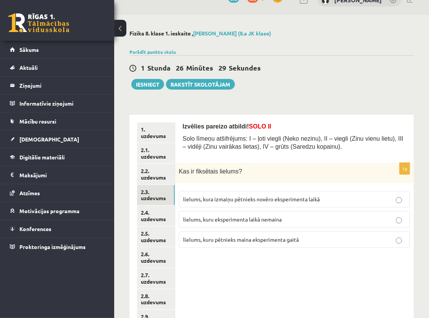
click at [212, 197] on span "lielums, kura izmaiņu pētnieks novēro eksperimenta laikā" at bounding box center [251, 198] width 137 height 7
click at [216, 215] on p "lielums, kuru eksperimenta laikā nemaina" at bounding box center [294, 219] width 223 height 8
click at [146, 215] on link "2.4. uzdevums" at bounding box center [156, 215] width 38 height 21
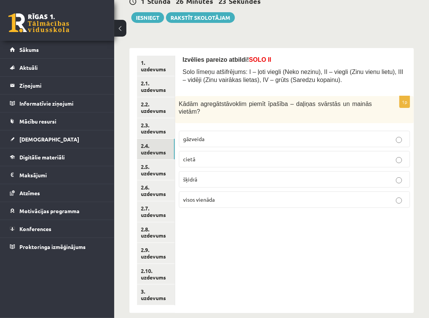
scroll to position [91, 0]
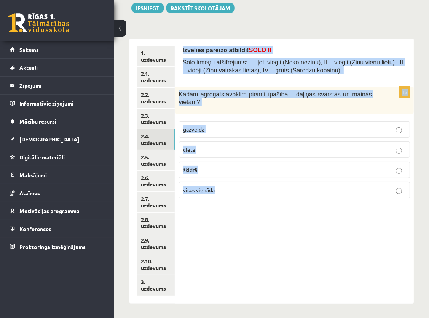
drag, startPoint x: 184, startPoint y: 47, endPoint x: 250, endPoint y: 177, distance: 146.0
click at [250, 177] on form "Izvēlies pareizo atbildi! SOLO II Solo līmeņu atšifrējums: I – ļoti viegli (Nek…" at bounding box center [295, 125] width 224 height 158
click at [273, 201] on div "Izvēlies pareizo atbildi! SOLO II Solo līmeņu atšifrējums: I – ļoti viegli (Nek…" at bounding box center [294, 170] width 239 height 265
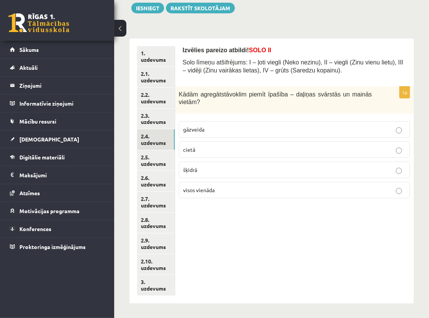
click at [232, 162] on label "šķidrā" at bounding box center [294, 170] width 231 height 16
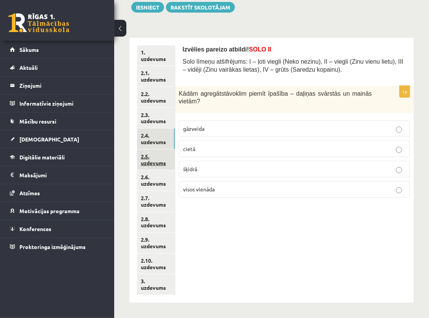
click at [154, 156] on link "2.5. uzdevums" at bounding box center [156, 159] width 38 height 21
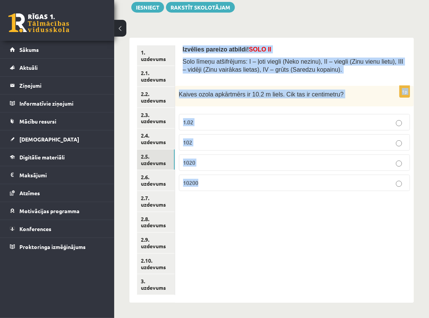
drag, startPoint x: 181, startPoint y: 46, endPoint x: 246, endPoint y: 176, distance: 145.6
click at [246, 176] on div "Izvēlies pareizo atbildi! SOLO II Solo līmeņu atšifrējums: I – ļoti viegli (Nek…" at bounding box center [294, 170] width 239 height 265
click at [322, 78] on form "Izvēlies pareizo atbildi! SOLO II Solo līmeņu atšifrējums: I – ļoti viegli (Nek…" at bounding box center [295, 121] width 224 height 152
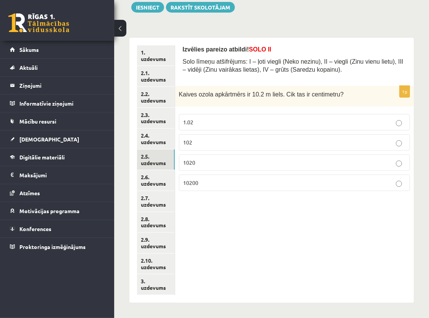
click at [208, 156] on label "1020" at bounding box center [294, 162] width 231 height 16
click at [163, 179] on link "2.6. uzdevums" at bounding box center [156, 180] width 38 height 21
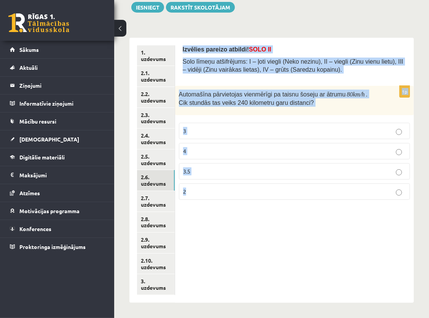
drag, startPoint x: 182, startPoint y: 46, endPoint x: 219, endPoint y: 193, distance: 150.8
click at [219, 193] on div "Izvēlies pareizo atbildi! SOLO II Solo līmeņu atšifrējums: I – ļoti viegli (Nek…" at bounding box center [294, 170] width 239 height 265
click at [223, 112] on div "Automašīna pārvietojas vienmērīgi pa taisnu šoseju ar ātrumu 80 km /h . Cik stu…" at bounding box center [294, 100] width 239 height 29
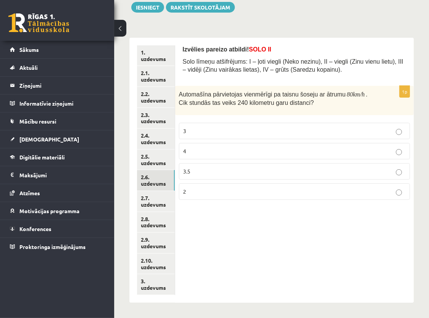
click at [204, 127] on p "3" at bounding box center [294, 131] width 223 height 8
click at [151, 207] on link "2.7. uzdevums" at bounding box center [156, 201] width 38 height 21
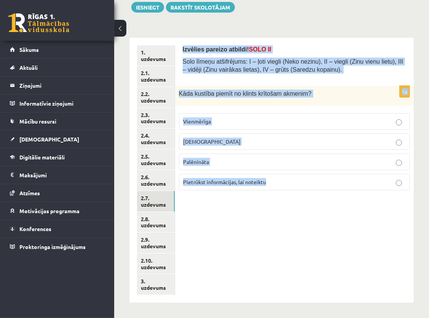
drag, startPoint x: 181, startPoint y: 47, endPoint x: 283, endPoint y: 184, distance: 170.3
click at [283, 184] on div "Izvēlies pareizo atbildi! SOLO II Solo līmeņu atšifrējums: I – ļoti viegli (Nek…" at bounding box center [294, 170] width 239 height 265
click at [366, 94] on p "Kāda kustība piemīt no klints krītošam akmenim?" at bounding box center [275, 94] width 193 height 8
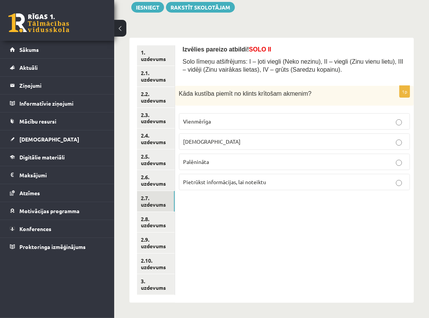
click at [232, 140] on p "[DEMOGRAPHIC_DATA]" at bounding box center [294, 142] width 223 height 8
click at [144, 222] on link "2.8. uzdevums" at bounding box center [156, 222] width 38 height 21
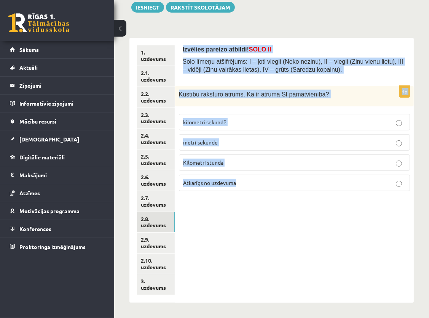
drag, startPoint x: 178, startPoint y: 46, endPoint x: 254, endPoint y: 189, distance: 161.2
click at [254, 189] on div "Izvēlies pareizo atbildi! SOLO II Solo līmeņu atšifrējums: I – ļoti viegli (Nek…" at bounding box center [294, 170] width 239 height 265
click at [335, 78] on form "Izvēlies pareizo atbildi! SOLO II Solo līmeņu atšifrējums: I – ļoti viegli (Nek…" at bounding box center [295, 121] width 224 height 152
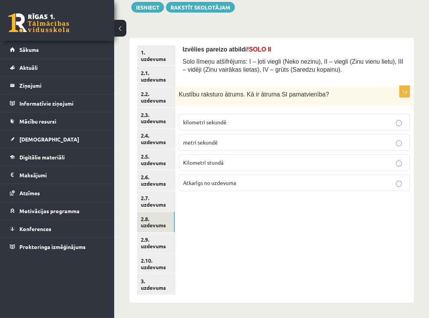
click at [200, 142] on span "metri sekundē" at bounding box center [200, 142] width 35 height 7
click at [148, 240] on link "2.9. uzdevums" at bounding box center [156, 242] width 38 height 21
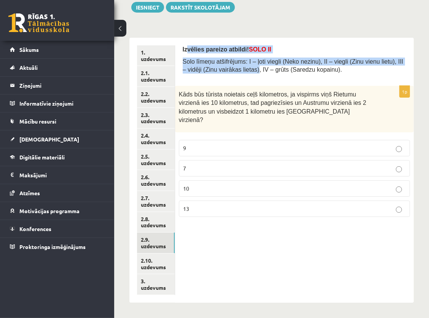
drag, startPoint x: 189, startPoint y: 50, endPoint x: 233, endPoint y: 78, distance: 53.1
click at [233, 78] on div "Izvēlies pareizo atbildi! SOLO II Solo līmeņu atšifrējums: I – ļoti viegli (Nek…" at bounding box center [295, 61] width 224 height 33
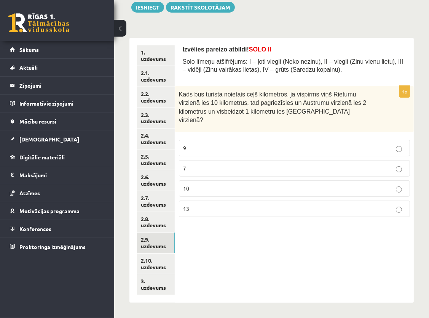
drag, startPoint x: 233, startPoint y: 78, endPoint x: 177, endPoint y: 45, distance: 65.7
click at [177, 45] on div "Izvēlies pareizo atbildi! SOLO II Solo līmeņu atšifrējums: I – ļoti viegli (Nek…" at bounding box center [294, 170] width 239 height 265
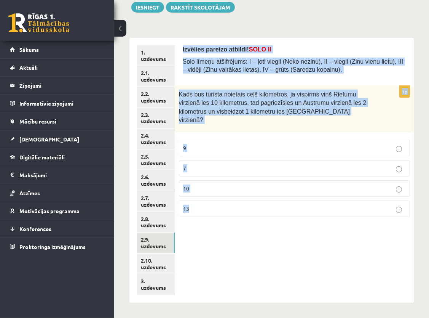
drag, startPoint x: 180, startPoint y: 45, endPoint x: 229, endPoint y: 190, distance: 153.3
click at [229, 190] on div "Izvēlies pareizo atbildi! SOLO II Solo līmeņu atšifrējums: I – ļoti viegli (Nek…" at bounding box center [294, 170] width 239 height 265
drag, startPoint x: 236, startPoint y: 125, endPoint x: 236, endPoint y: 119, distance: 5.3
click at [236, 124] on div "1p Kāds būs tūrista noietais ceļš kilometros, ja vispirms viņš [GEOGRAPHIC_DATA…" at bounding box center [294, 154] width 239 height 137
click at [248, 122] on div "Kāds būs tūrista noietais ceļš kilometros, ja vispirms viņš Rietumu virzienā ie…" at bounding box center [294, 109] width 239 height 46
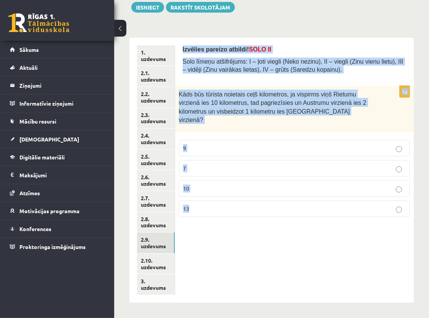
click at [248, 122] on div "Kāds būs tūrista noietais ceļš kilometros, ja vispirms viņš Rietumu virzienā ie…" at bounding box center [294, 109] width 239 height 46
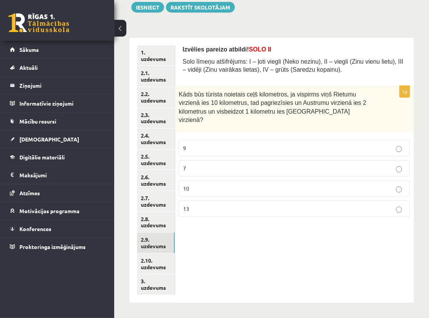
drag, startPoint x: 248, startPoint y: 122, endPoint x: 357, endPoint y: 115, distance: 109.6
click at [357, 115] on div "Kāds būs tūrista noietais ceļš kilometros, ja vispirms viņš Rietumu virzienā ie…" at bounding box center [294, 109] width 239 height 46
click at [206, 205] on p "13" at bounding box center [294, 209] width 223 height 8
click at [142, 260] on link "2.10. uzdevums" at bounding box center [156, 263] width 38 height 21
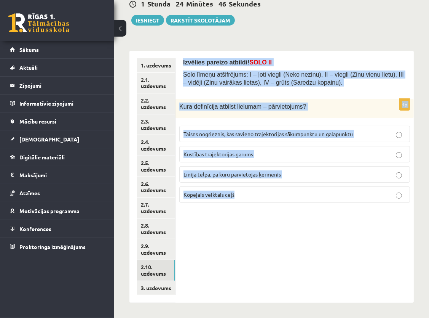
drag, startPoint x: 180, startPoint y: 49, endPoint x: 289, endPoint y: 184, distance: 172.8
click at [289, 184] on div "Izvēlies pareizo atbildi! SOLO II Solo līmeņu atšifrējums: I – ļoti viegli (Nek…" at bounding box center [295, 177] width 238 height 252
click at [340, 83] on form "Izvēlies pareizo atbildi! SOLO II Solo līmeņu atšifrējums: I – ļoti viegli (Nek…" at bounding box center [294, 133] width 223 height 150
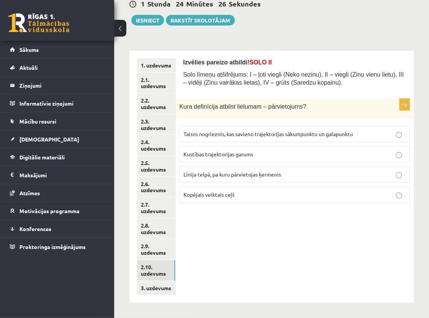
click at [207, 130] on span "Taisns nogrieznis, kas savieno trajektorijas sākumpunktu un galapunktu" at bounding box center [269, 133] width 170 height 7
click at [152, 286] on link "3. uzdevums" at bounding box center [156, 288] width 38 height 14
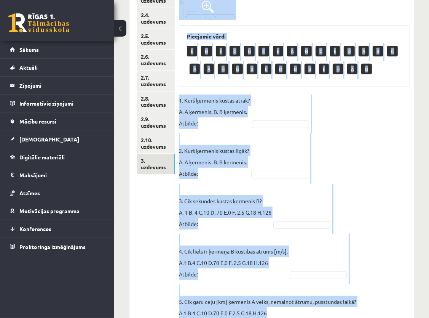
scroll to position [266, 0]
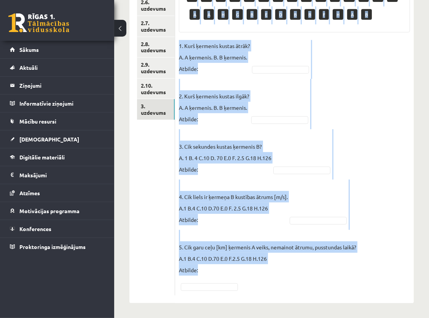
drag, startPoint x: 179, startPoint y: 19, endPoint x: 291, endPoint y: 299, distance: 301.7
click at [291, 299] on div "Pabeidz teikumu, izvēloties atbilstošo atbildes variantu! SOLO III / IV Solo lī…" at bounding box center [294, 83] width 239 height 440
click at [363, 146] on fieldset "1. Kurš ķermenis kustas ātrāk? A. A ķermenis. B. B ķermenis. Atbilde: 2. Kurš ķ…" at bounding box center [294, 165] width 231 height 251
drag, startPoint x: 185, startPoint y: 62, endPoint x: 335, endPoint y: 288, distance: 271.2
click at [335, 288] on form "Pabeidz teikumu, izvēloties atbilstošo atbildes variantu! SOLO III / IV Solo lī…" at bounding box center [295, 82] width 224 height 425
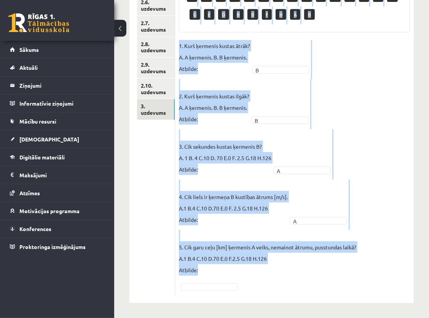
click at [387, 133] on fieldset "1. Kurš ķermenis kustas ātrāk? A. A ķermenis. B. B ķermenis. Atbilde: B * 2. Ku…" at bounding box center [294, 165] width 231 height 251
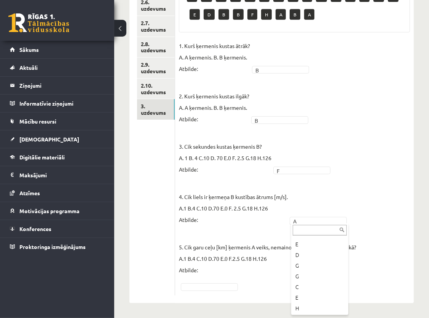
scroll to position [0, 0]
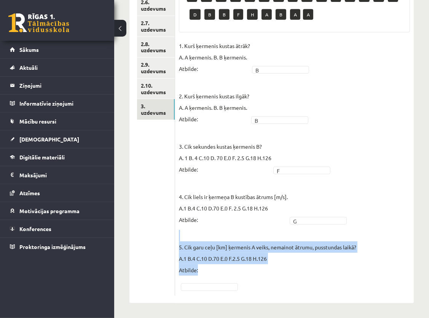
drag, startPoint x: 178, startPoint y: 247, endPoint x: 229, endPoint y: 279, distance: 60.1
click at [229, 279] on div "5p Pabeidz teikumu, izvēloties atbilstošo atbildes variantu! Pieejamie vārdi E …" at bounding box center [294, 103] width 239 height 385
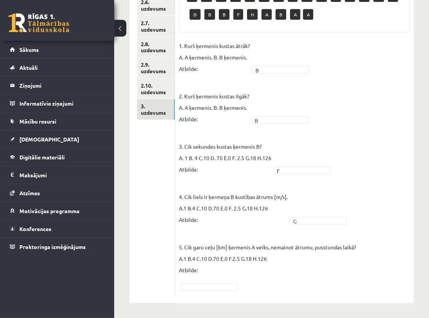
click at [244, 229] on fieldset "1. Kurš ķermenis kustas ātrāk? A. A ķermenis. B. B ķermenis. Atbilde: B * 2. Ku…" at bounding box center [294, 165] width 231 height 251
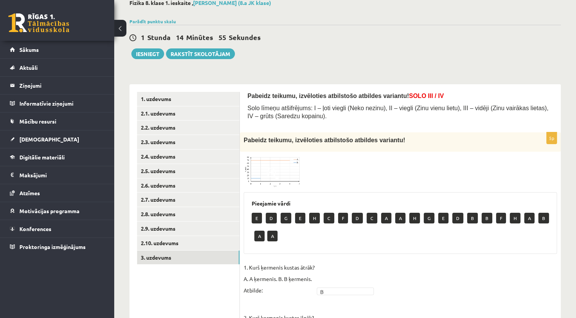
scroll to position [38, 0]
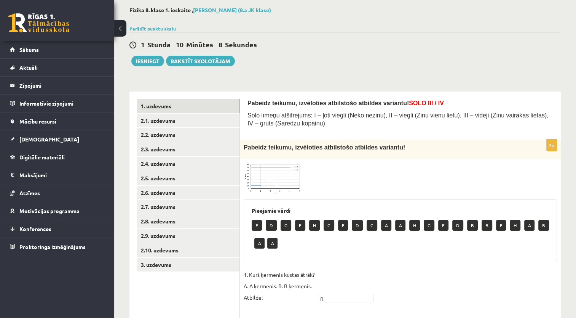
click at [165, 107] on link "1. uzdevums" at bounding box center [188, 106] width 102 height 14
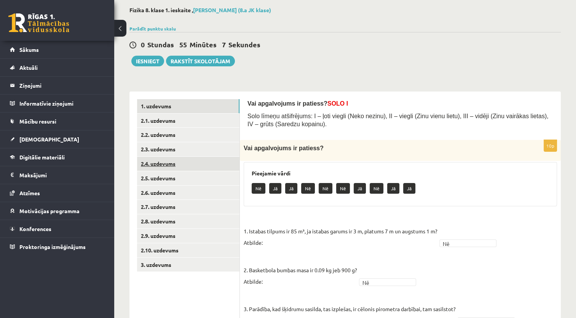
scroll to position [38, 0]
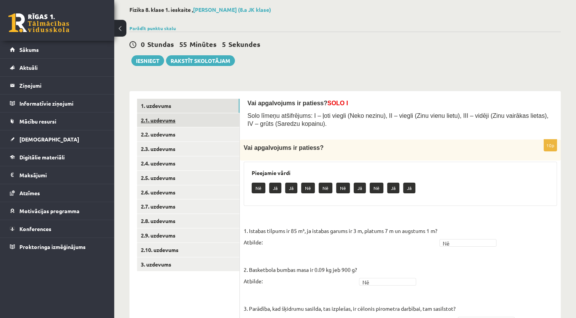
click at [169, 120] on link "2.1. uzdevums" at bounding box center [188, 120] width 102 height 14
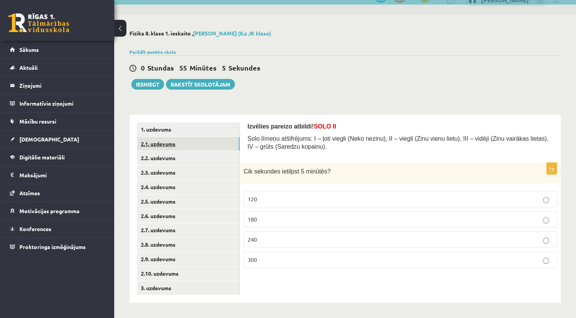
scroll to position [14, 0]
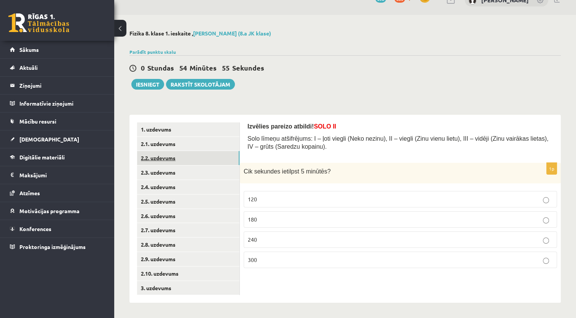
click at [170, 161] on link "2.2. uzdevums" at bounding box center [188, 158] width 102 height 14
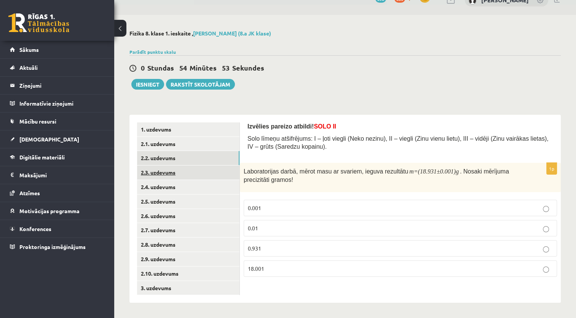
click at [169, 174] on link "2.3. uzdevums" at bounding box center [188, 172] width 102 height 14
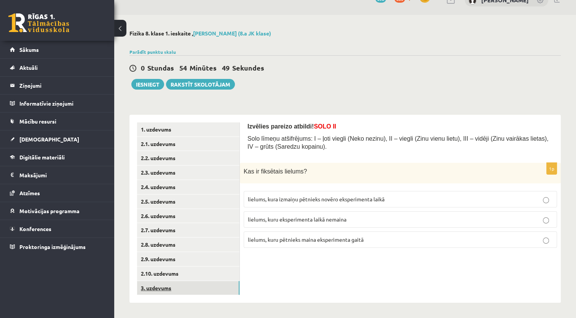
click at [165, 288] on link "3. uzdevums" at bounding box center [188, 288] width 102 height 14
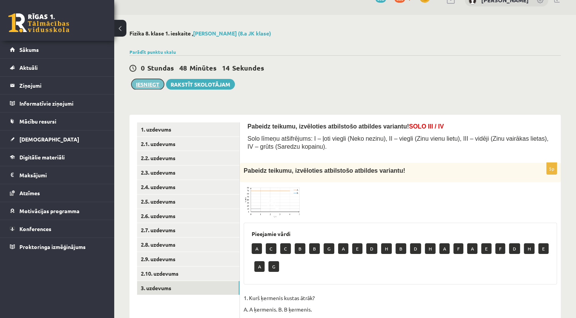
click at [140, 82] on button "Iesniegt" at bounding box center [147, 84] width 33 height 11
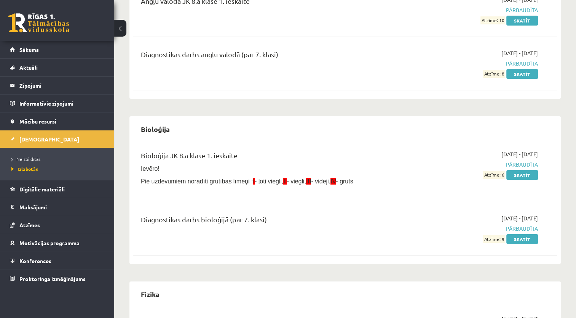
scroll to position [114, 0]
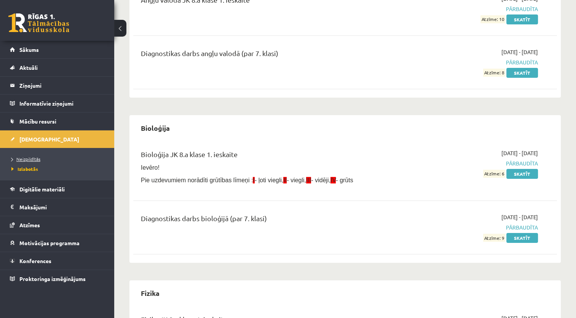
click at [34, 156] on span "Neizpildītās" at bounding box center [25, 159] width 29 height 6
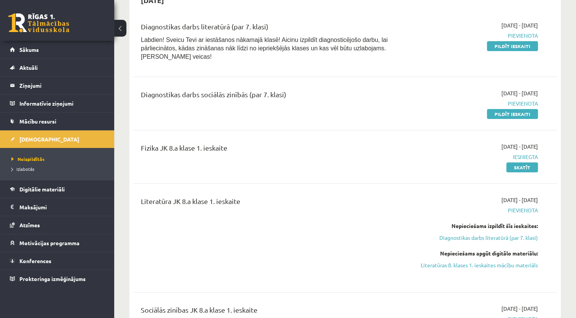
scroll to position [114, 0]
